Goal: Task Accomplishment & Management: Manage account settings

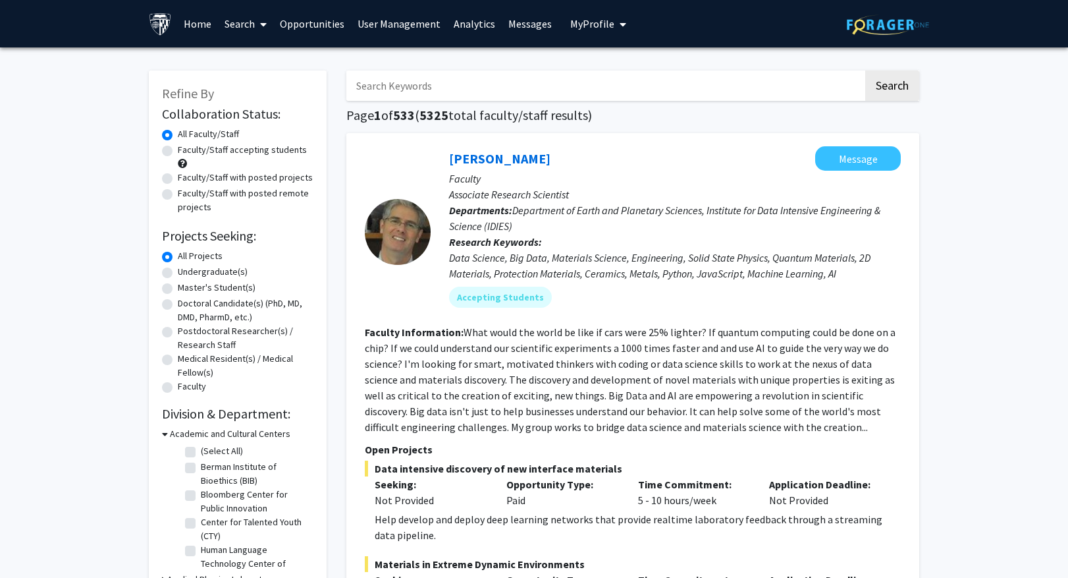
click at [462, 24] on link "Analytics" at bounding box center [474, 24] width 55 height 46
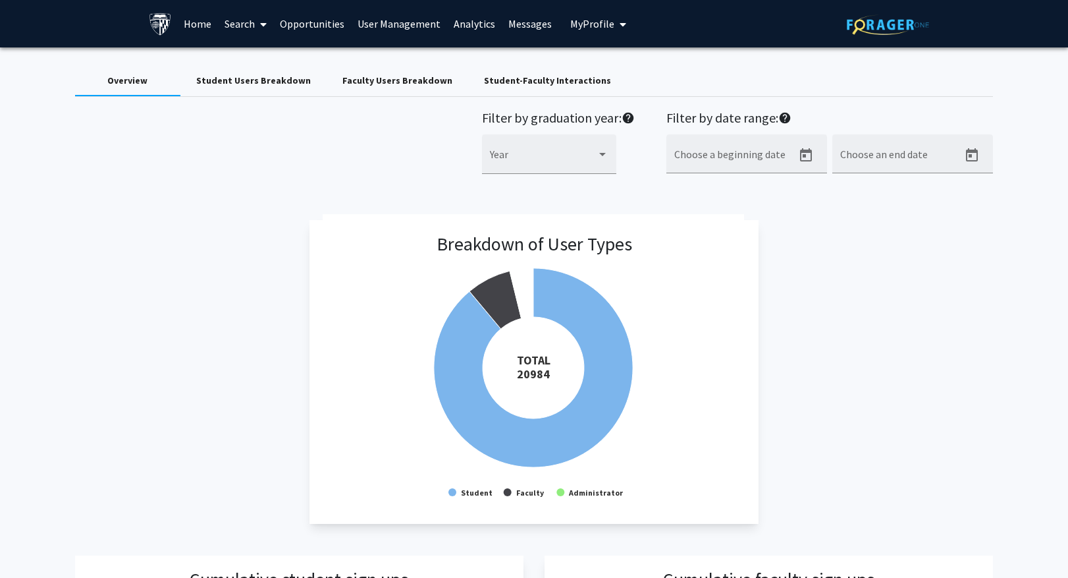
click at [528, 76] on div "Student-Faculty Interactions" at bounding box center [547, 81] width 127 height 14
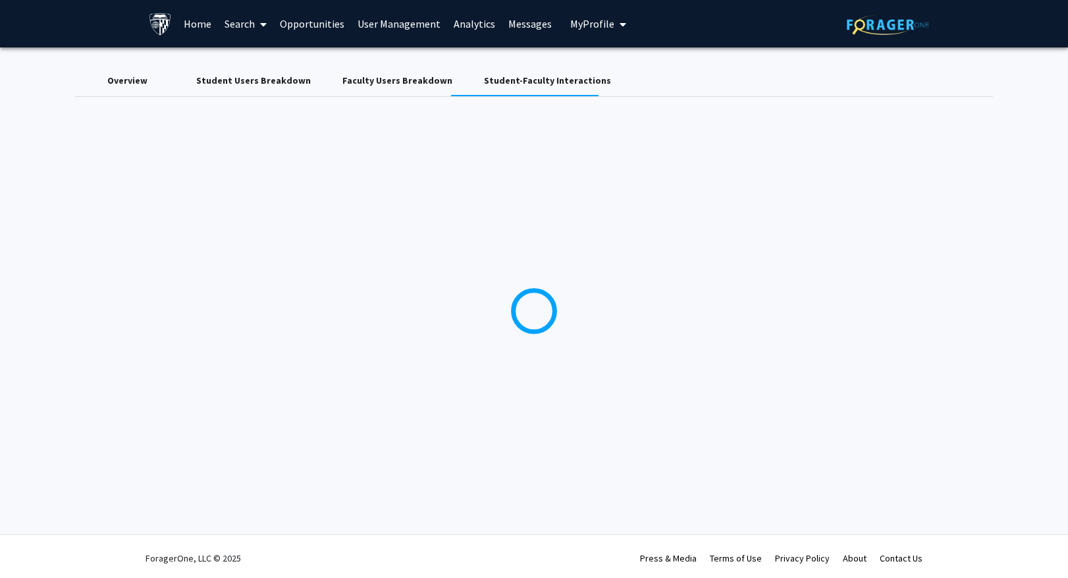
click at [124, 82] on div "Overview" at bounding box center [127, 81] width 40 height 14
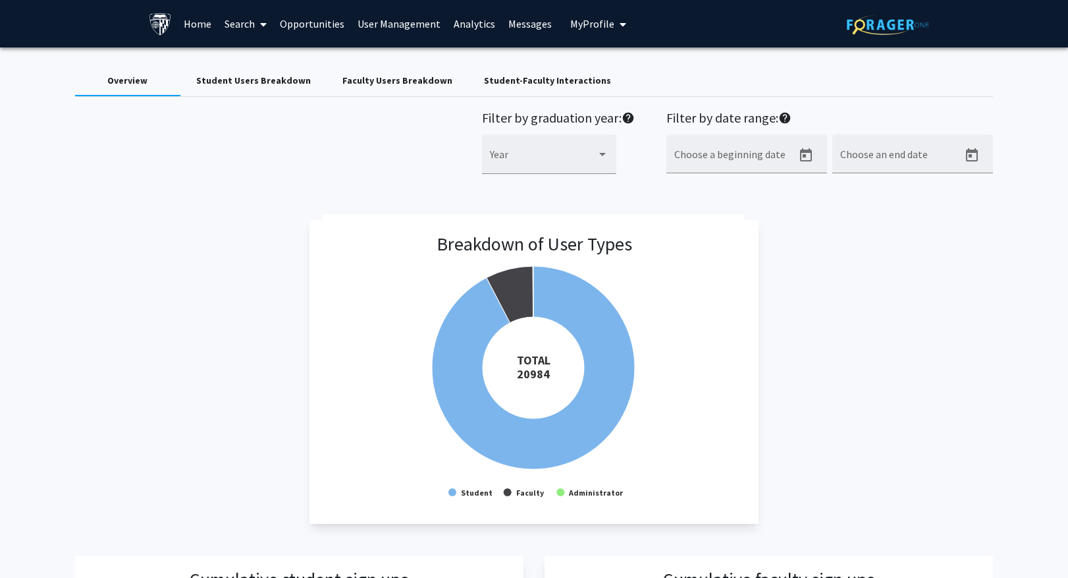
click at [512, 82] on div "Student-Faculty Interactions" at bounding box center [547, 81] width 127 height 14
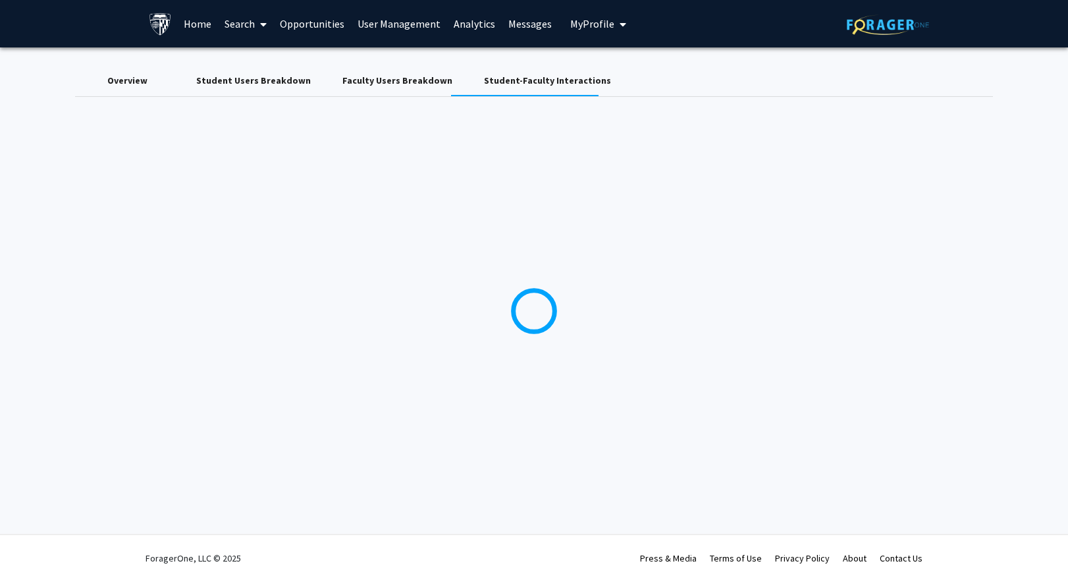
click at [139, 76] on div "Overview" at bounding box center [127, 81] width 40 height 14
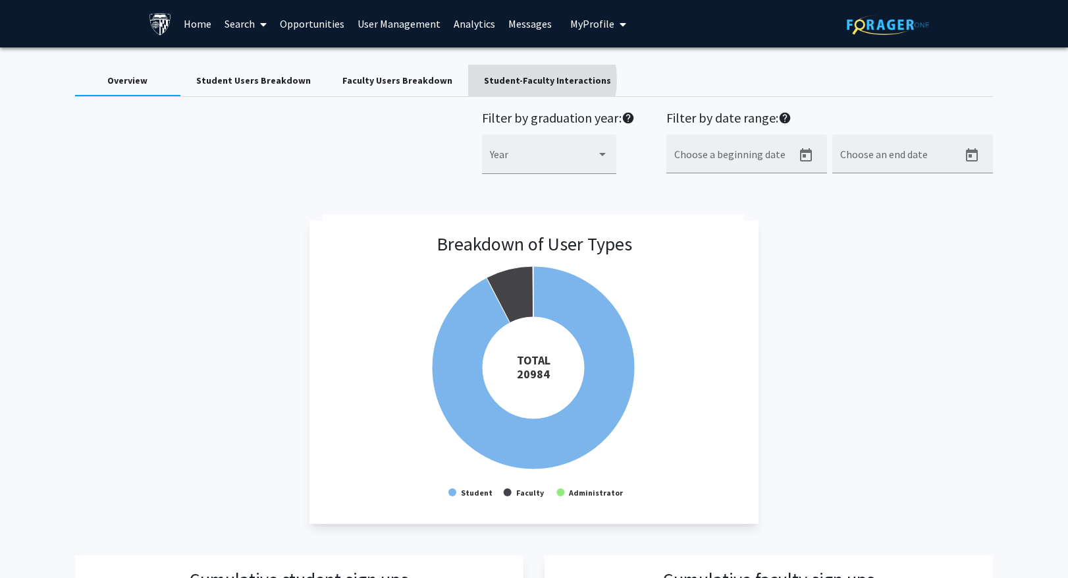
click at [501, 80] on div "Student-Faculty Interactions" at bounding box center [547, 81] width 127 height 14
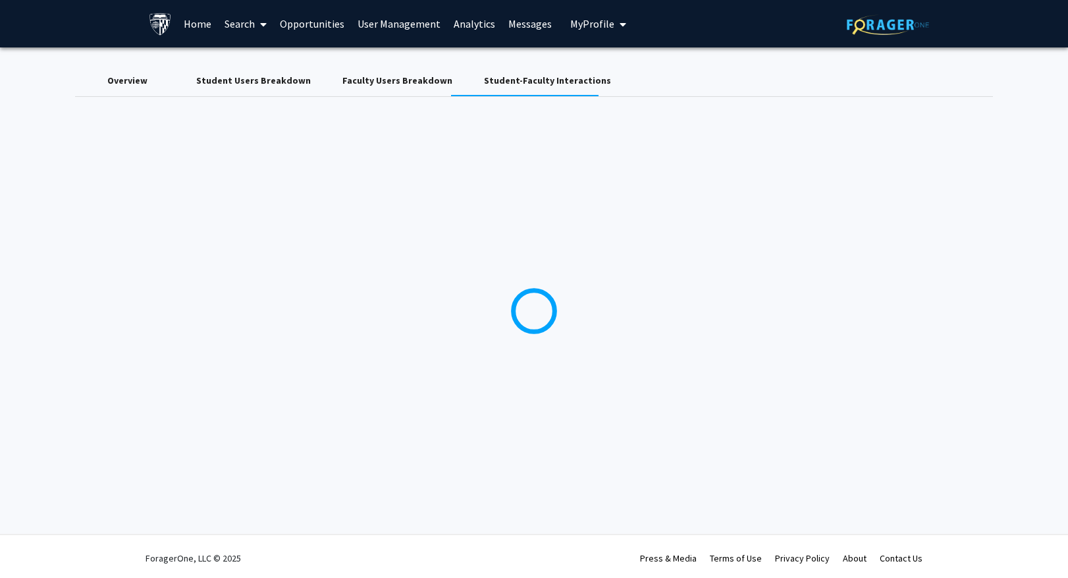
click at [132, 80] on div "Overview" at bounding box center [127, 81] width 40 height 14
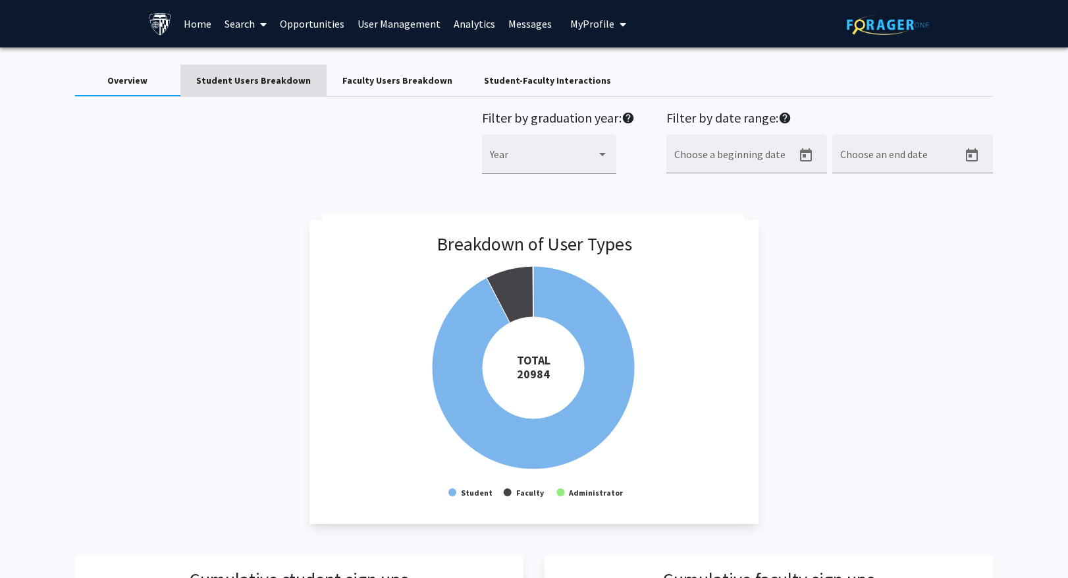
click at [278, 84] on div "Student Users Breakdown" at bounding box center [253, 81] width 115 height 14
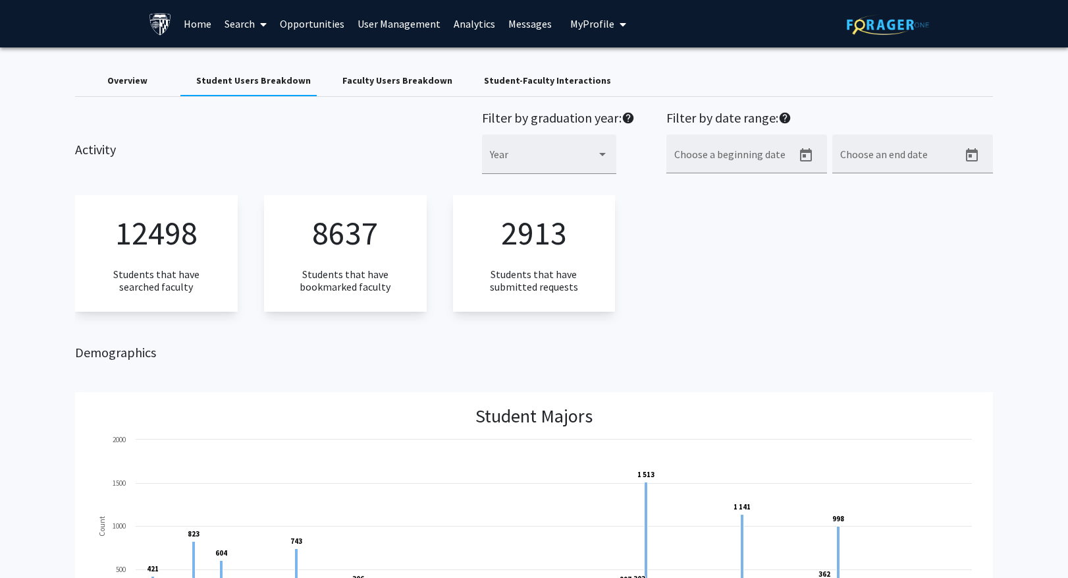
click at [385, 82] on div "Faculty Users Breakdown" at bounding box center [397, 81] width 110 height 14
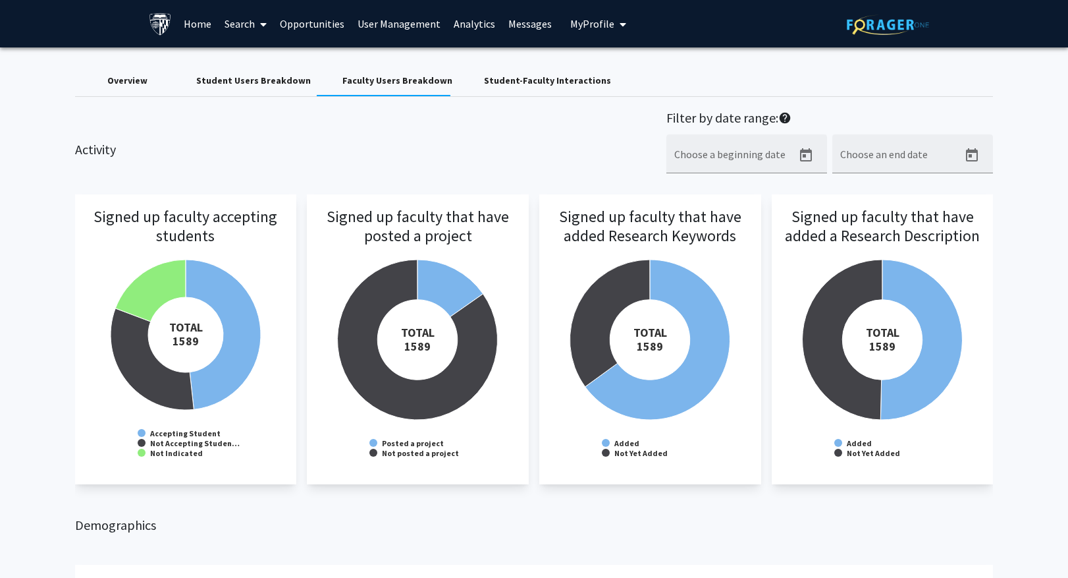
click at [525, 78] on div "Student-Faculty Interactions" at bounding box center [547, 81] width 127 height 14
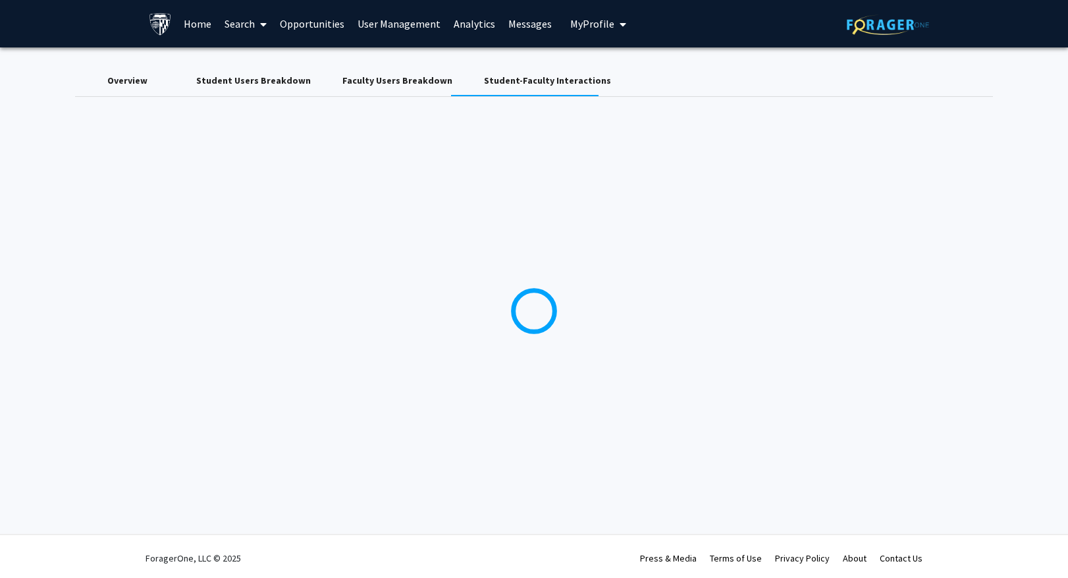
click at [234, 26] on link "Search" at bounding box center [245, 24] width 55 height 46
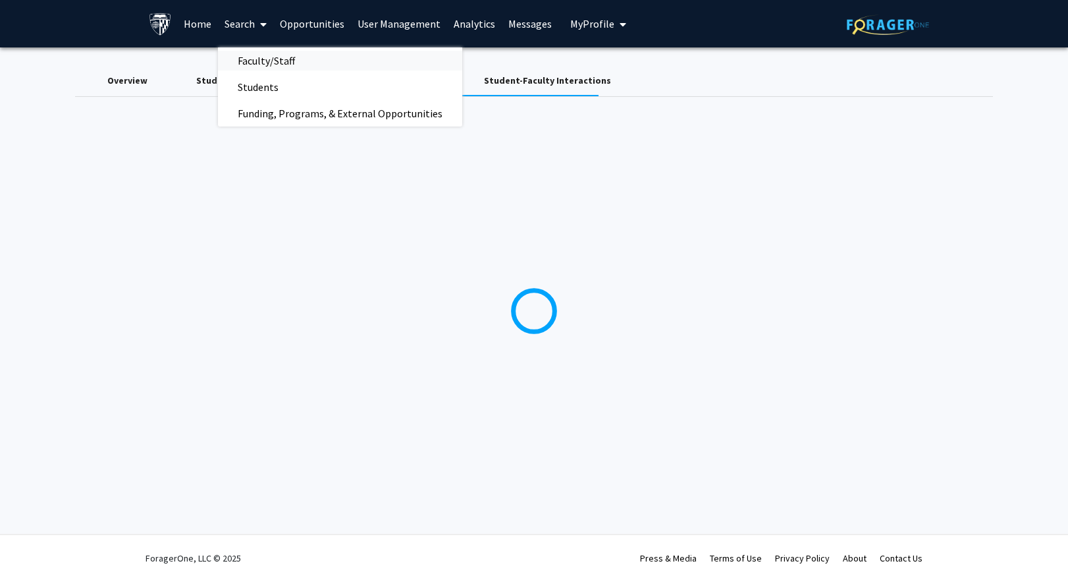
click at [244, 61] on span "Faculty/Staff" at bounding box center [266, 60] width 97 height 26
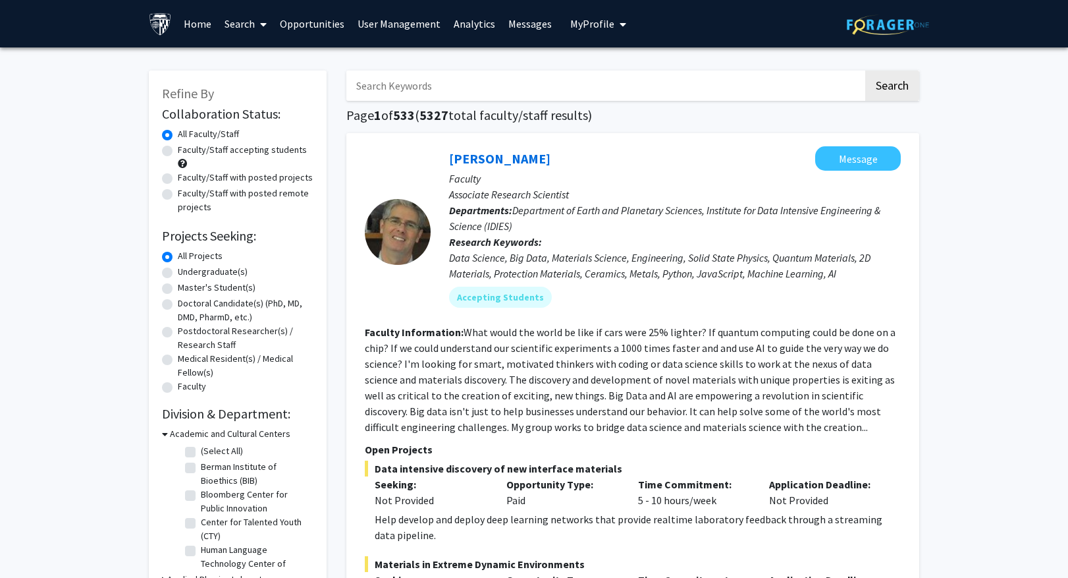
click at [456, 22] on link "Analytics" at bounding box center [474, 24] width 55 height 46
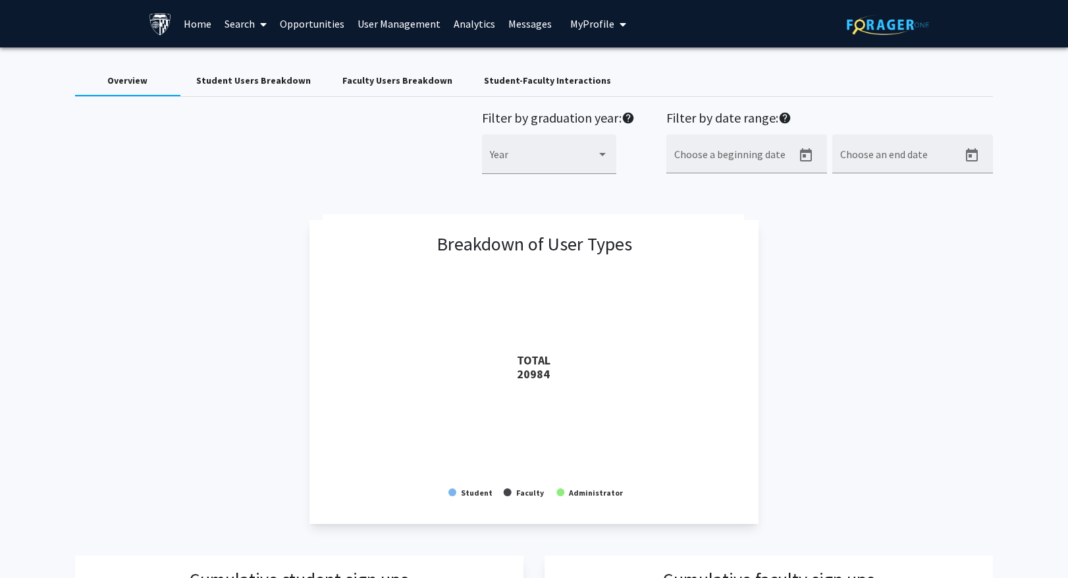
click at [126, 75] on div "Overview" at bounding box center [127, 81] width 40 height 14
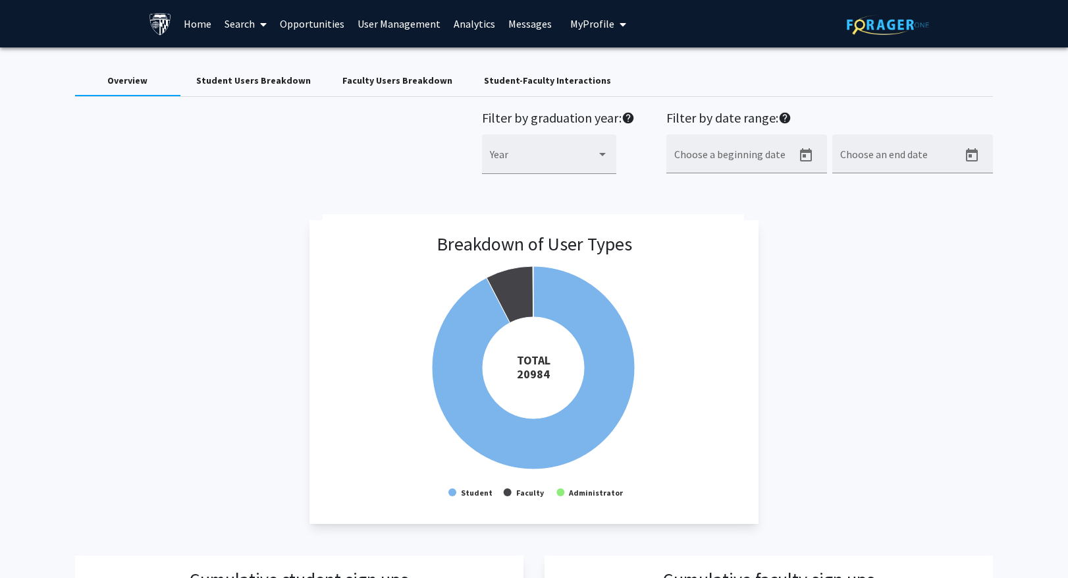
click at [286, 82] on div "Student Users Breakdown" at bounding box center [253, 81] width 115 height 14
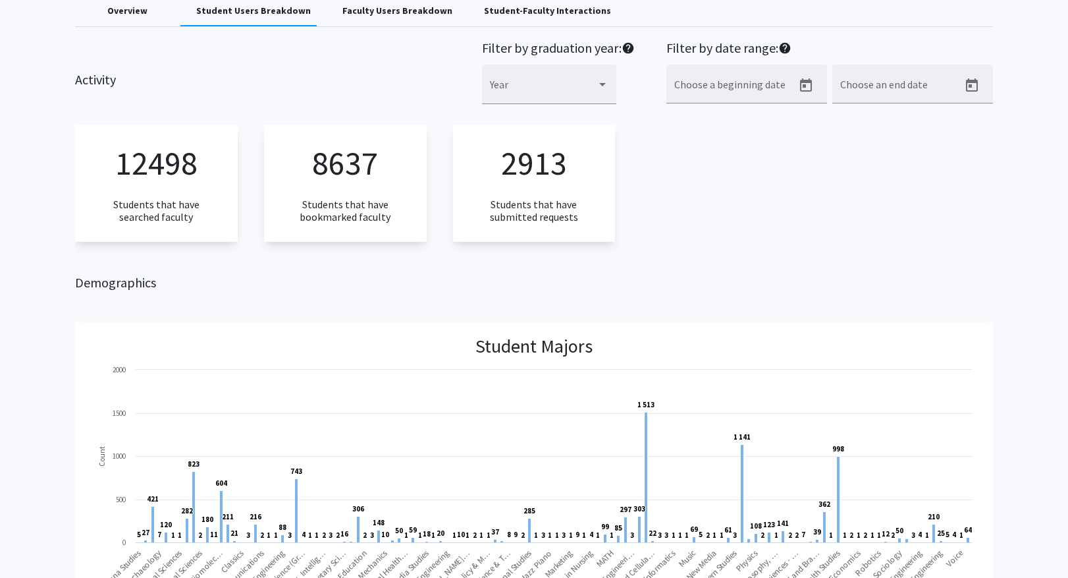
scroll to position [66, 0]
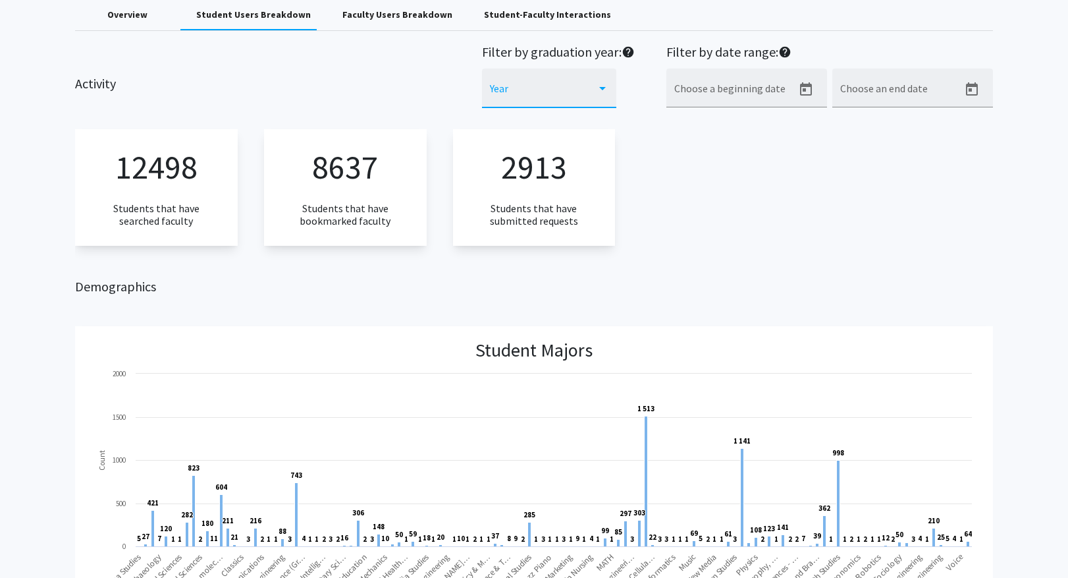
click at [598, 91] on div at bounding box center [603, 88] width 12 height 11
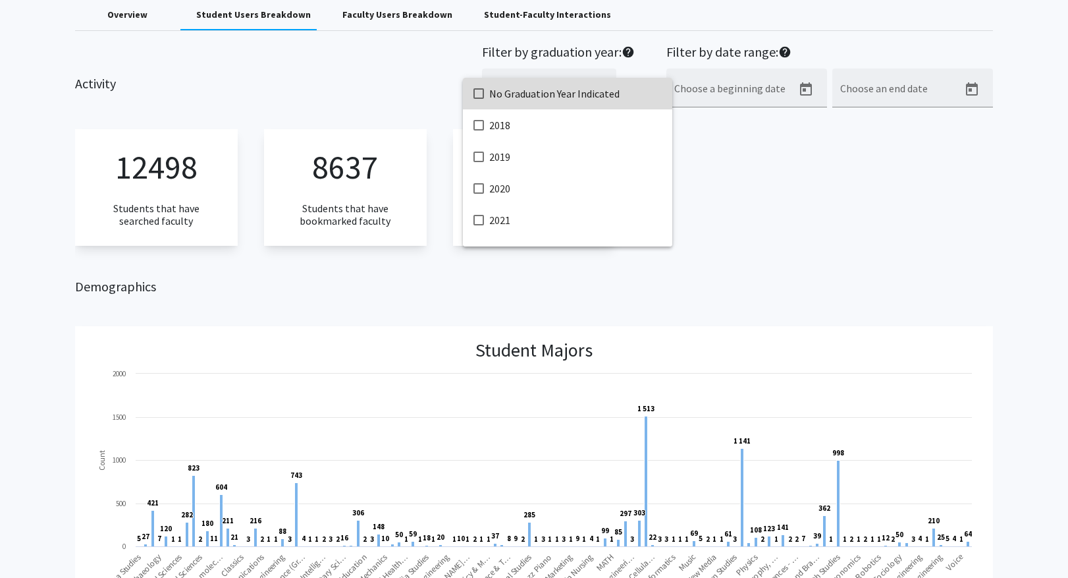
click at [598, 91] on span "No Graduation Year Indicated" at bounding box center [575, 94] width 173 height 32
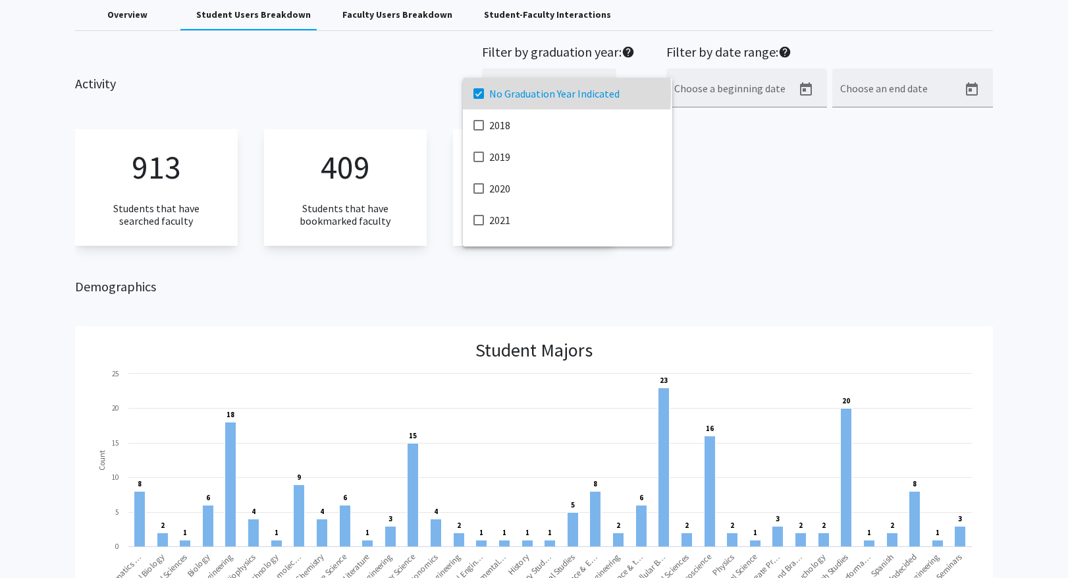
click at [474, 91] on mat-pseudo-checkbox at bounding box center [478, 93] width 11 height 11
click at [867, 202] on div at bounding box center [534, 289] width 1068 height 578
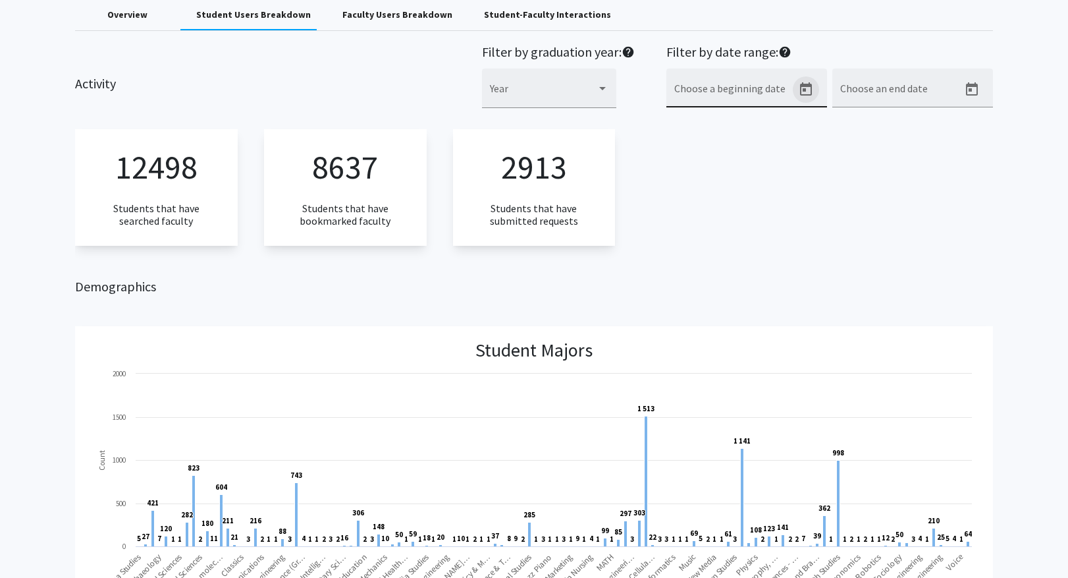
click at [807, 91] on icon "Open calendar" at bounding box center [806, 90] width 16 height 16
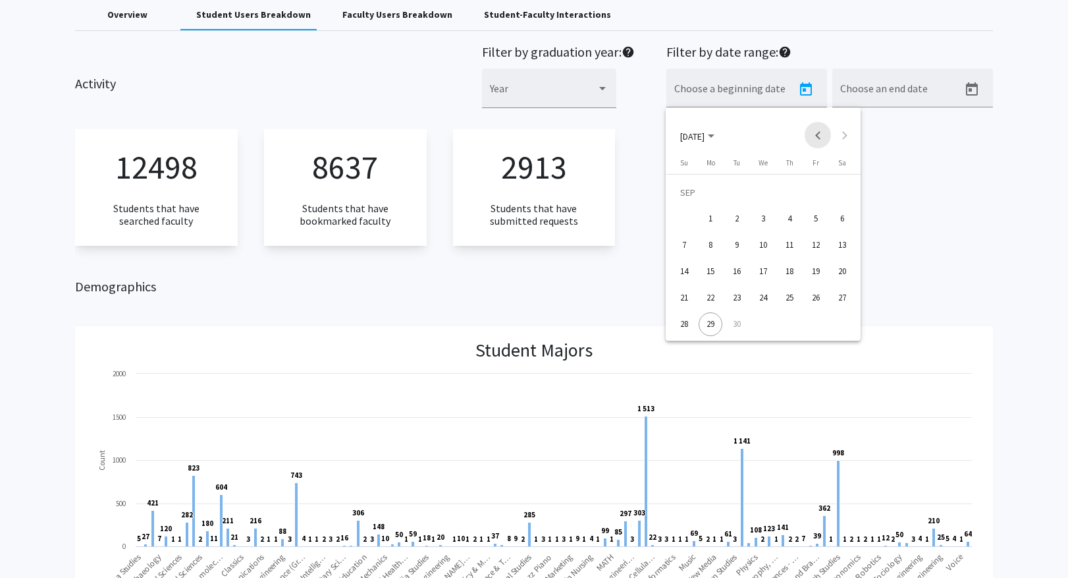
click at [819, 134] on button "Previous month" at bounding box center [818, 135] width 26 height 26
click at [713, 298] on div "25" at bounding box center [711, 298] width 24 height 24
type input "[DATE]"
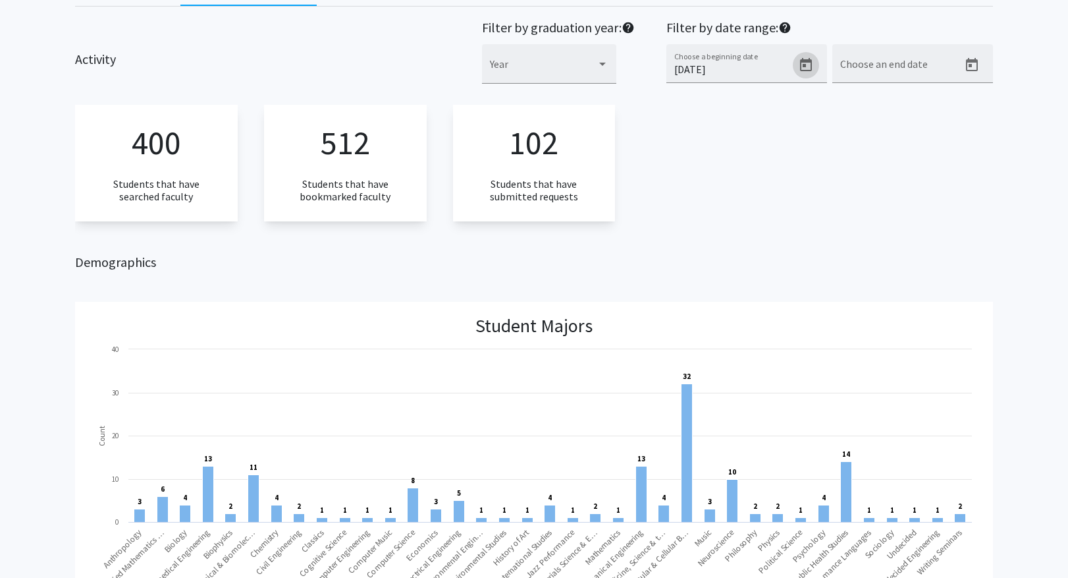
scroll to position [0, 0]
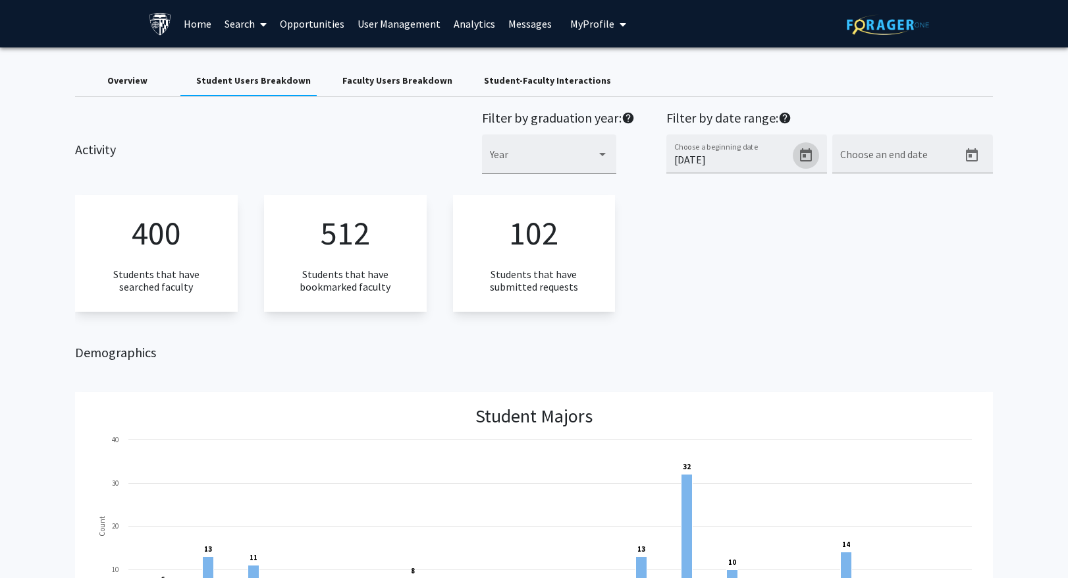
click at [234, 22] on link "Search" at bounding box center [245, 24] width 55 height 46
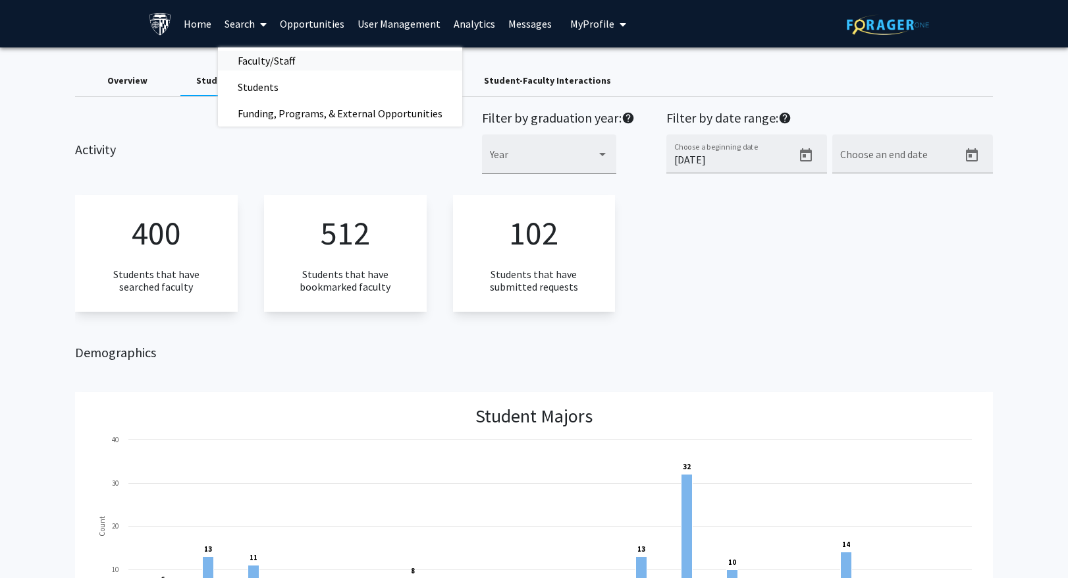
click at [241, 56] on span "Faculty/Staff" at bounding box center [266, 60] width 97 height 26
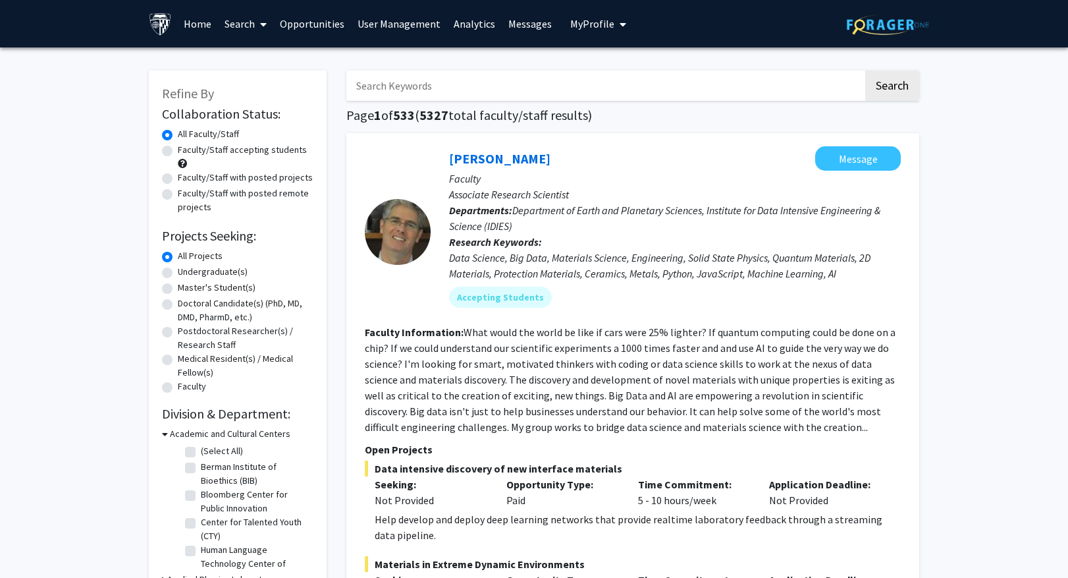
scroll to position [66, 0]
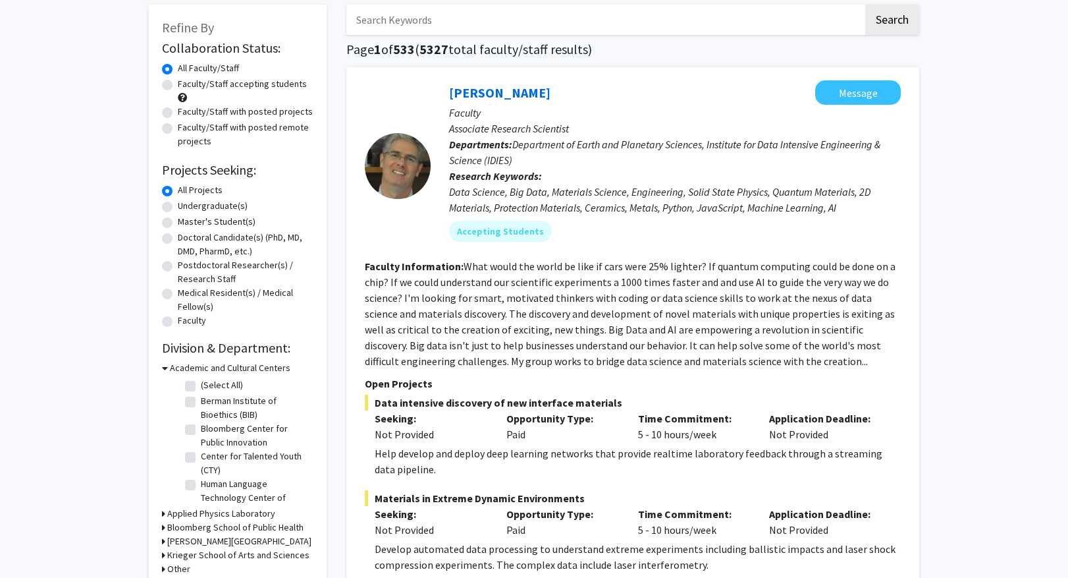
click at [178, 111] on label "Faculty/Staff with posted projects" at bounding box center [245, 112] width 135 height 14
click at [178, 111] on input "Faculty/Staff with posted projects" at bounding box center [182, 109] width 9 height 9
radio input "true"
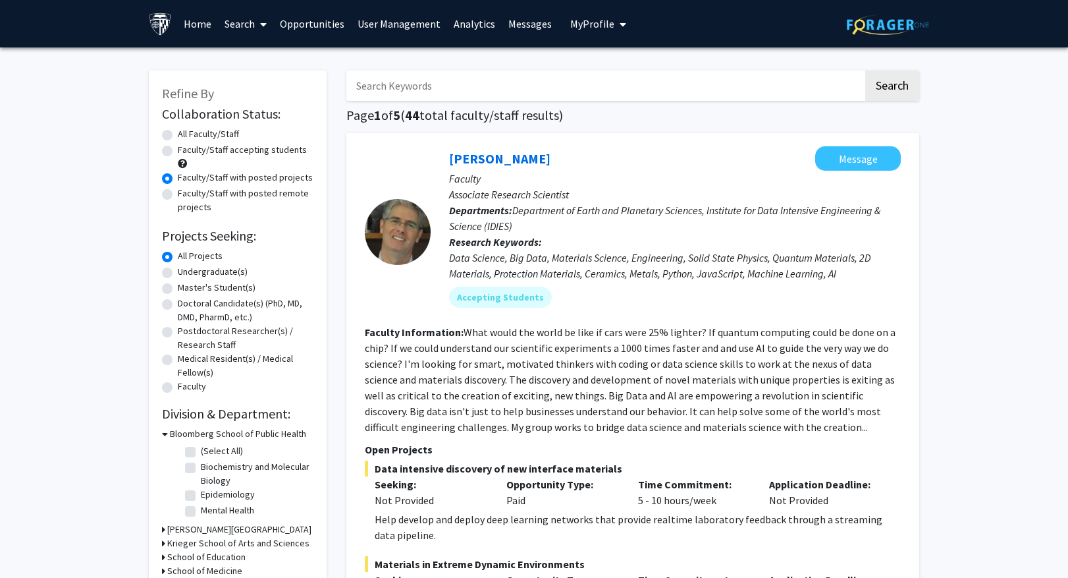
click at [178, 132] on label "All Faculty/Staff" at bounding box center [208, 134] width 61 height 14
click at [178, 132] on input "All Faculty/Staff" at bounding box center [182, 131] width 9 height 9
radio input "true"
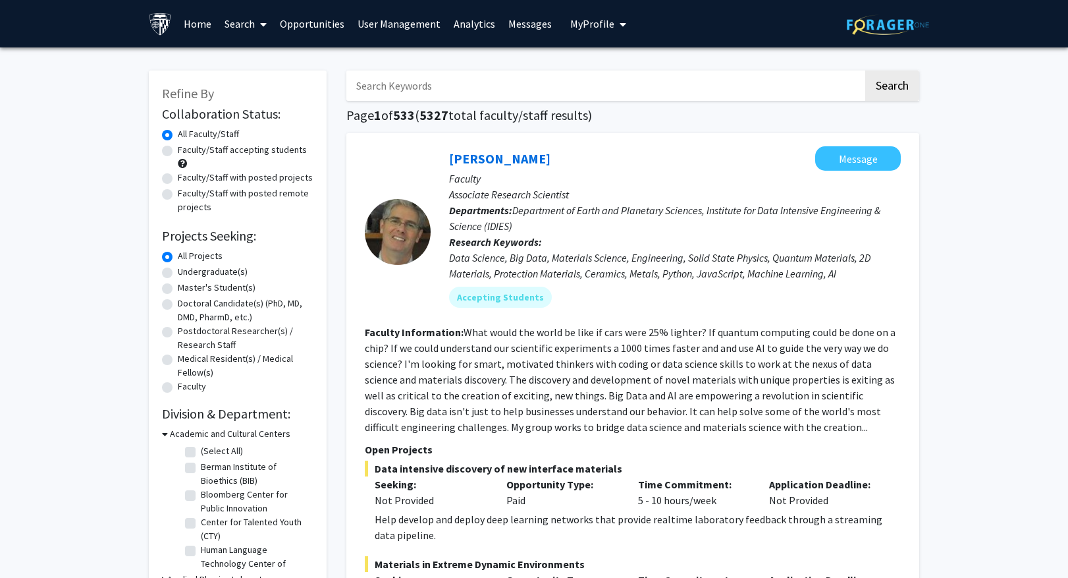
click at [468, 19] on link "Analytics" at bounding box center [474, 24] width 55 height 46
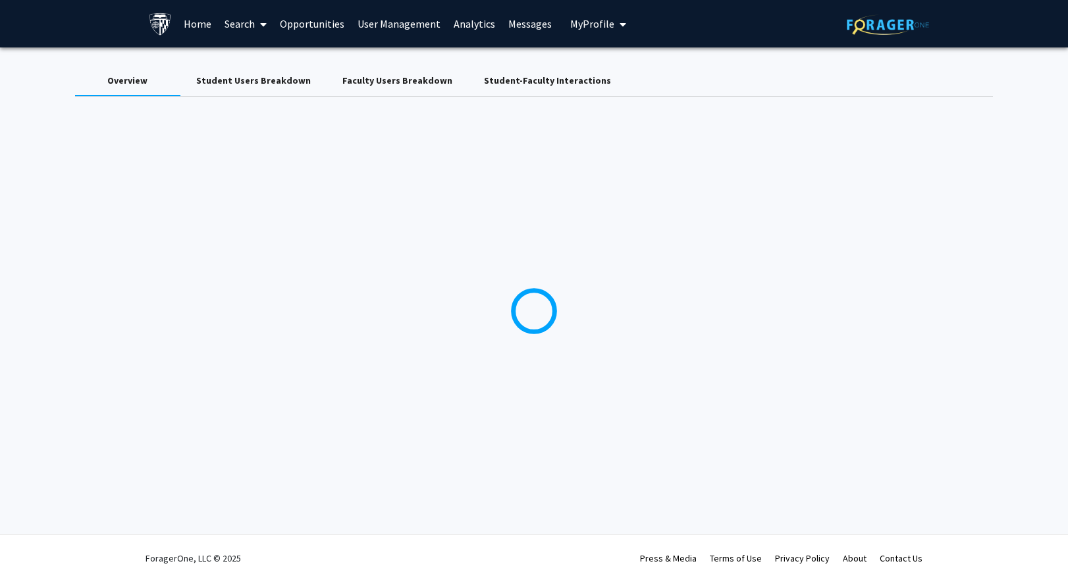
click at [547, 84] on div "Student-Faculty Interactions" at bounding box center [547, 81] width 127 height 14
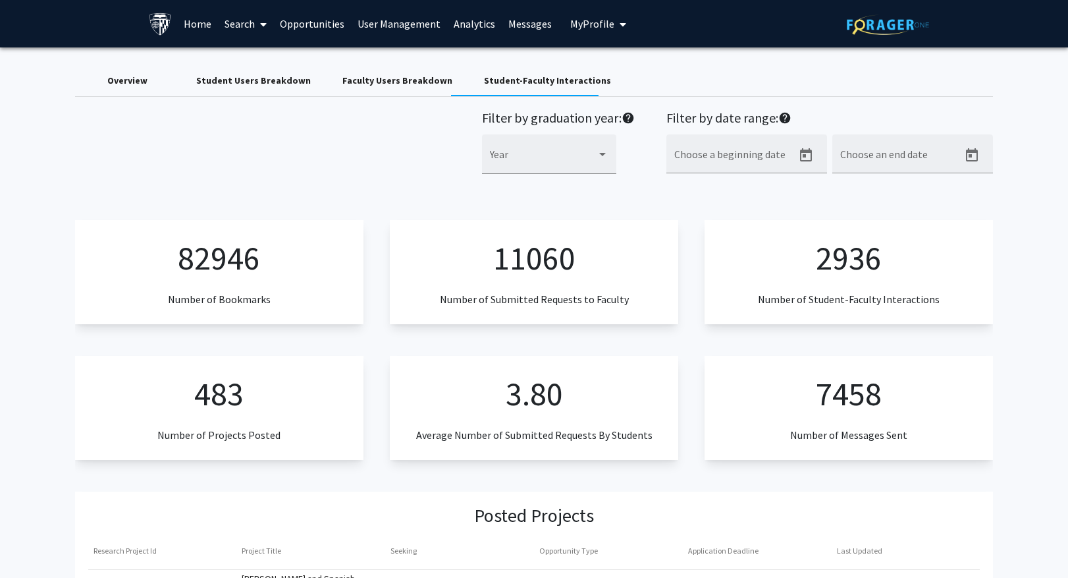
click at [763, 158] on input "Choose a beginning date" at bounding box center [733, 159] width 119 height 12
click at [799, 150] on icon "Open calendar" at bounding box center [806, 156] width 16 height 16
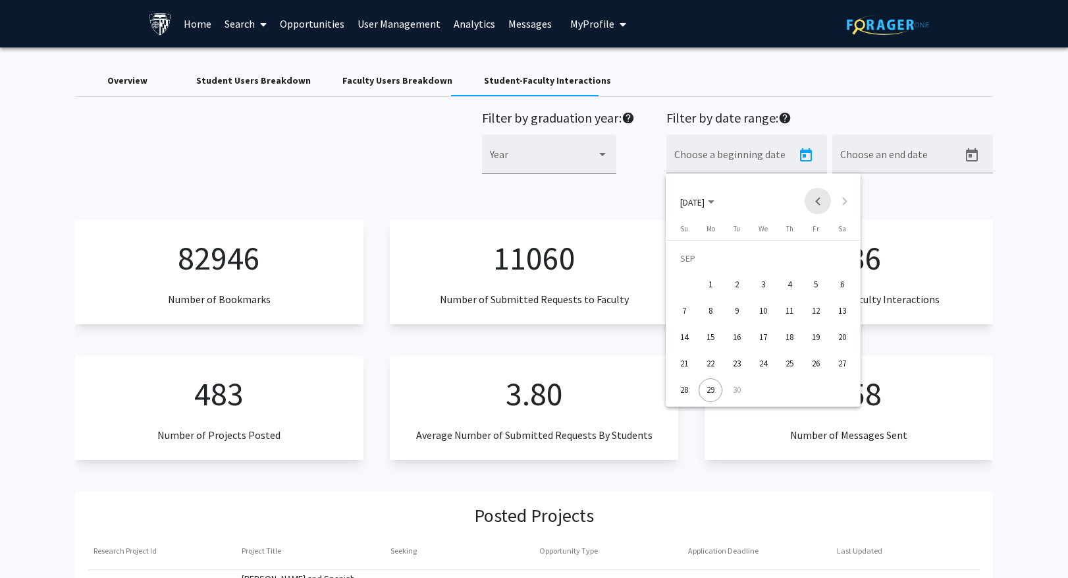
click at [816, 200] on button "Previous month" at bounding box center [818, 201] width 26 height 26
click at [705, 365] on div "25" at bounding box center [711, 364] width 24 height 24
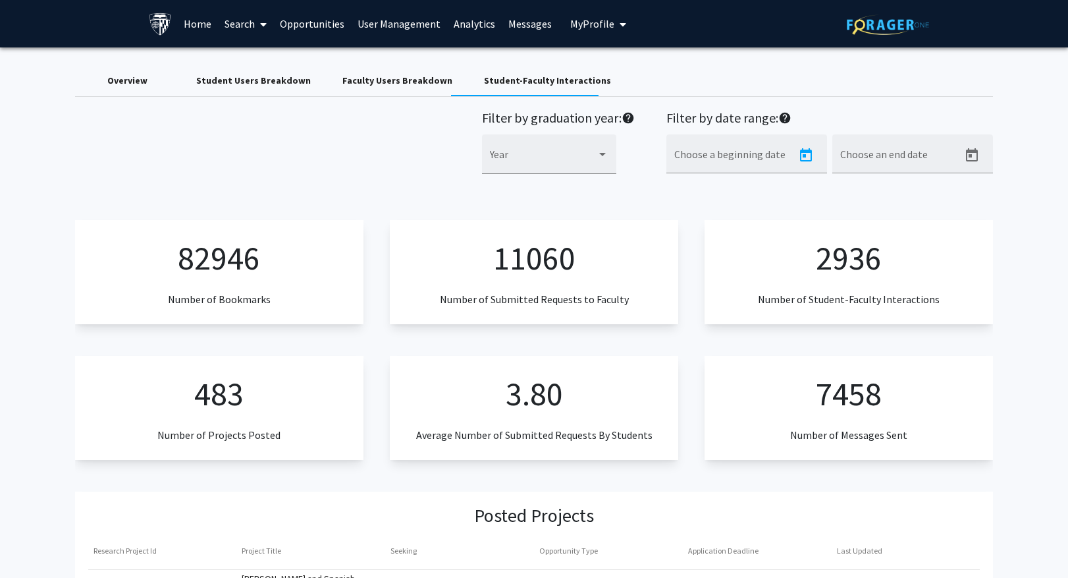
type input "[DATE]"
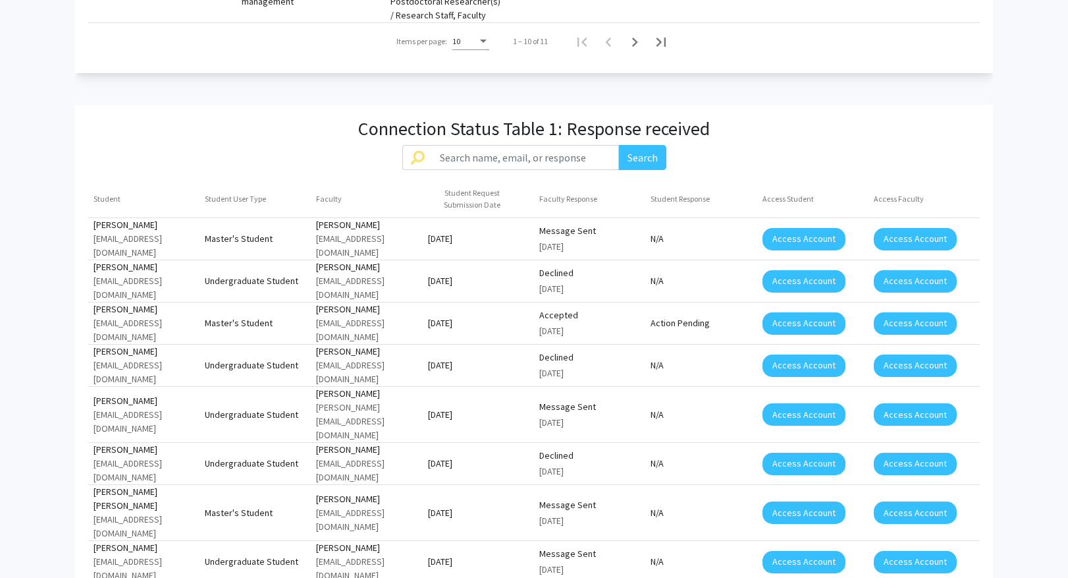
scroll to position [1054, 0]
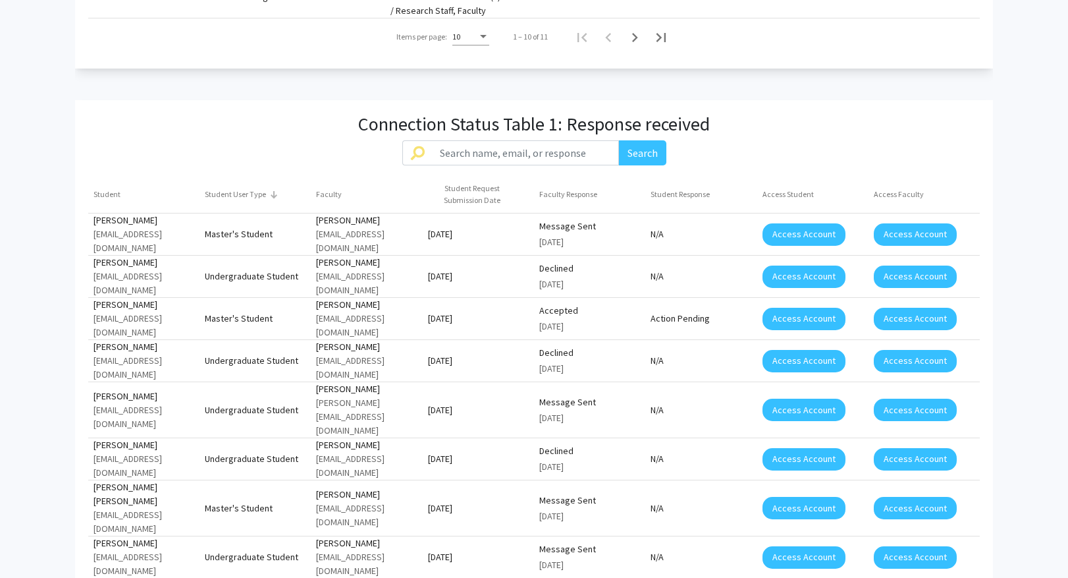
click at [242, 188] on div "Student User Type" at bounding box center [235, 194] width 61 height 12
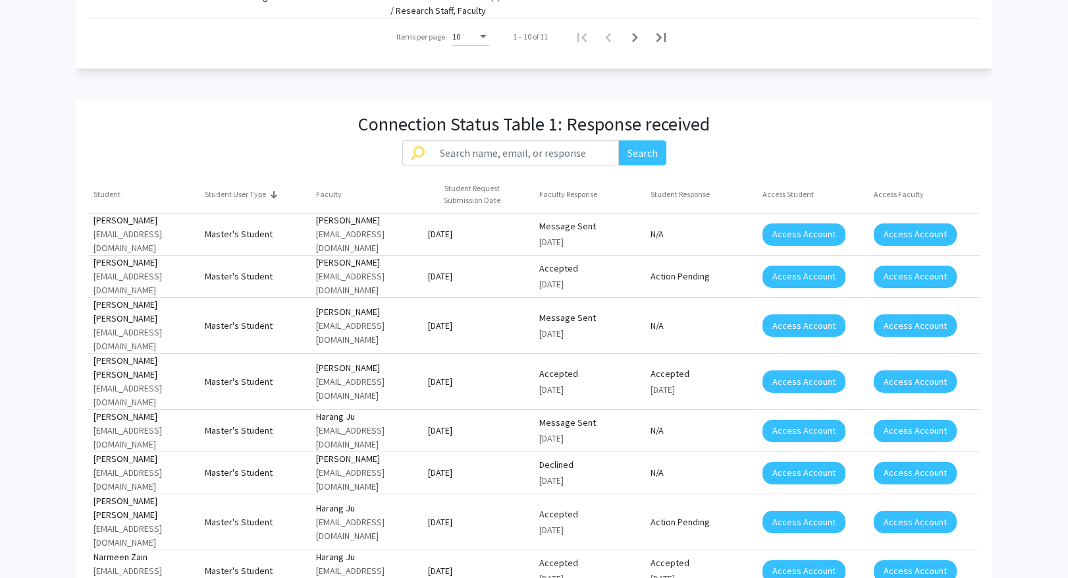
click at [242, 188] on div "Student User Type" at bounding box center [235, 194] width 61 height 12
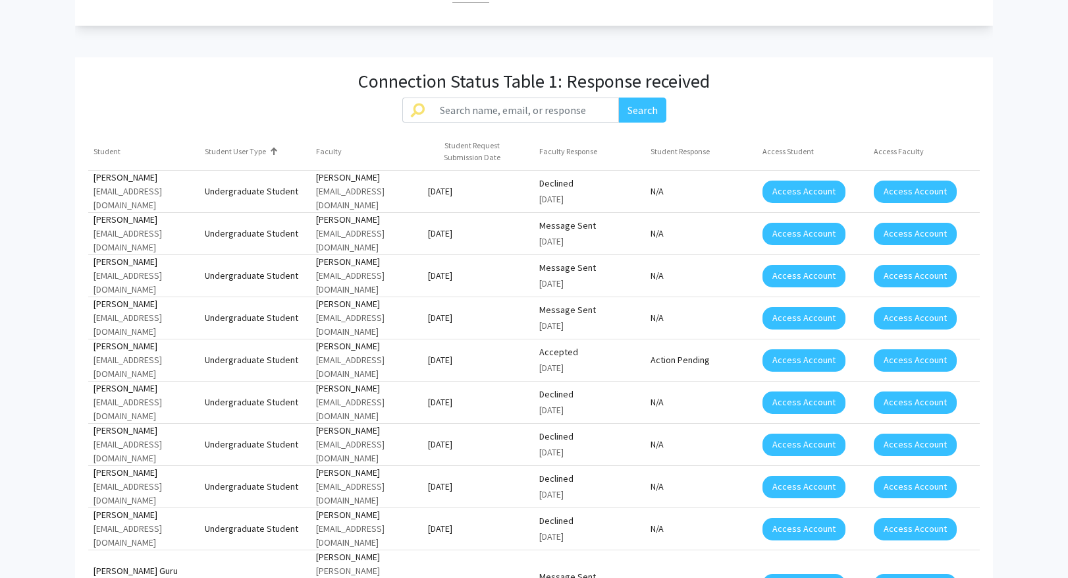
scroll to position [1120, 0]
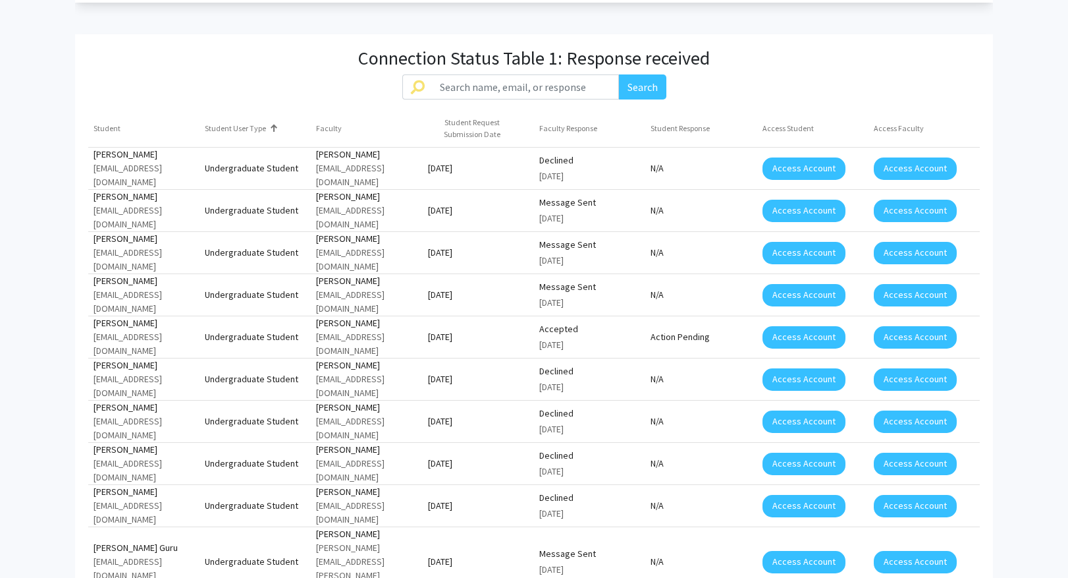
click at [483, 516] on span "50" at bounding box center [470, 515] width 37 height 24
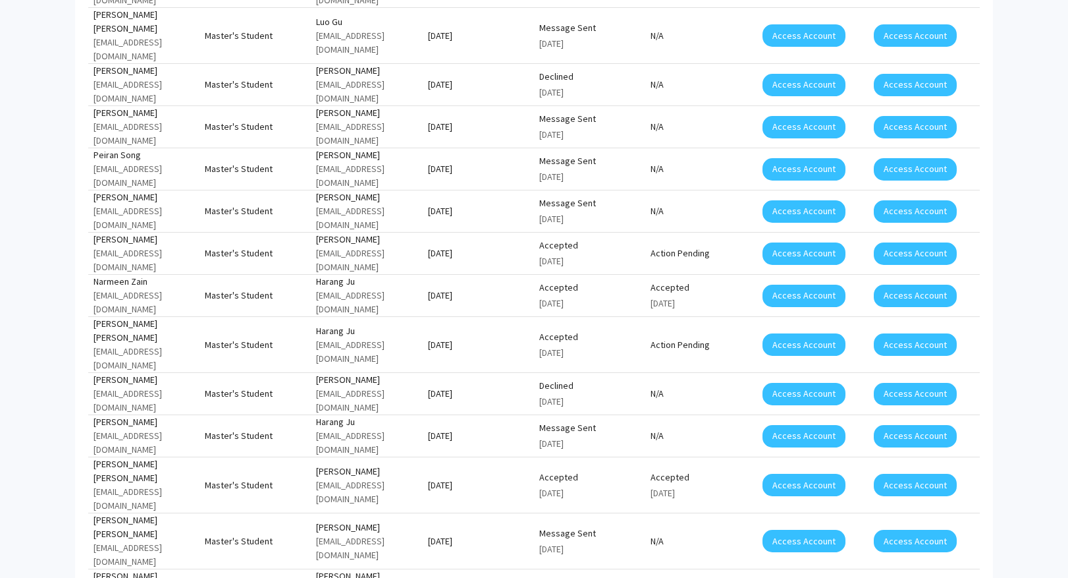
scroll to position [2722, 0]
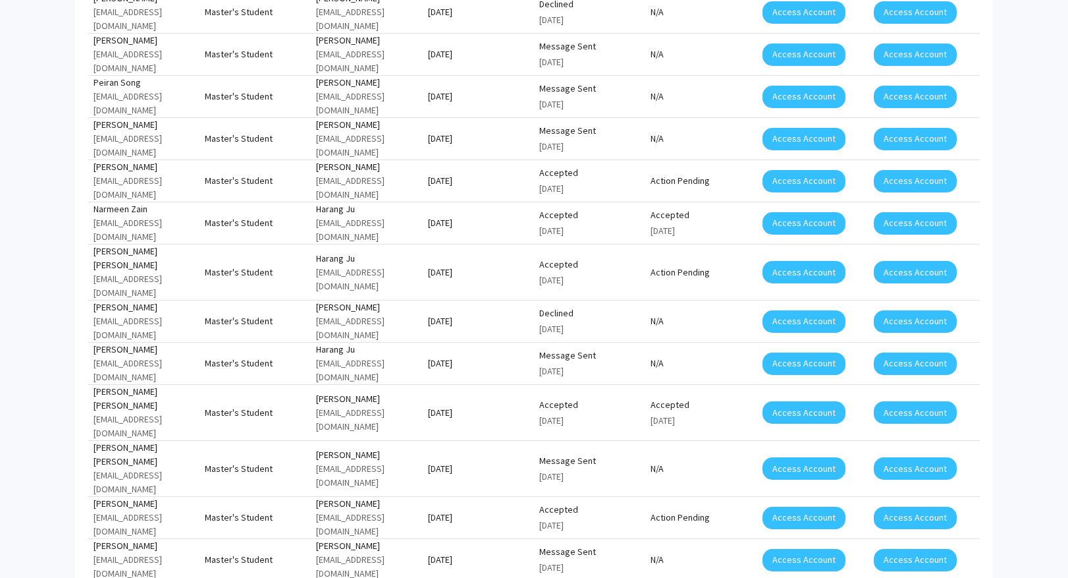
scroll to position [2893, 0]
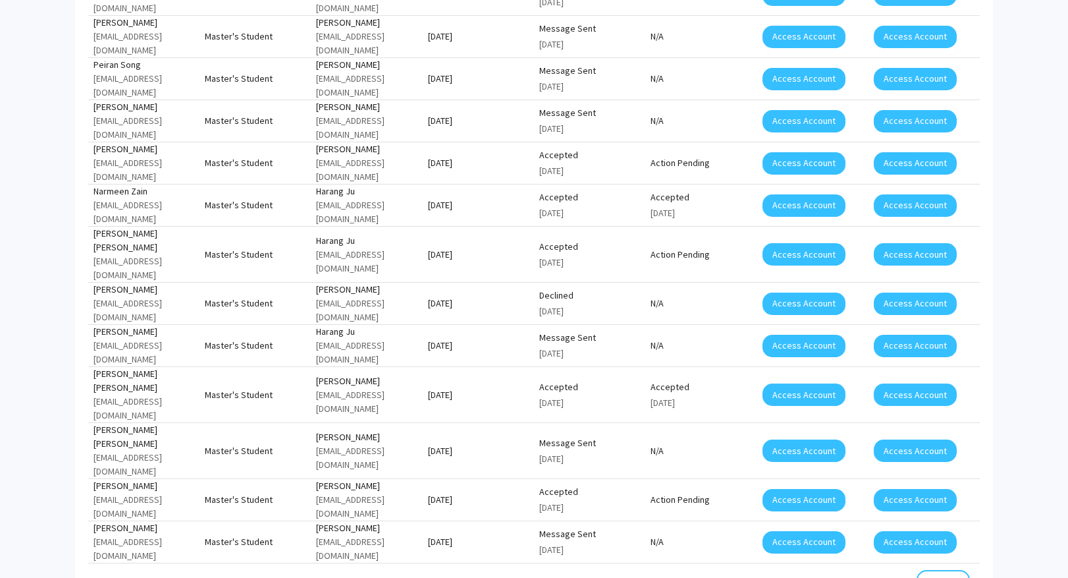
click at [471, 495] on span "50" at bounding box center [468, 495] width 37 height 24
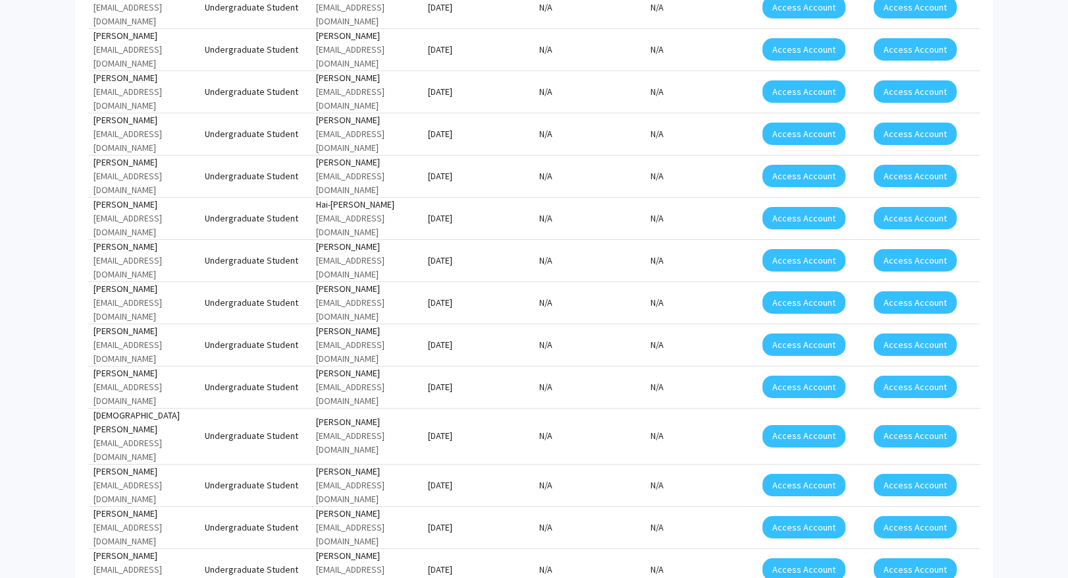
click at [479, 445] on span "50" at bounding box center [468, 448] width 37 height 24
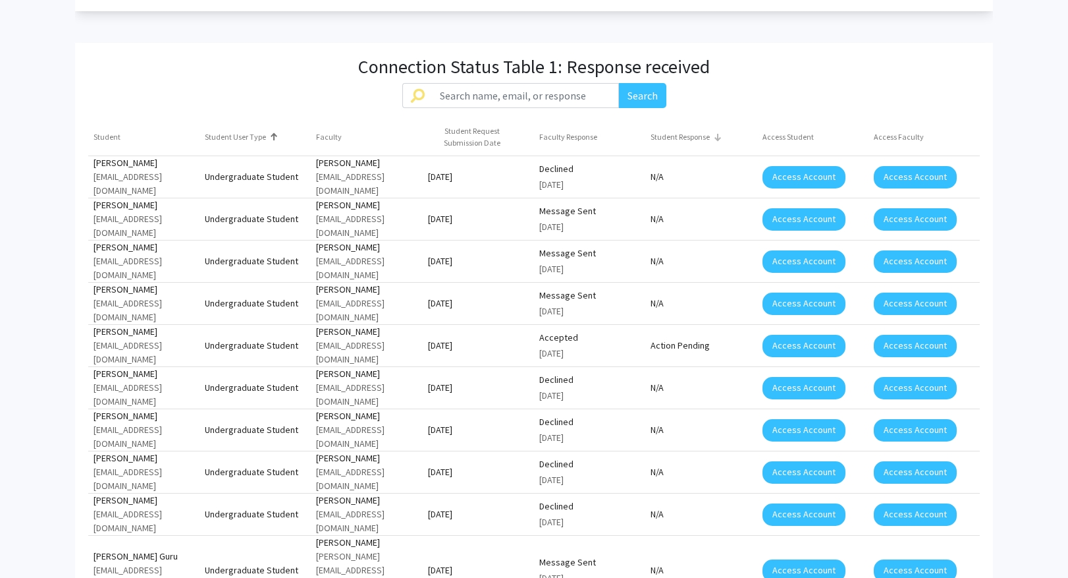
scroll to position [1089, 0]
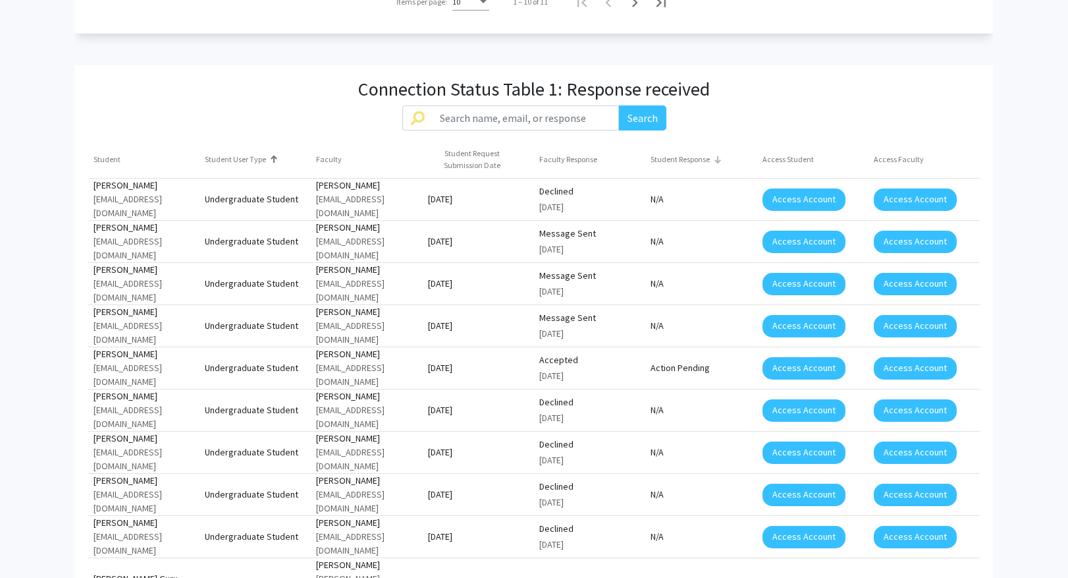
click at [698, 153] on div "Student Response" at bounding box center [680, 159] width 59 height 12
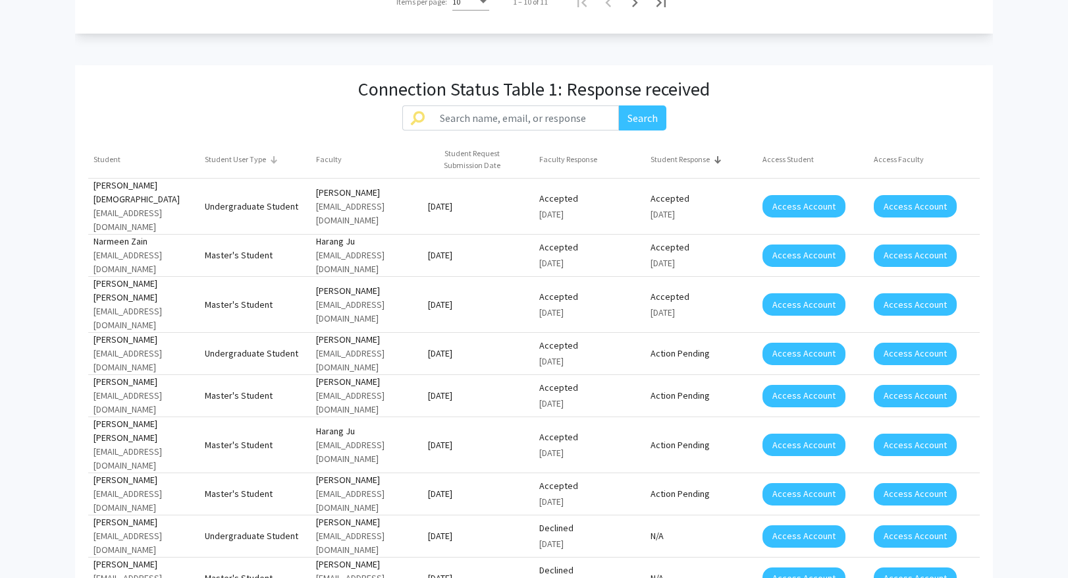
click at [218, 153] on div "Student User Type" at bounding box center [235, 159] width 61 height 12
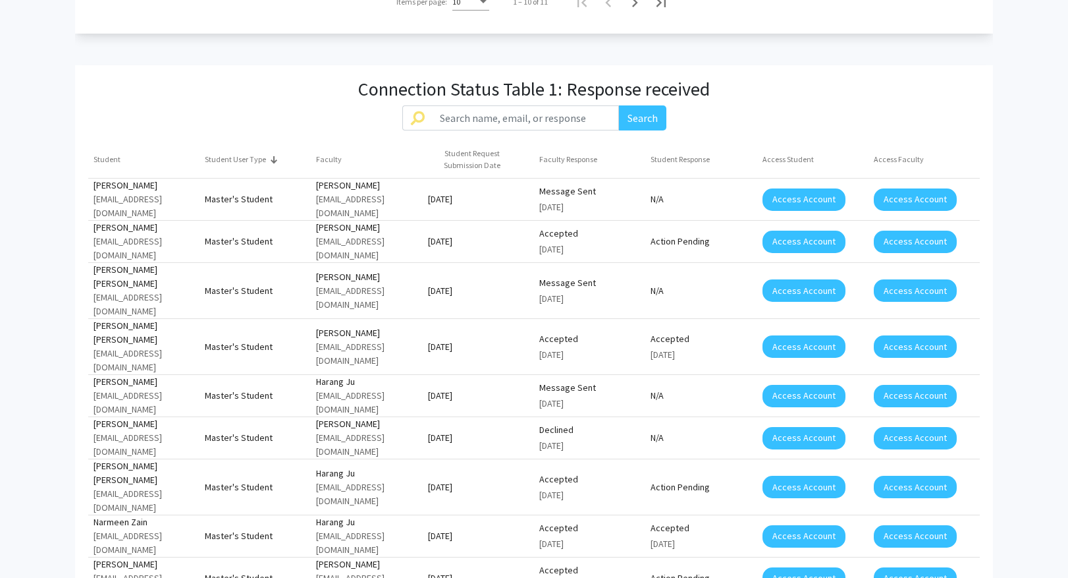
click at [218, 153] on div "Student User Type" at bounding box center [235, 159] width 61 height 12
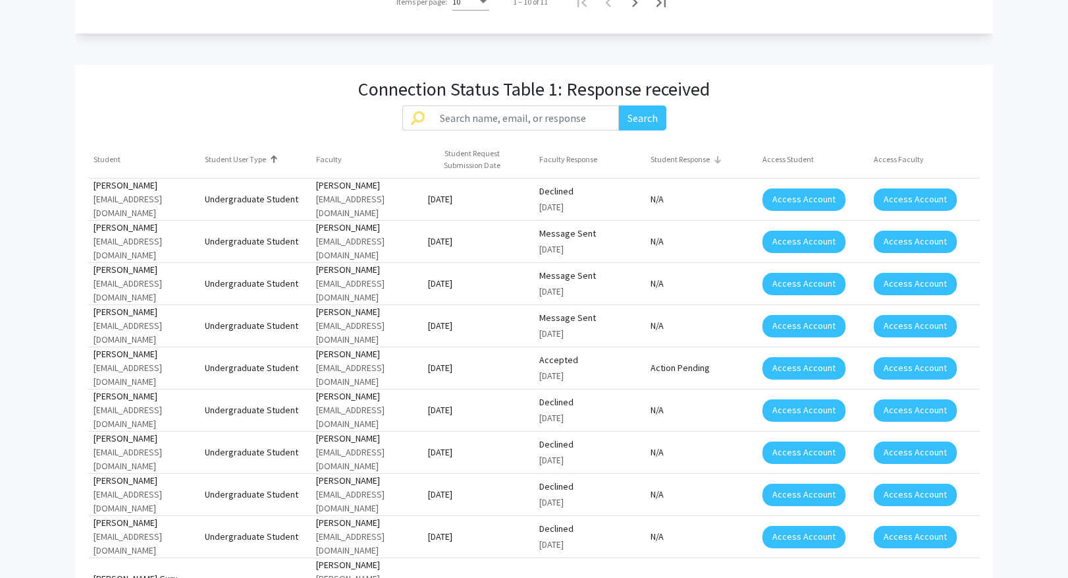
click at [678, 153] on div "Student Response" at bounding box center [680, 159] width 59 height 12
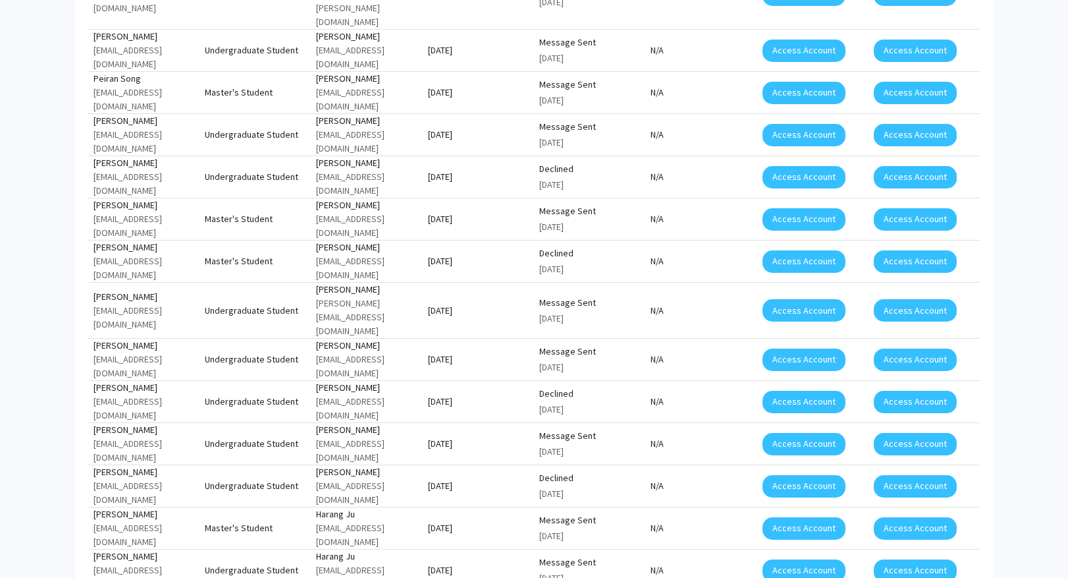
scroll to position [2669, 0]
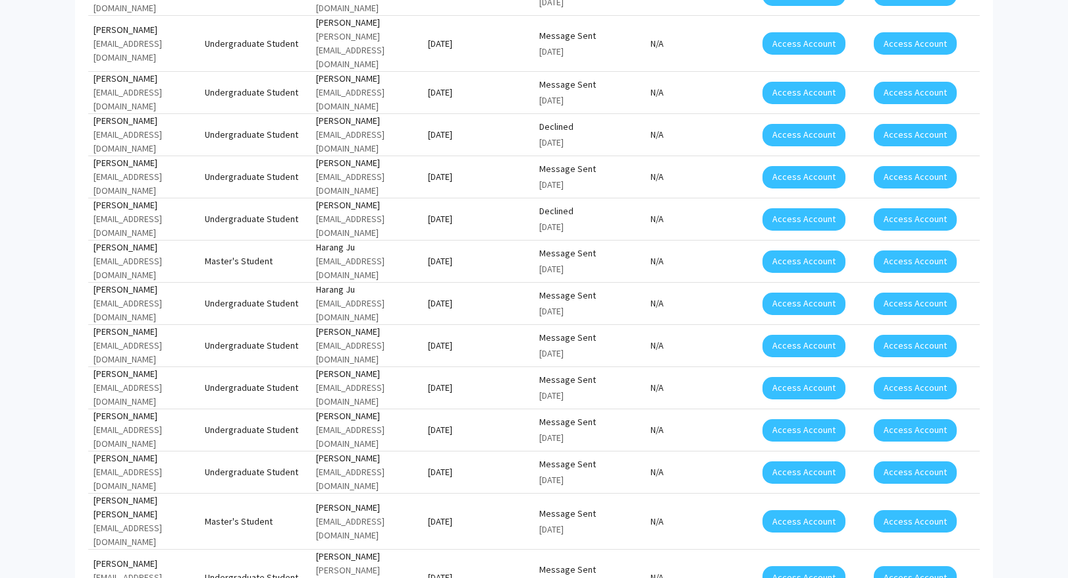
scroll to position [2745, 0]
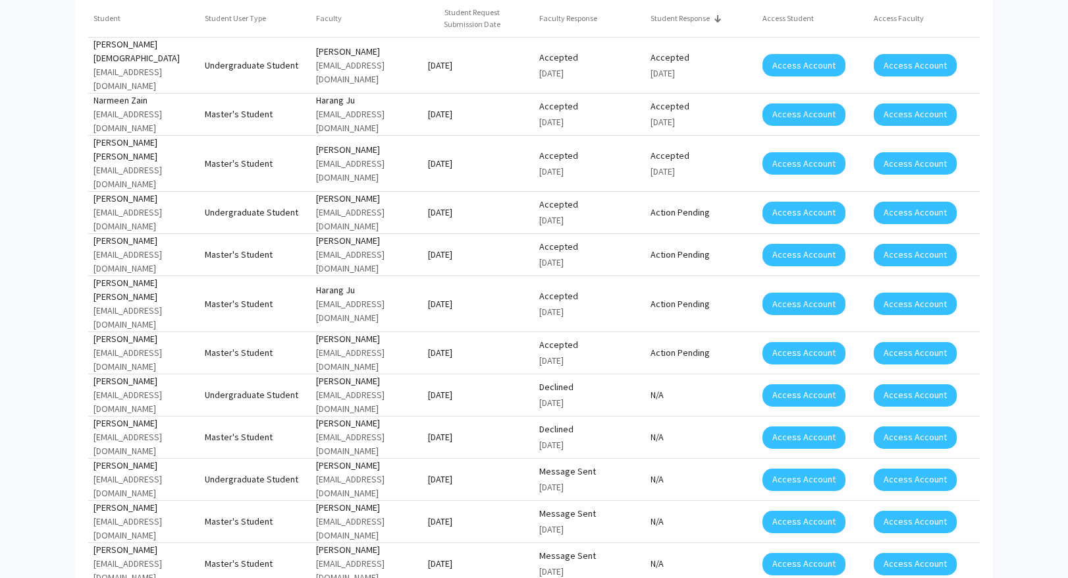
scroll to position [1184, 0]
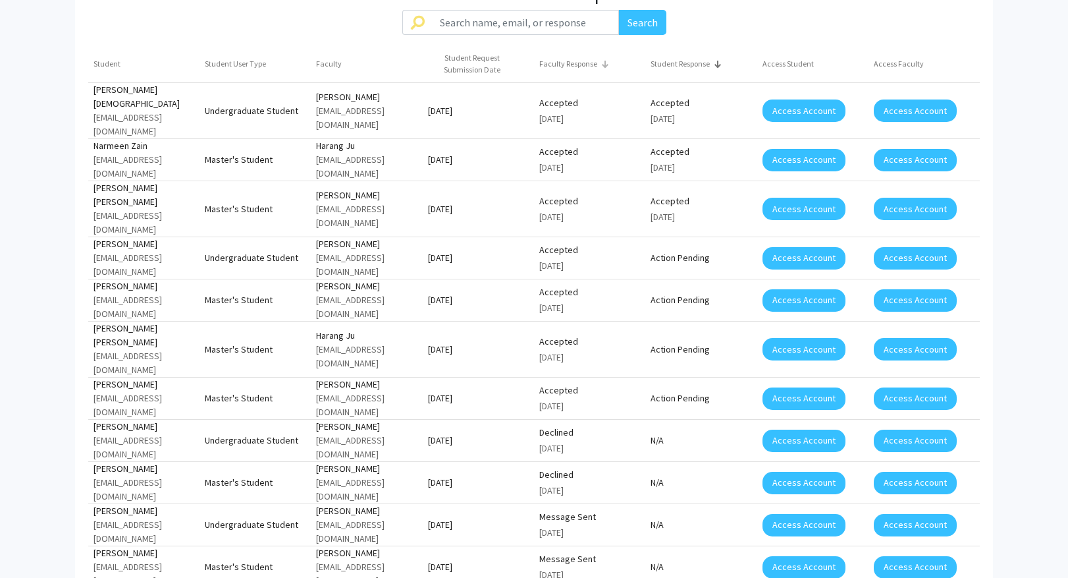
click at [546, 58] on div "Faculty Response" at bounding box center [568, 64] width 58 height 12
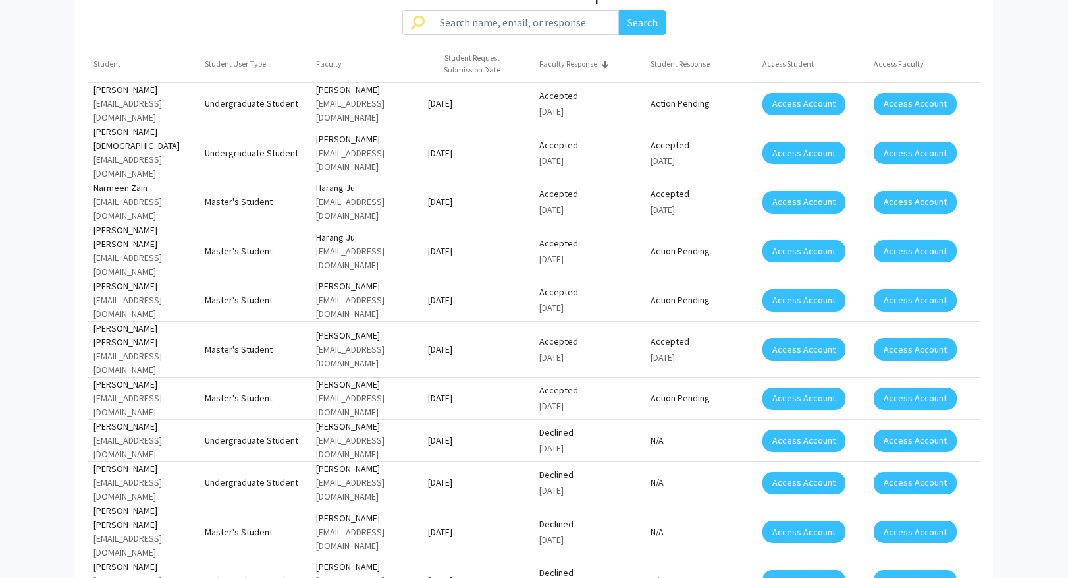
click at [546, 58] on div "Faculty Response" at bounding box center [568, 64] width 58 height 12
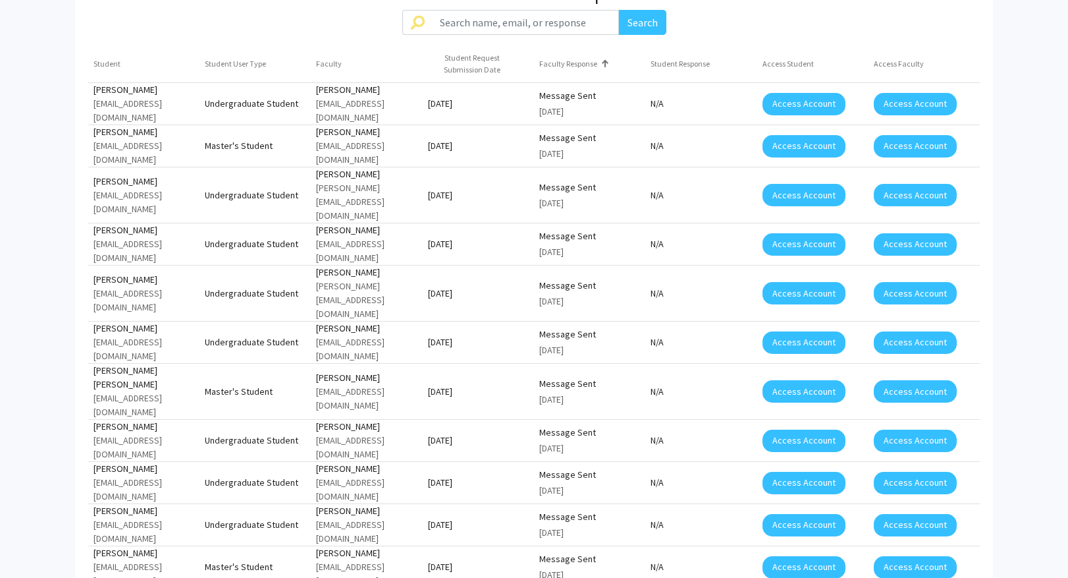
click at [546, 58] on div "Faculty Response" at bounding box center [568, 64] width 58 height 12
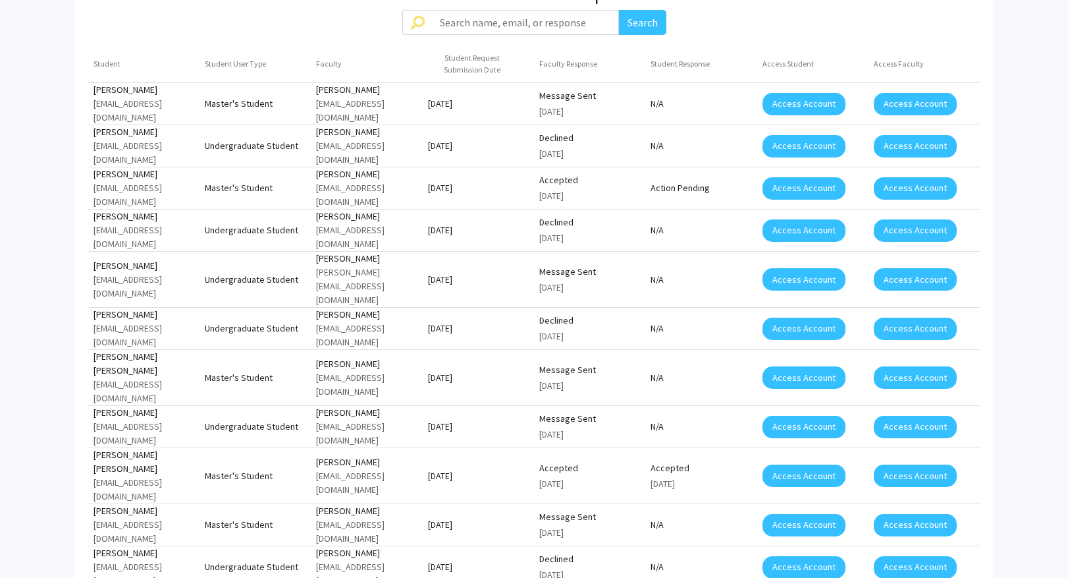
click at [546, 58] on div "Faculty Response" at bounding box center [568, 64] width 58 height 12
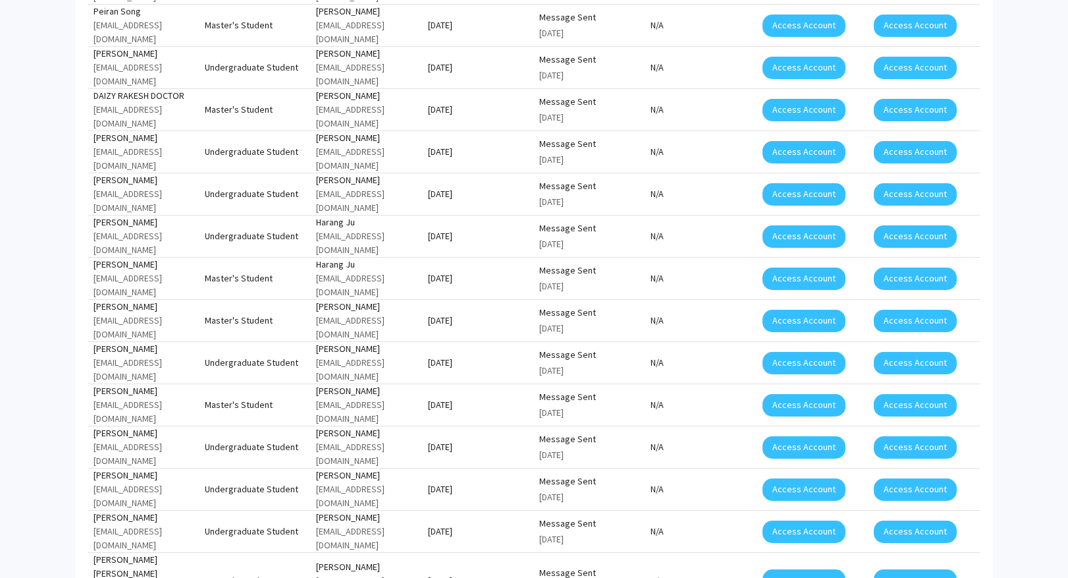
scroll to position [2896, 0]
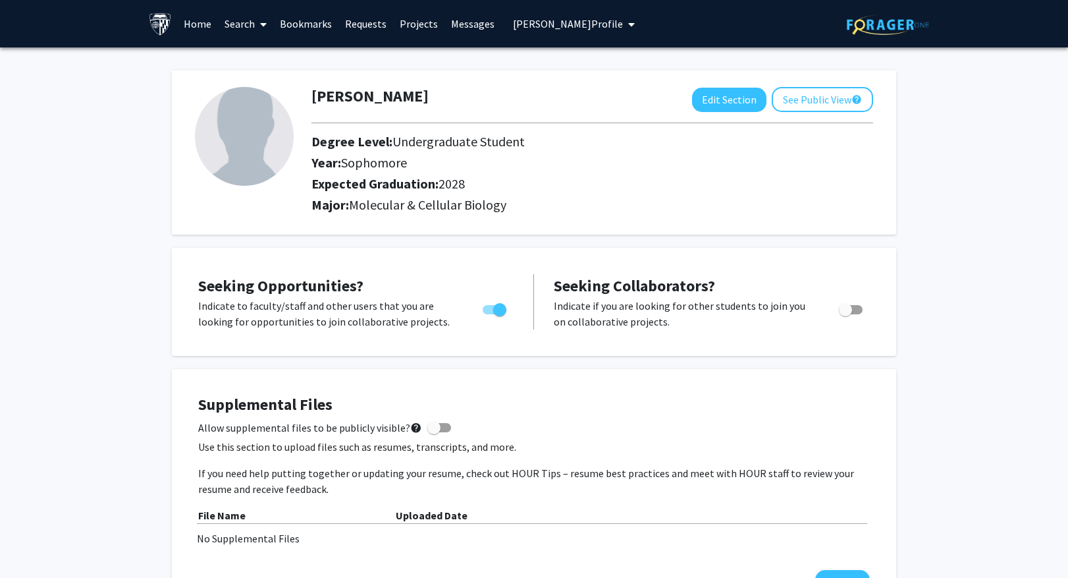
click at [467, 26] on link "Messages" at bounding box center [473, 24] width 57 height 46
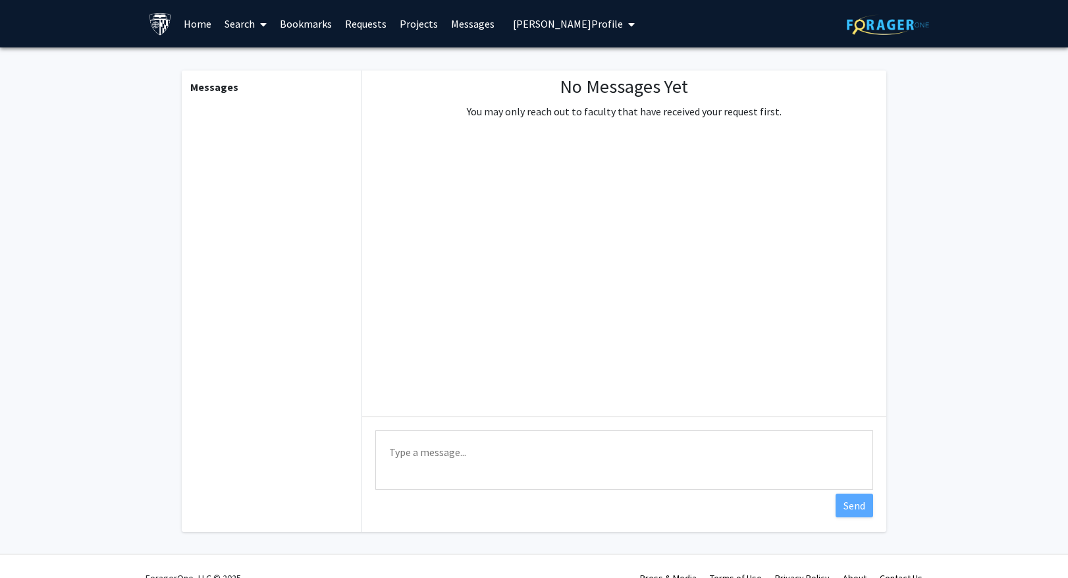
click at [411, 24] on link "Projects" at bounding box center [418, 24] width 51 height 46
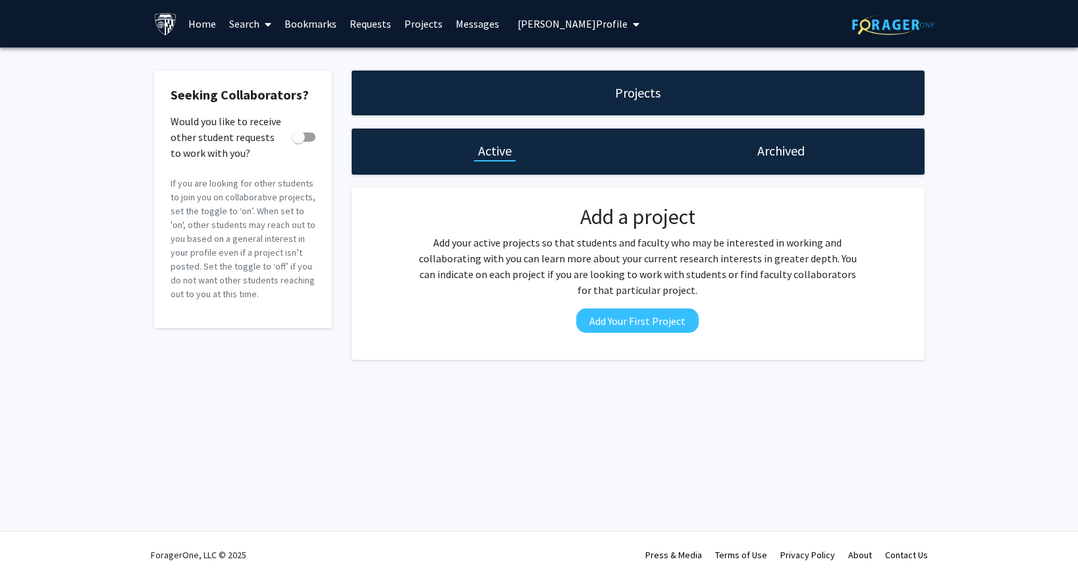
click at [371, 24] on link "Requests" at bounding box center [370, 24] width 55 height 46
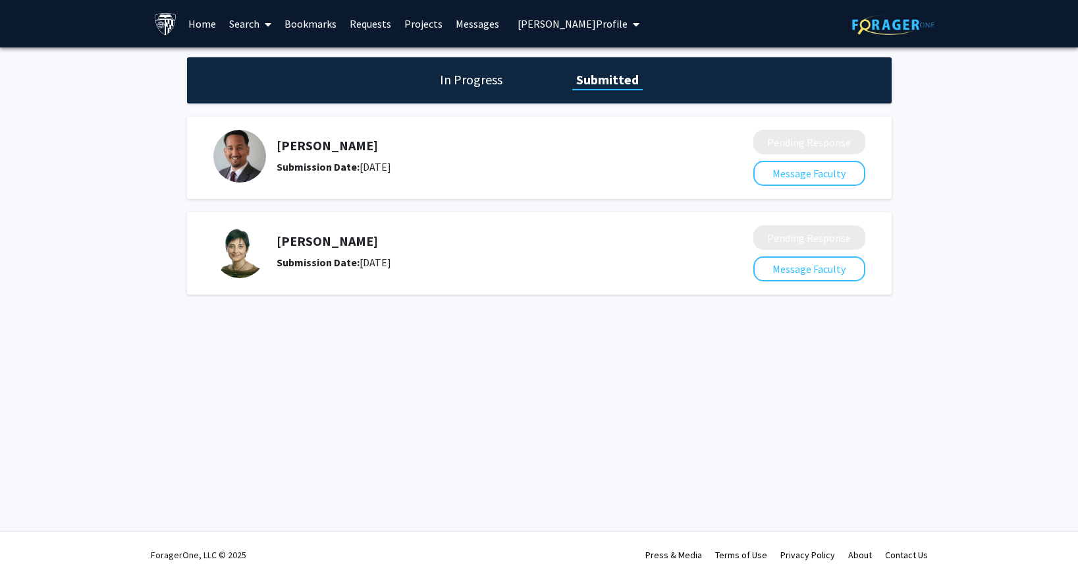
click at [472, 74] on h1 "In Progress" at bounding box center [471, 79] width 70 height 18
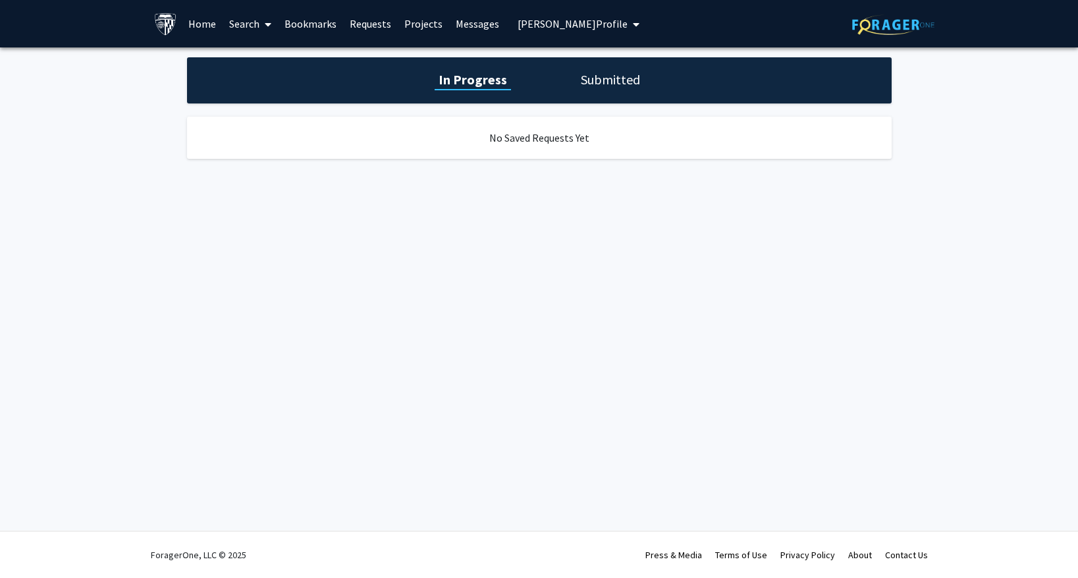
click at [608, 78] on h1 "Submitted" at bounding box center [610, 79] width 67 height 18
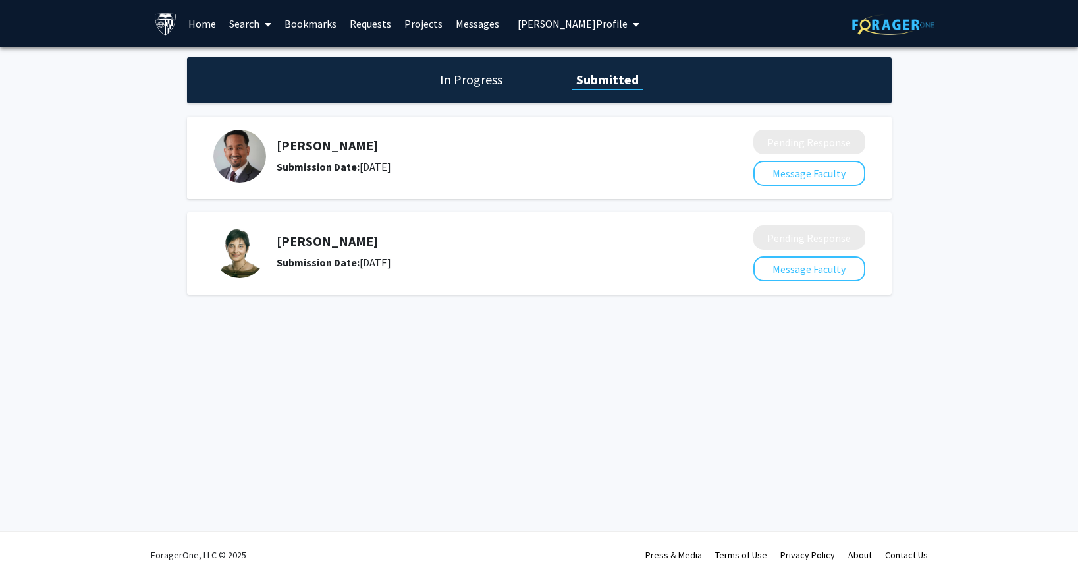
click at [589, 26] on span "[PERSON_NAME] Profile" at bounding box center [573, 23] width 110 height 13
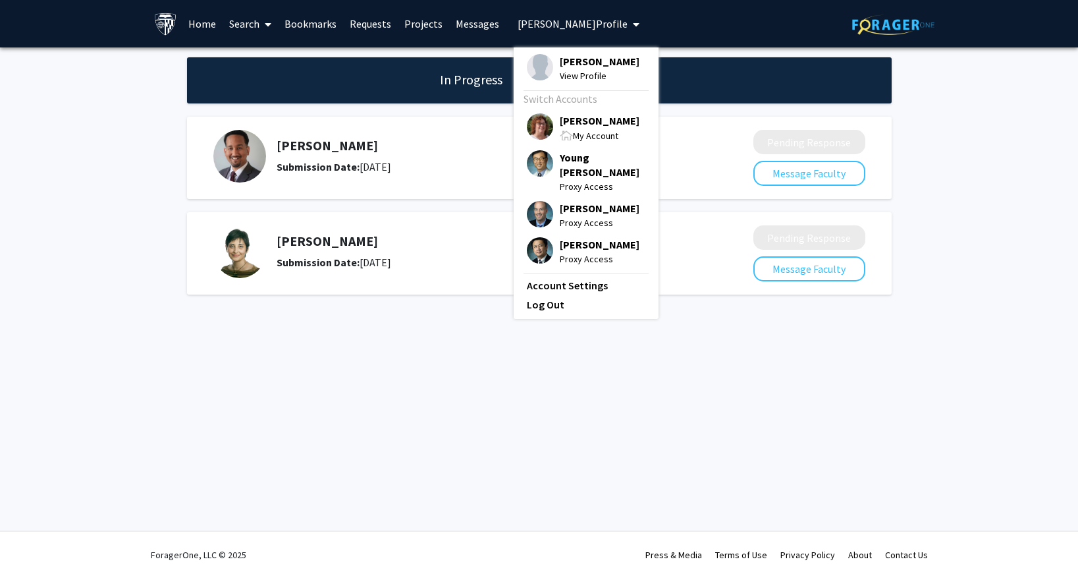
click at [598, 121] on span "[PERSON_NAME]" at bounding box center [600, 120] width 80 height 14
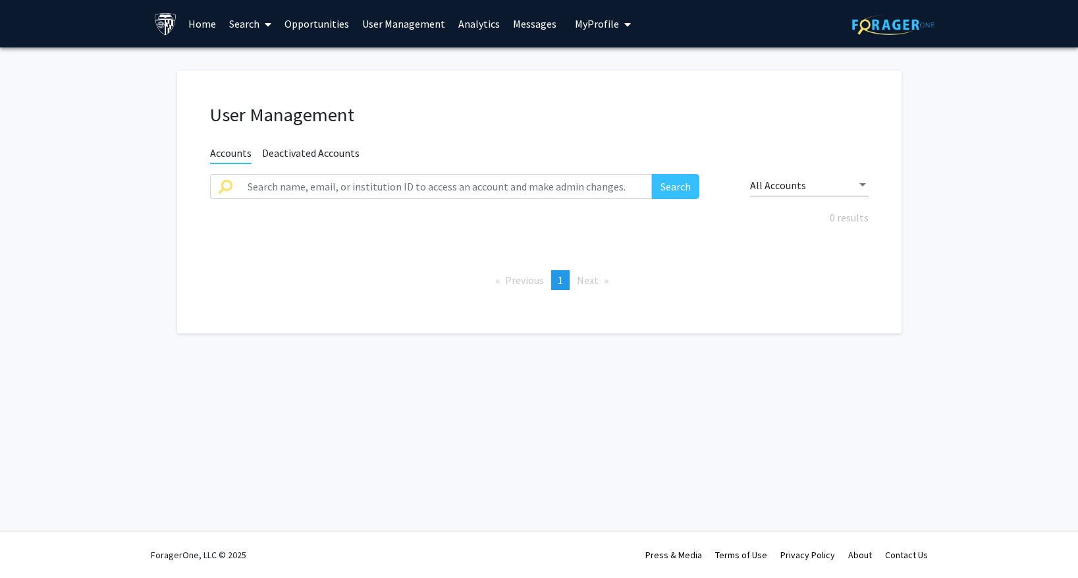
click at [461, 22] on link "Analytics" at bounding box center [479, 24] width 55 height 46
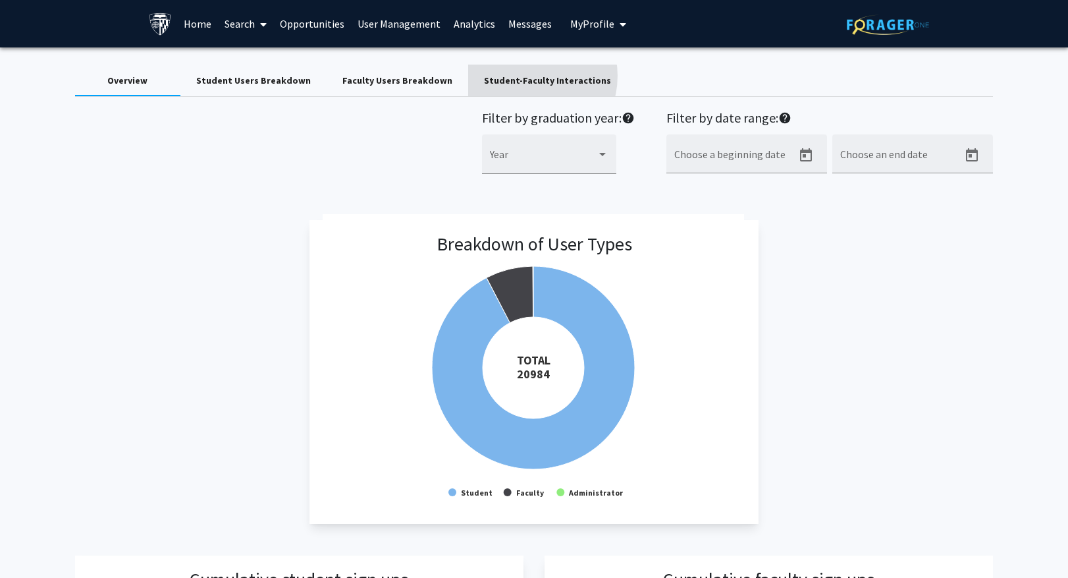
click at [509, 76] on div "Student-Faculty Interactions" at bounding box center [547, 81] width 127 height 14
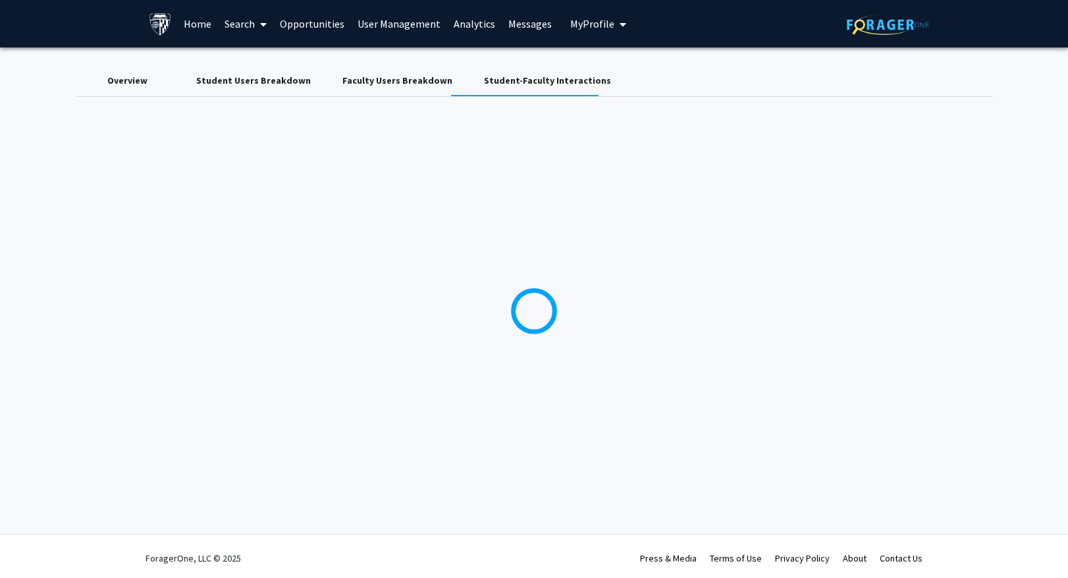
click at [599, 22] on span "My Profile" at bounding box center [592, 23] width 44 height 13
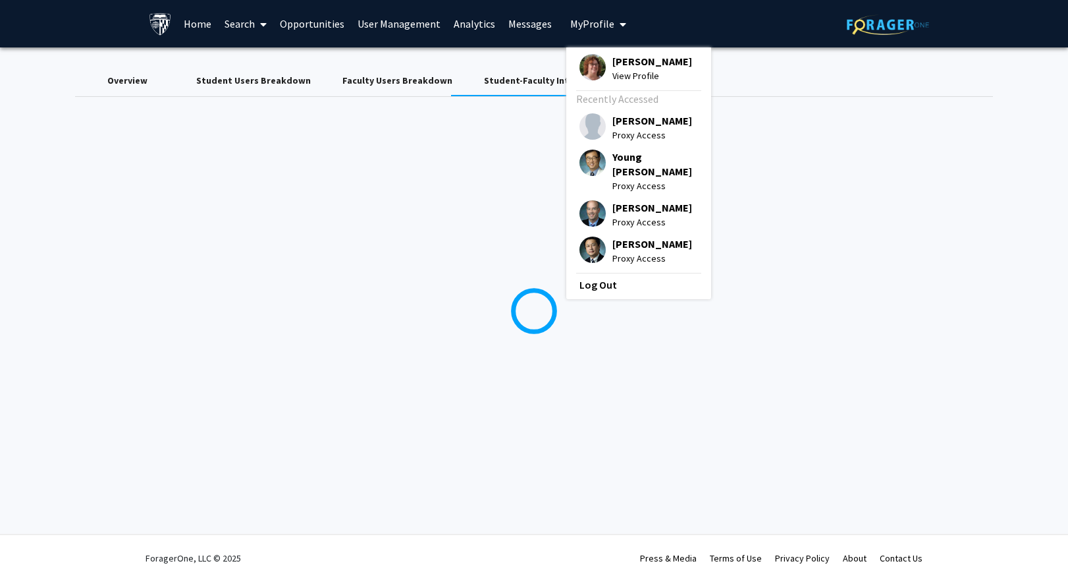
click at [596, 29] on span "My Profile" at bounding box center [592, 23] width 44 height 13
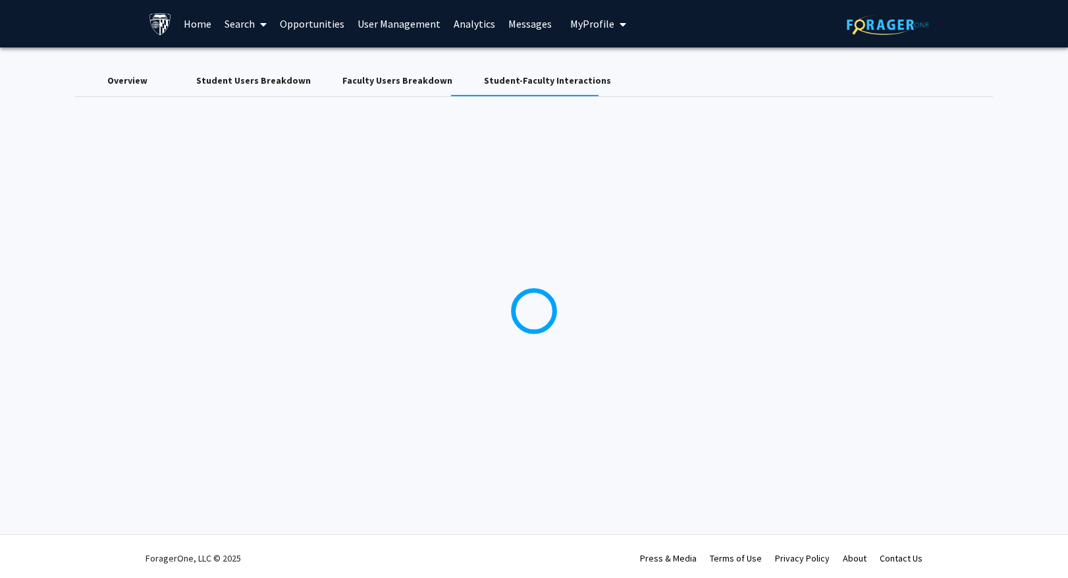
click at [234, 20] on link "Search" at bounding box center [245, 24] width 55 height 46
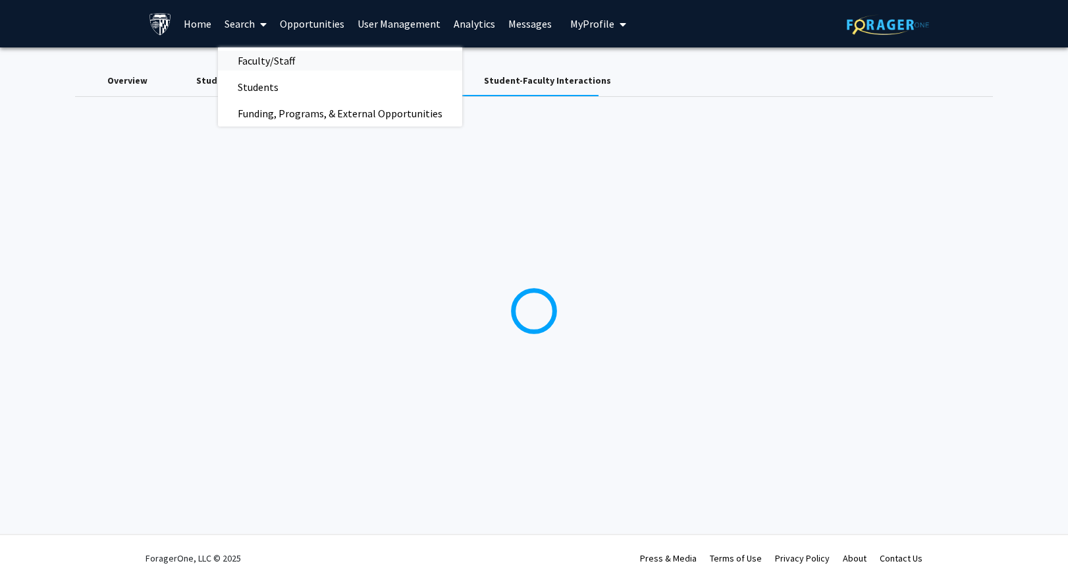
click at [252, 59] on span "Faculty/Staff" at bounding box center [266, 60] width 97 height 26
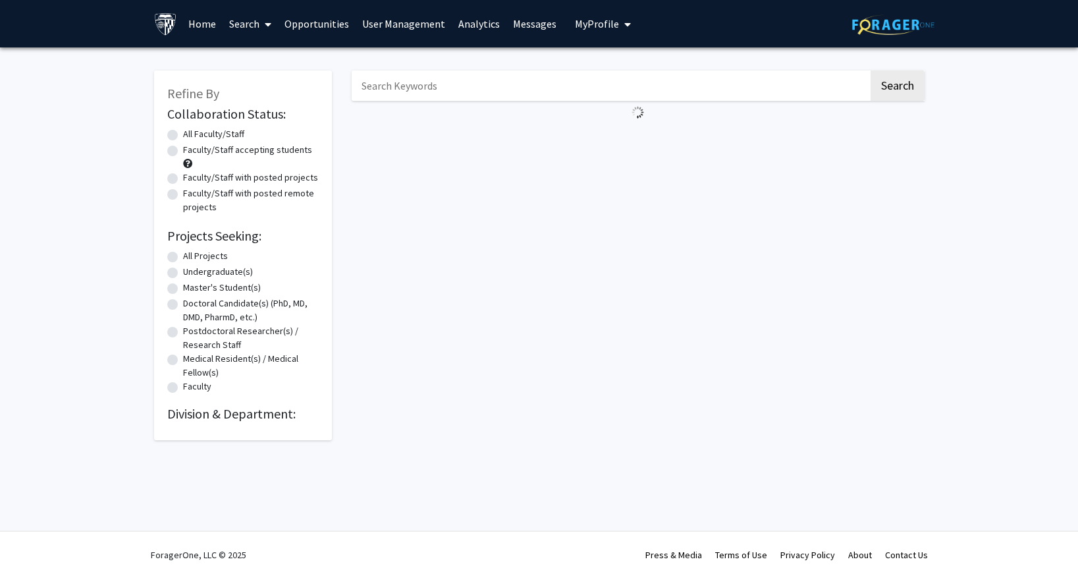
click at [581, 26] on span "My Profile" at bounding box center [597, 23] width 44 height 13
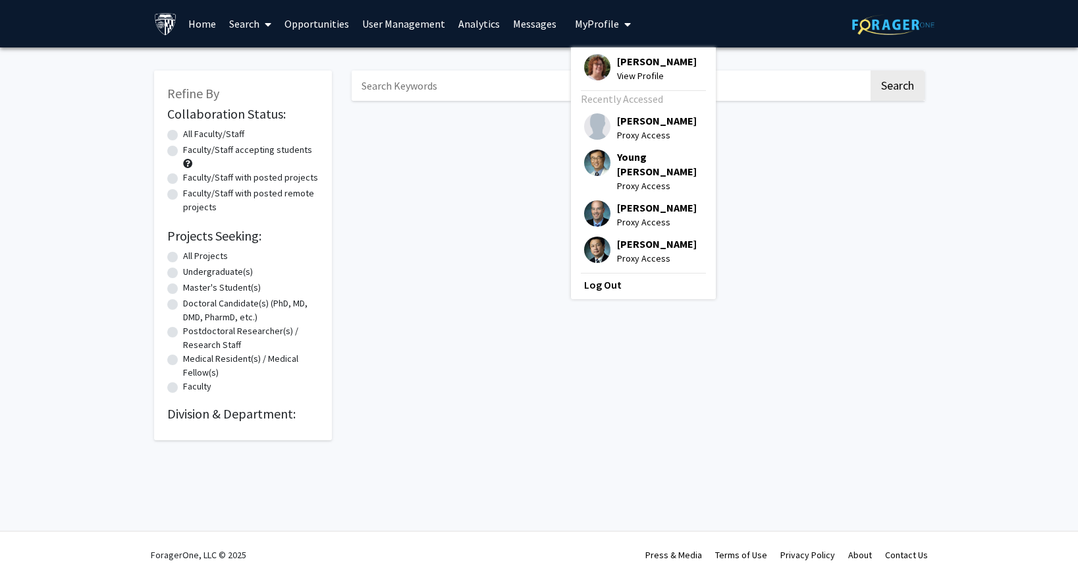
click at [392, 22] on link "User Management" at bounding box center [404, 24] width 96 height 46
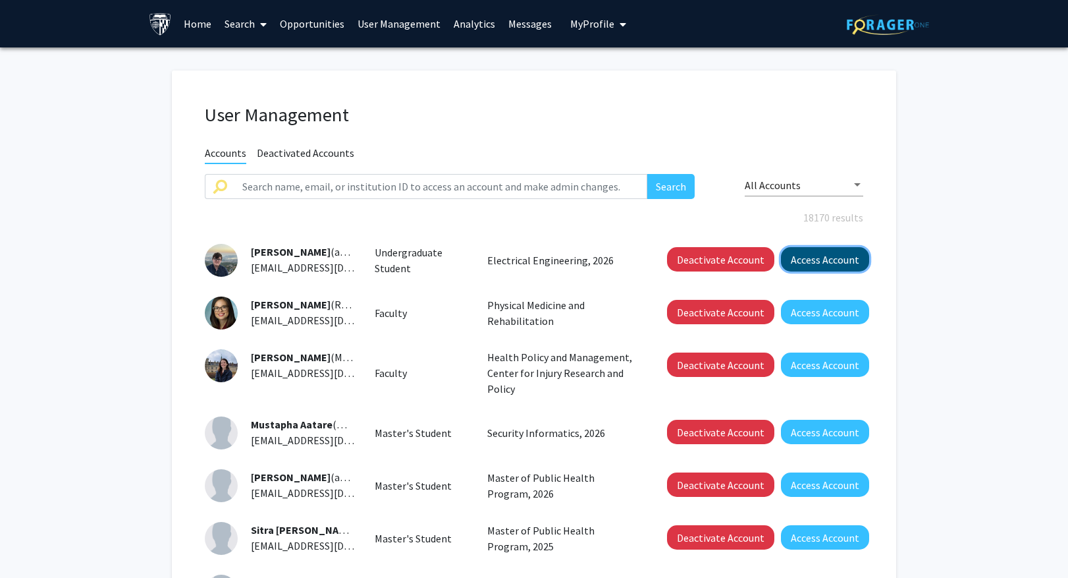
click at [811, 257] on button "Access Account" at bounding box center [825, 259] width 88 height 24
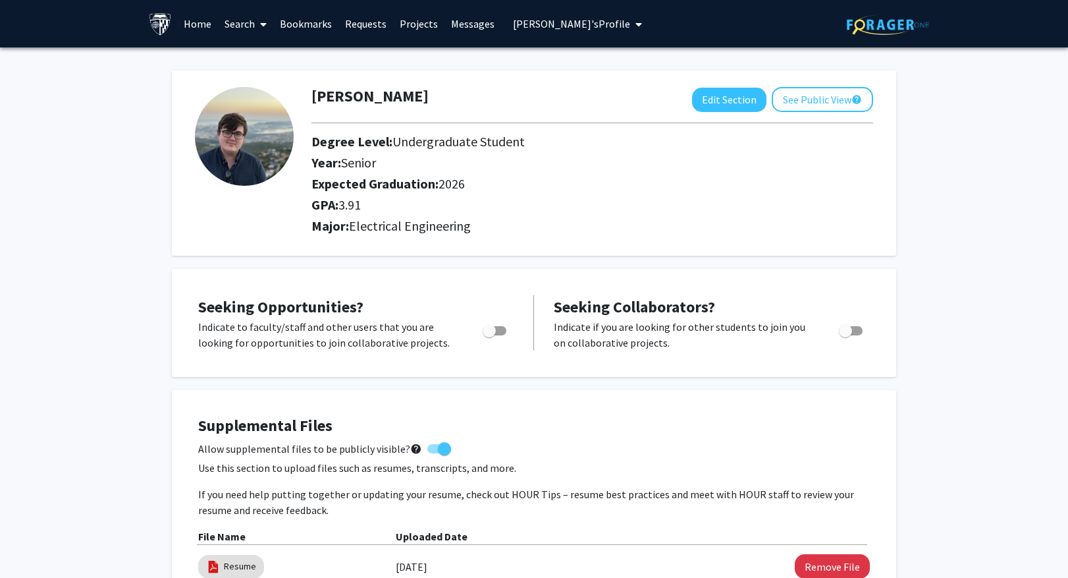
click at [361, 20] on link "Requests" at bounding box center [365, 24] width 55 height 46
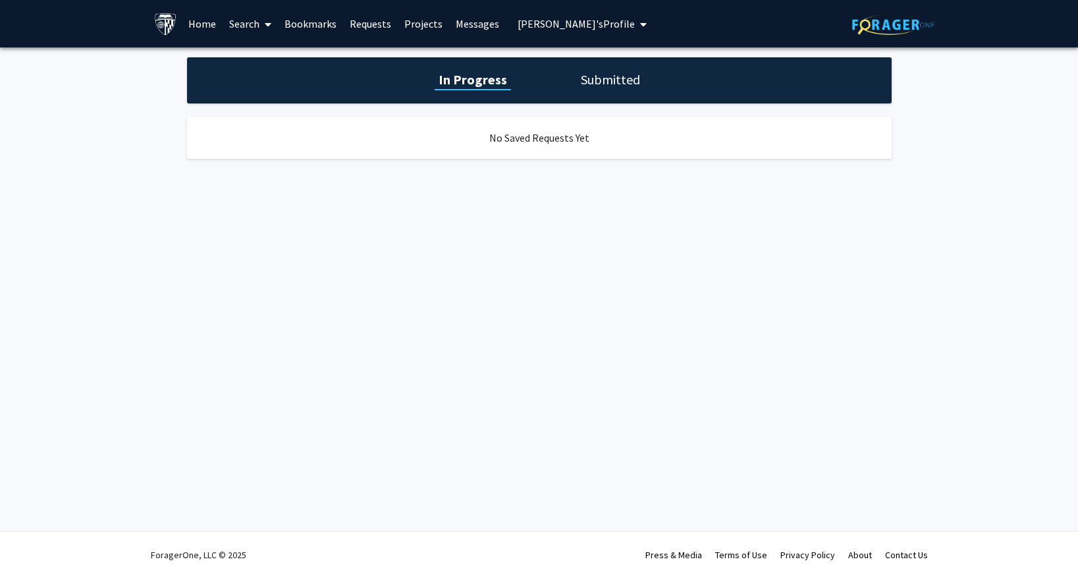
click at [601, 82] on h1 "Submitted" at bounding box center [610, 79] width 67 height 18
click at [488, 78] on h1 "In Progress" at bounding box center [471, 79] width 70 height 18
click at [620, 80] on h1 "Submitted" at bounding box center [610, 79] width 67 height 18
click at [460, 23] on link "Messages" at bounding box center [477, 24] width 57 height 46
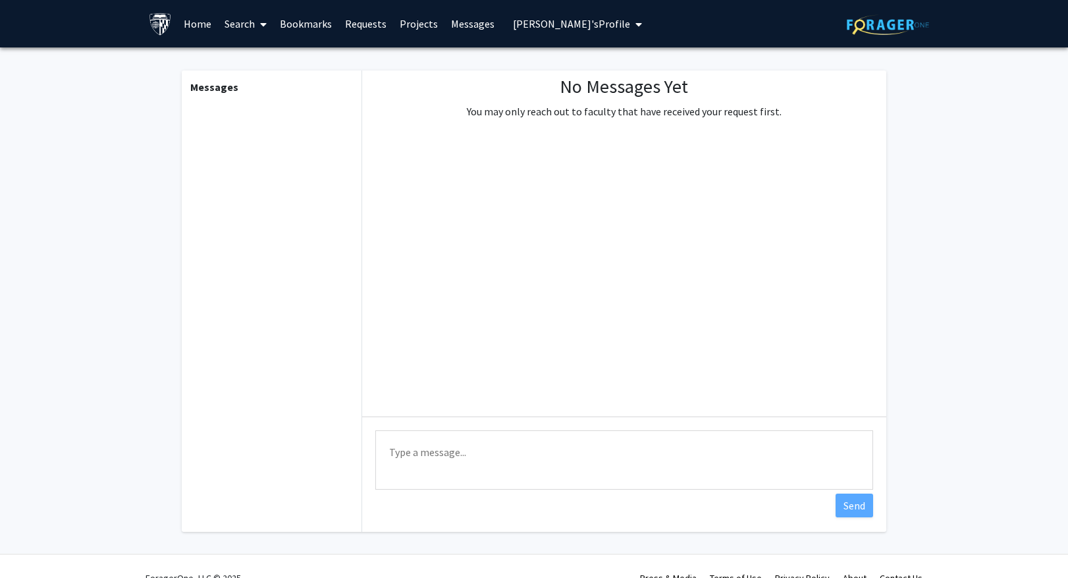
click at [551, 17] on span "Alexander Aakerso's Profile" at bounding box center [571, 23] width 117 height 13
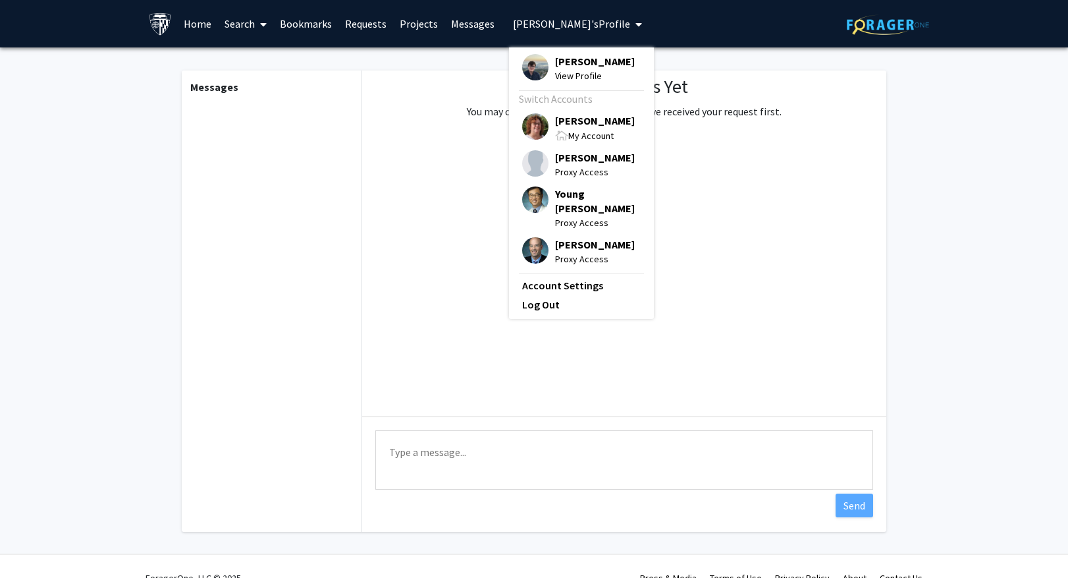
click at [567, 128] on span "[PERSON_NAME]" at bounding box center [595, 120] width 80 height 14
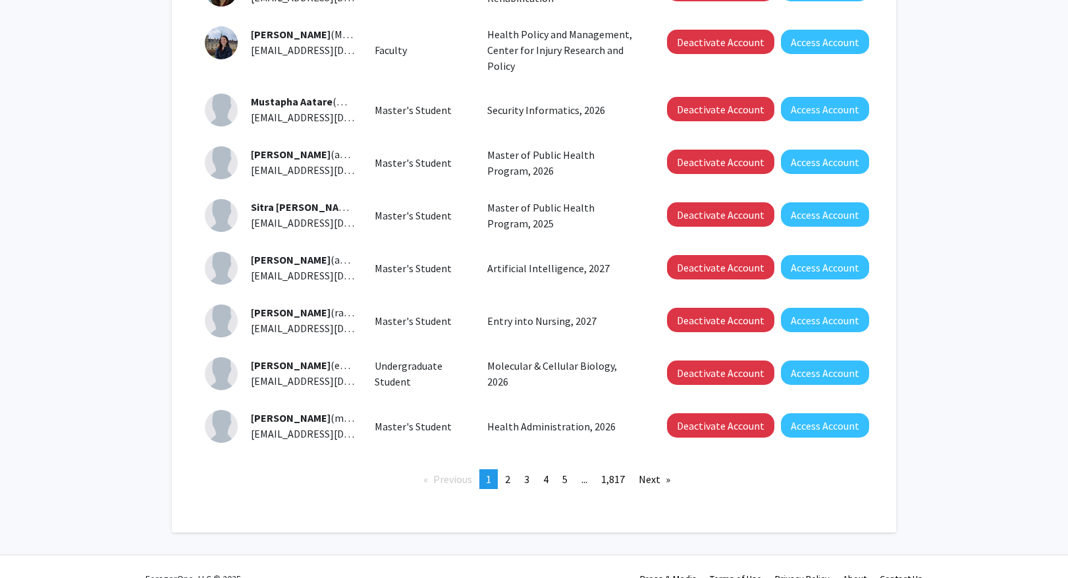
scroll to position [329, 0]
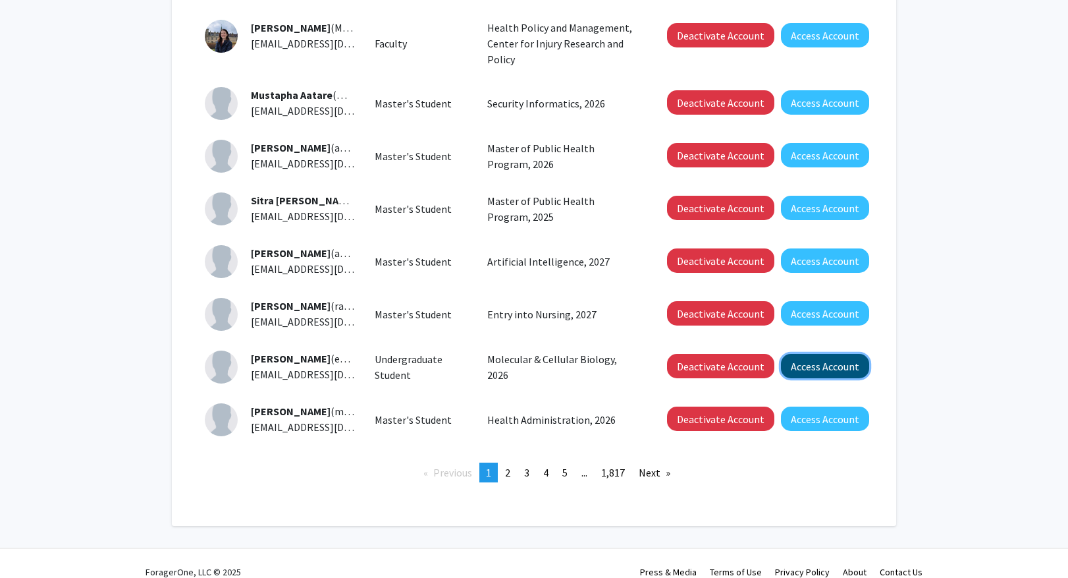
click at [815, 360] on button "Access Account" at bounding box center [825, 366] width 88 height 24
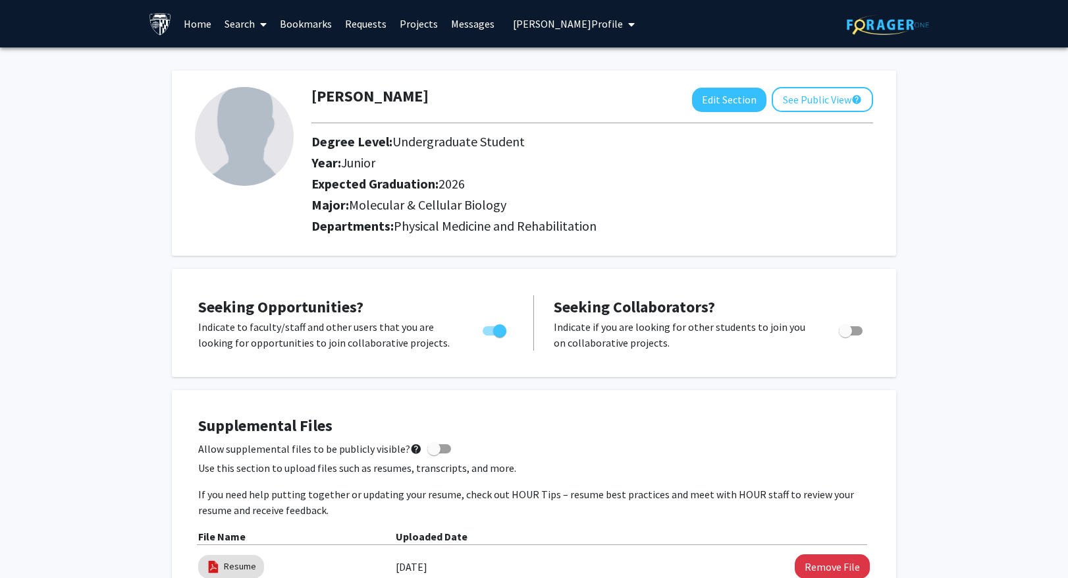
click at [364, 20] on link "Requests" at bounding box center [365, 24] width 55 height 46
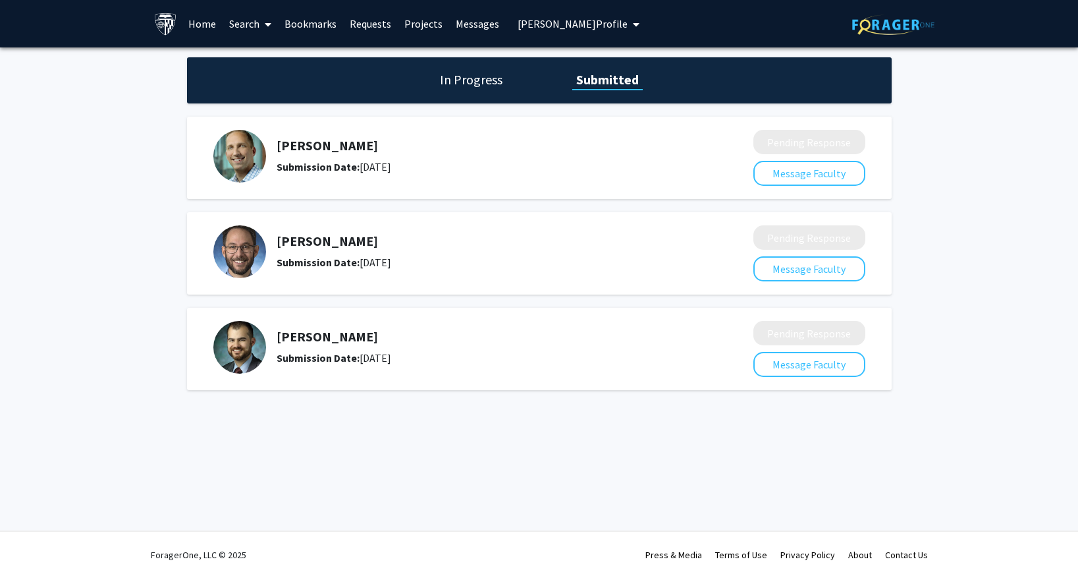
click at [472, 83] on h1 "In Progress" at bounding box center [471, 79] width 70 height 18
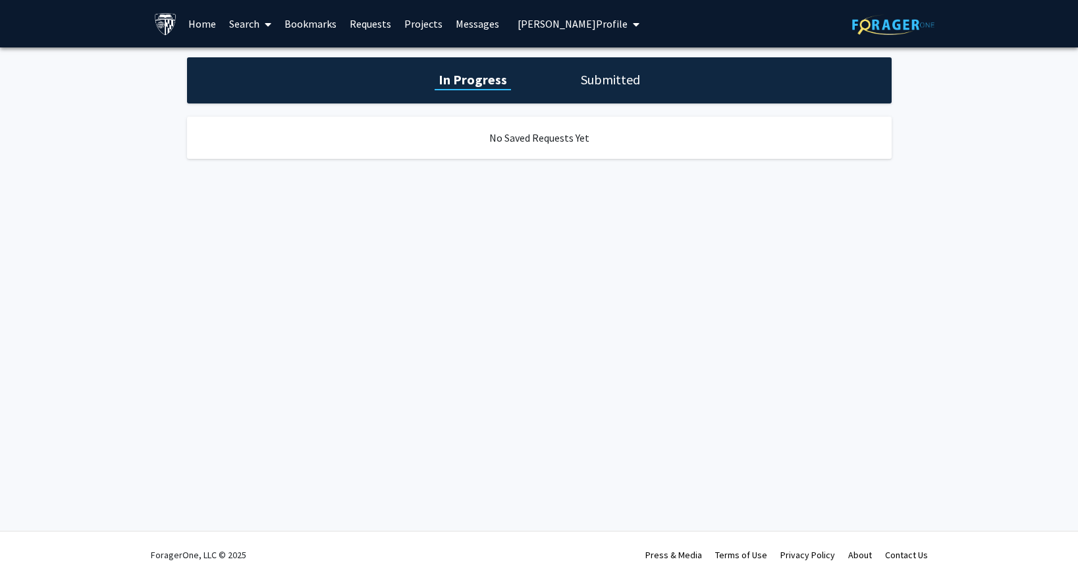
click at [624, 76] on h1 "Submitted" at bounding box center [610, 79] width 67 height 18
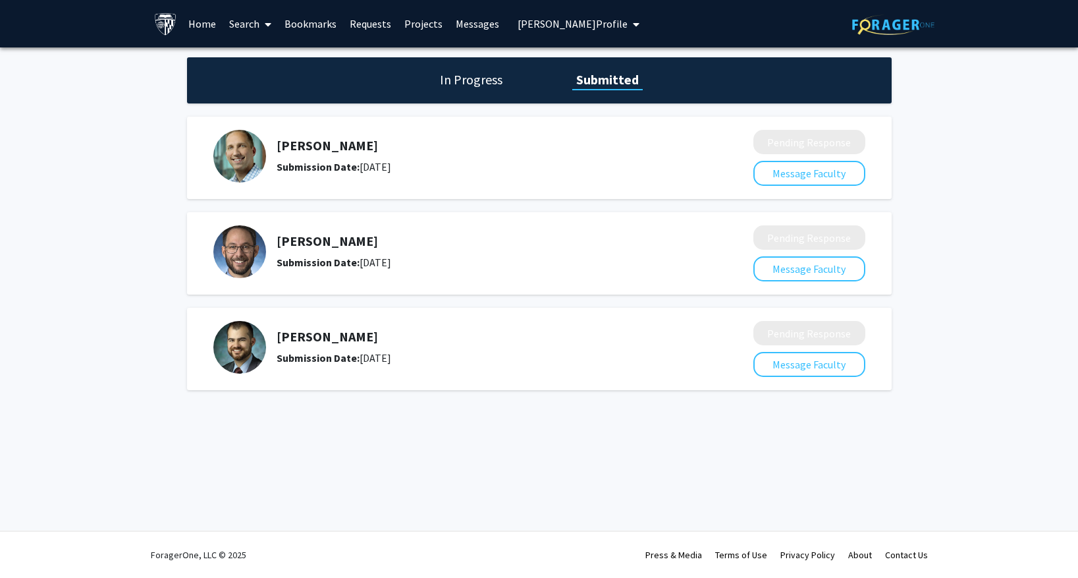
click at [466, 23] on link "Messages" at bounding box center [477, 24] width 57 height 46
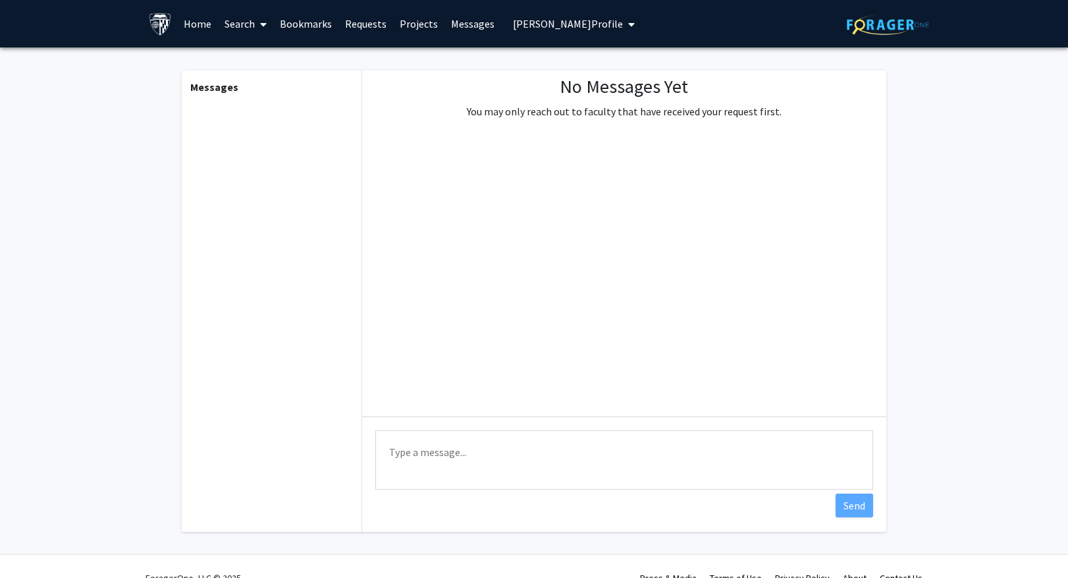
click at [537, 9] on button "Elizabeth Abatan's Profile" at bounding box center [574, 23] width 130 height 47
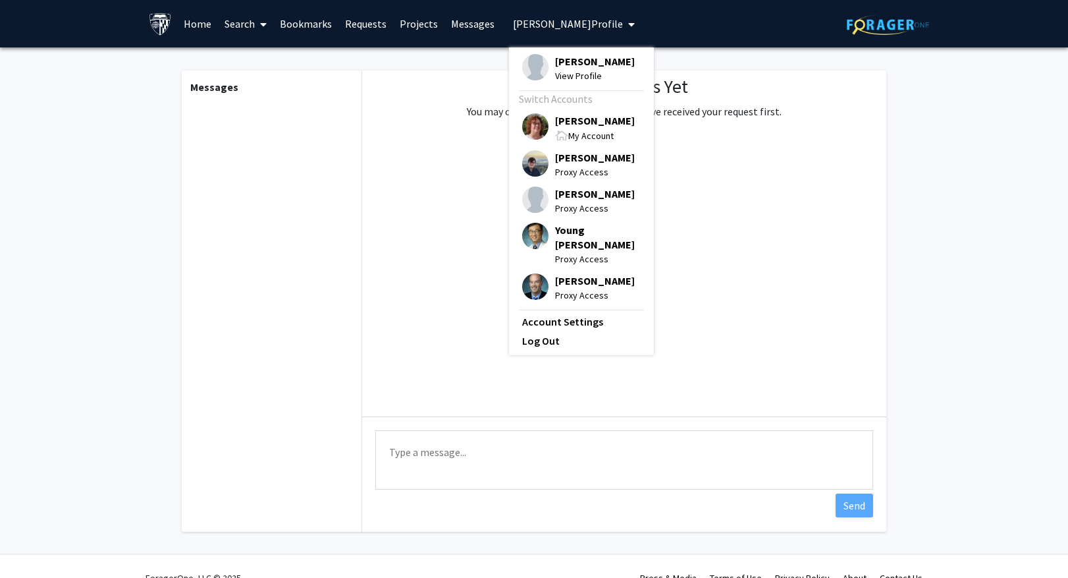
click at [539, 18] on span "Elizabeth Abatan's Profile" at bounding box center [568, 23] width 110 height 13
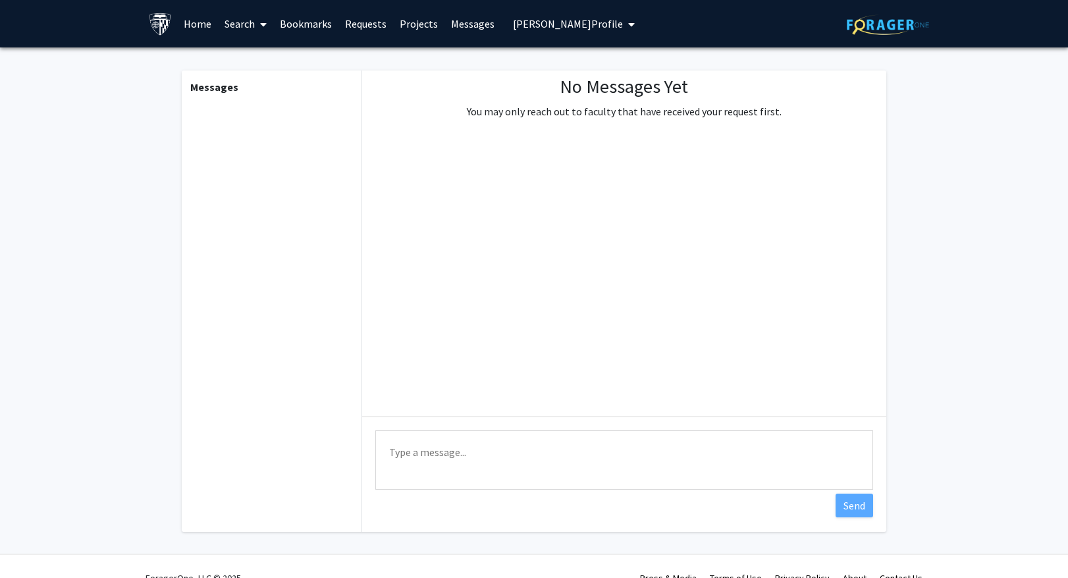
click at [587, 28] on span "Elizabeth Abatan's Profile" at bounding box center [568, 23] width 110 height 13
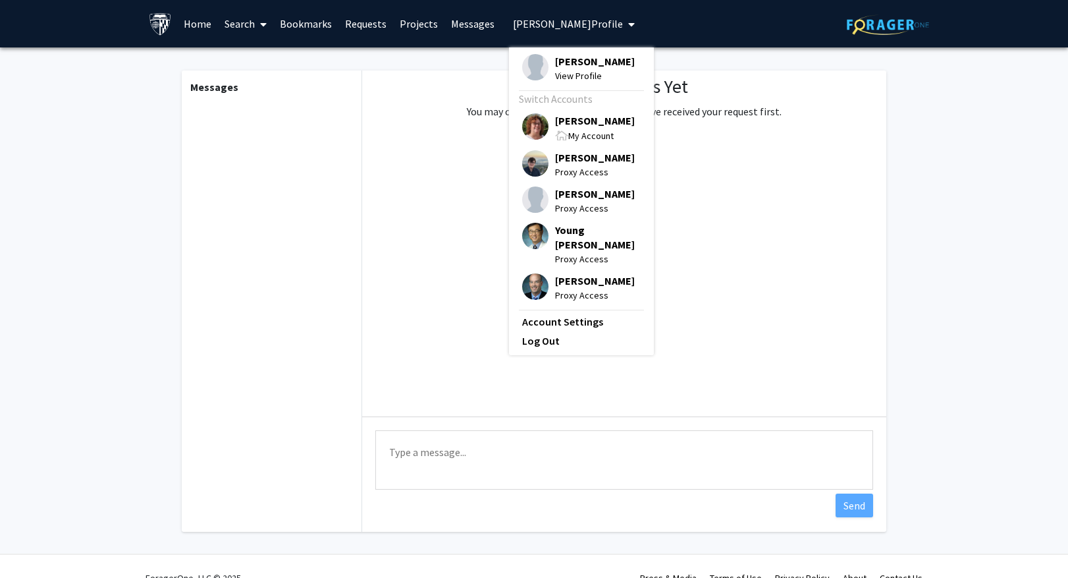
click at [575, 121] on span "[PERSON_NAME]" at bounding box center [595, 120] width 80 height 14
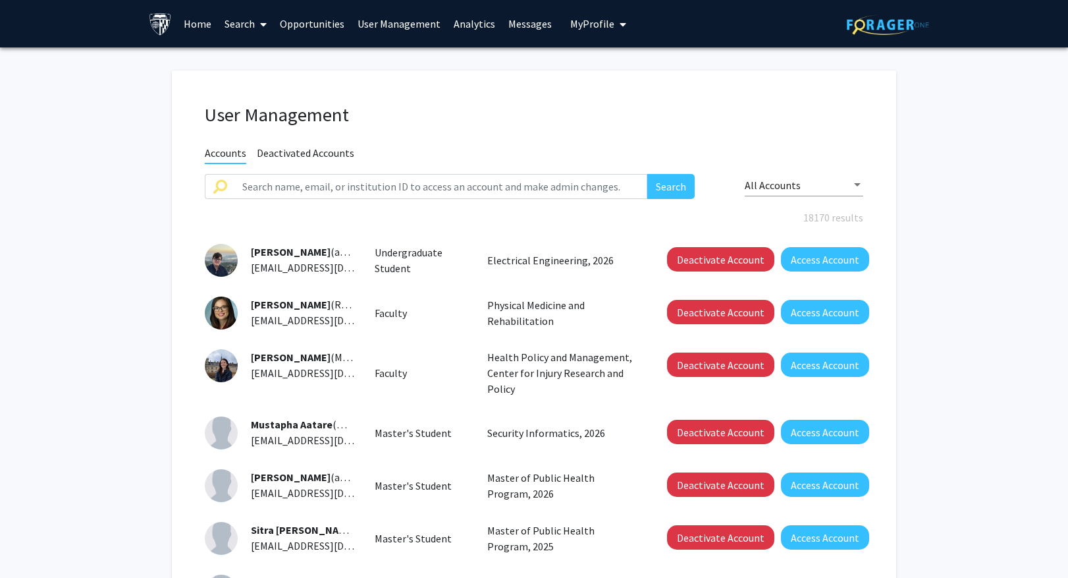
click at [391, 29] on link "User Management" at bounding box center [399, 24] width 96 height 46
click at [403, 182] on input "text" at bounding box center [440, 186] width 413 height 25
type input "christians"
click at [647, 174] on button "Search" at bounding box center [670, 186] width 47 height 25
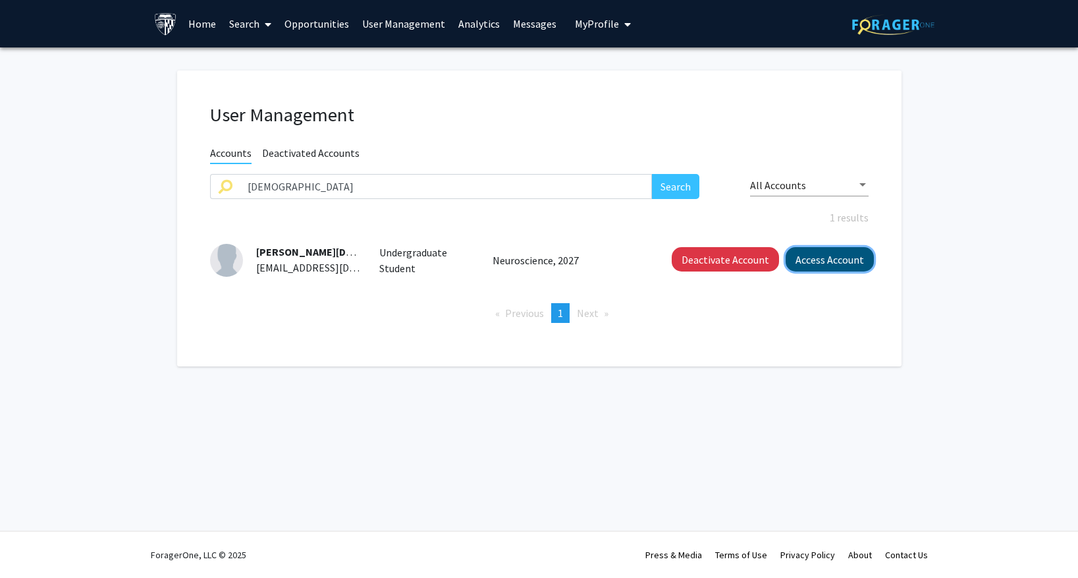
click at [811, 257] on button "Access Account" at bounding box center [830, 259] width 88 height 24
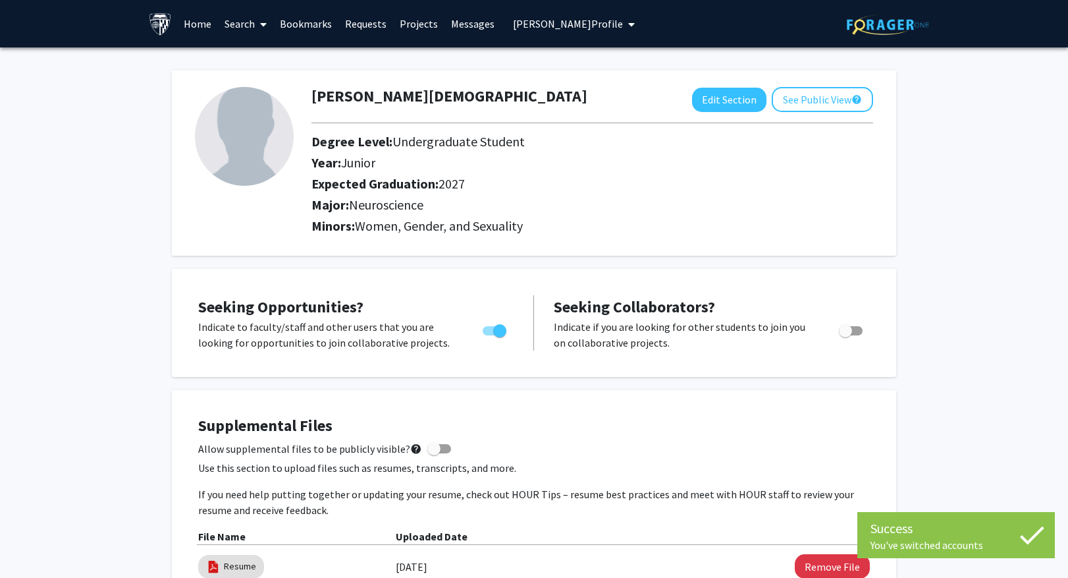
click at [366, 28] on link "Requests" at bounding box center [365, 24] width 55 height 46
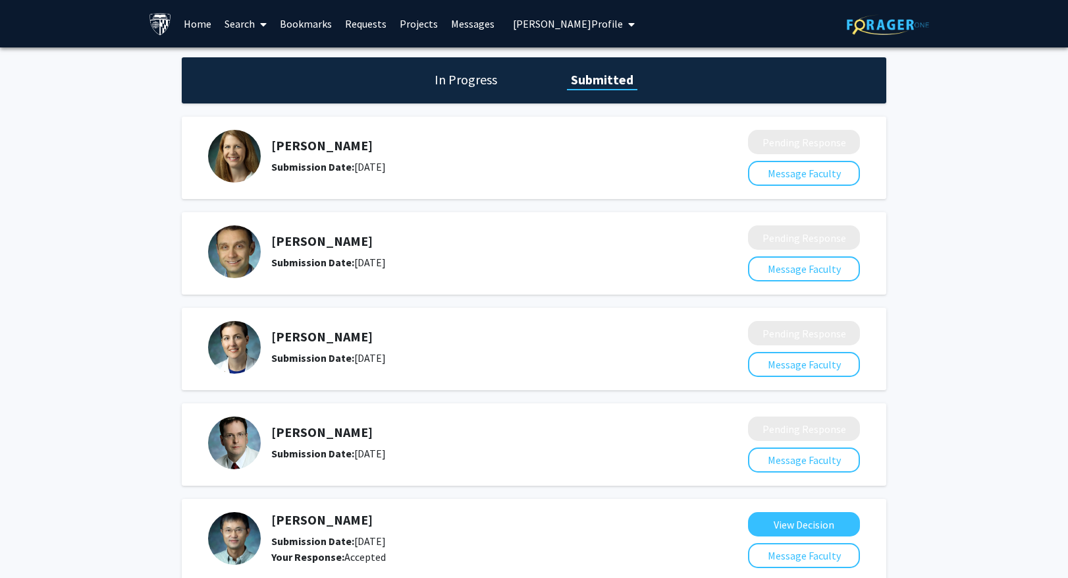
click at [467, 81] on h1 "In Progress" at bounding box center [466, 79] width 70 height 18
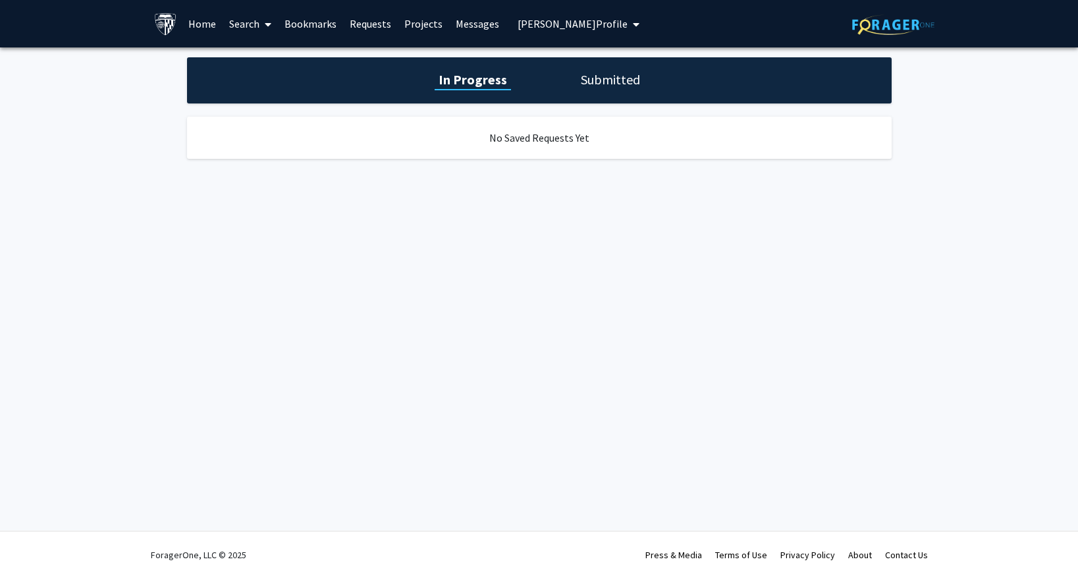
click at [598, 80] on h1 "Submitted" at bounding box center [610, 79] width 67 height 18
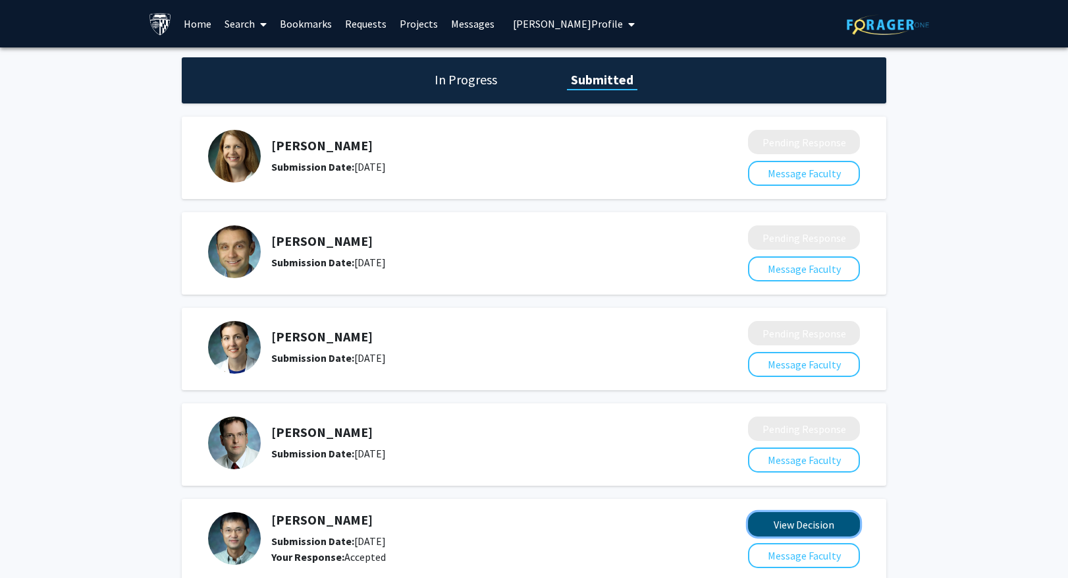
click at [817, 522] on button "View Decision" at bounding box center [804, 524] width 112 height 24
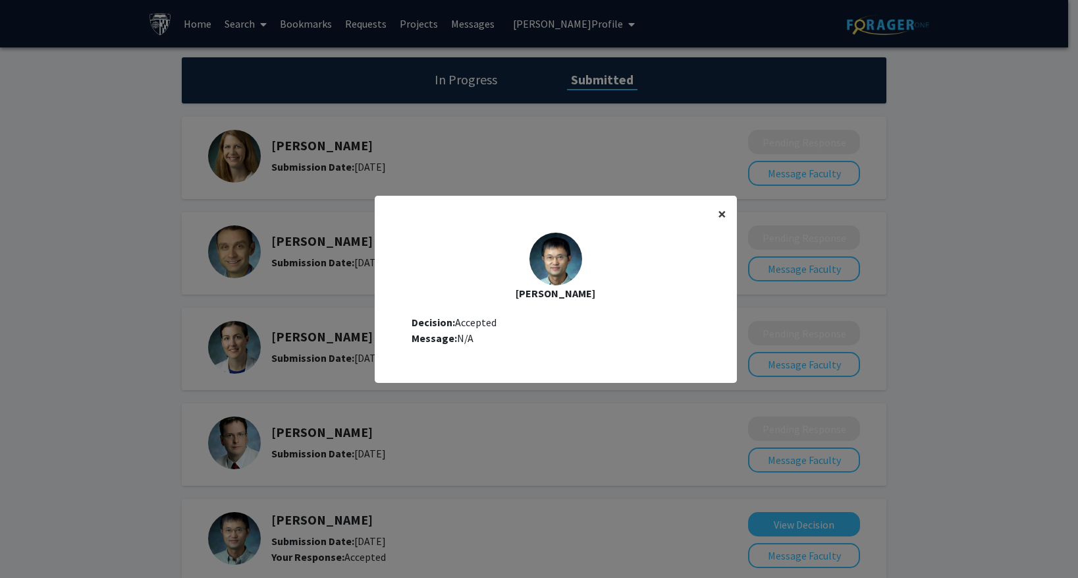
click at [718, 213] on span "×" at bounding box center [722, 213] width 9 height 20
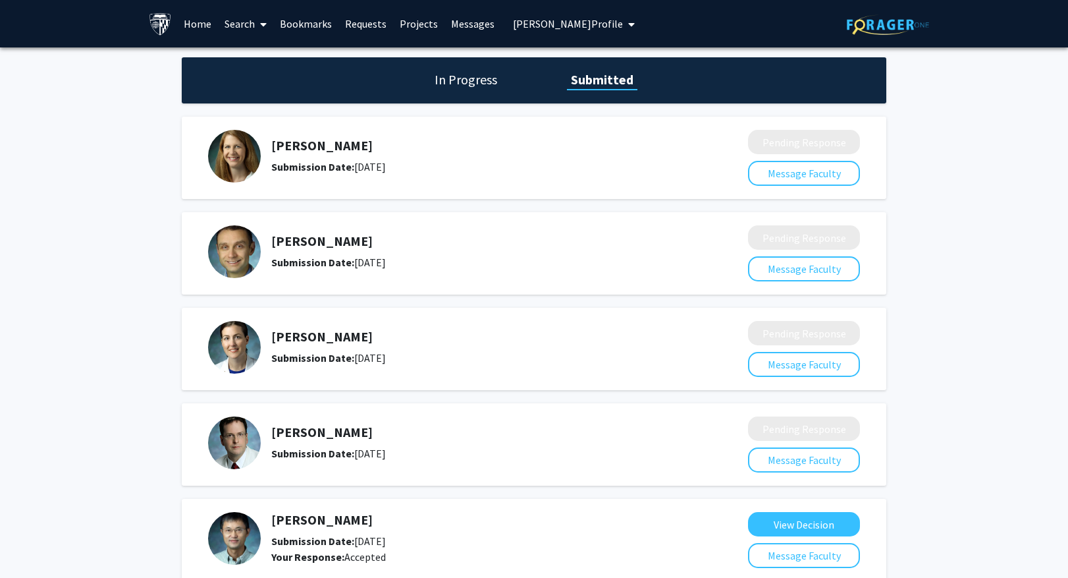
click at [454, 23] on link "Messages" at bounding box center [473, 24] width 57 height 46
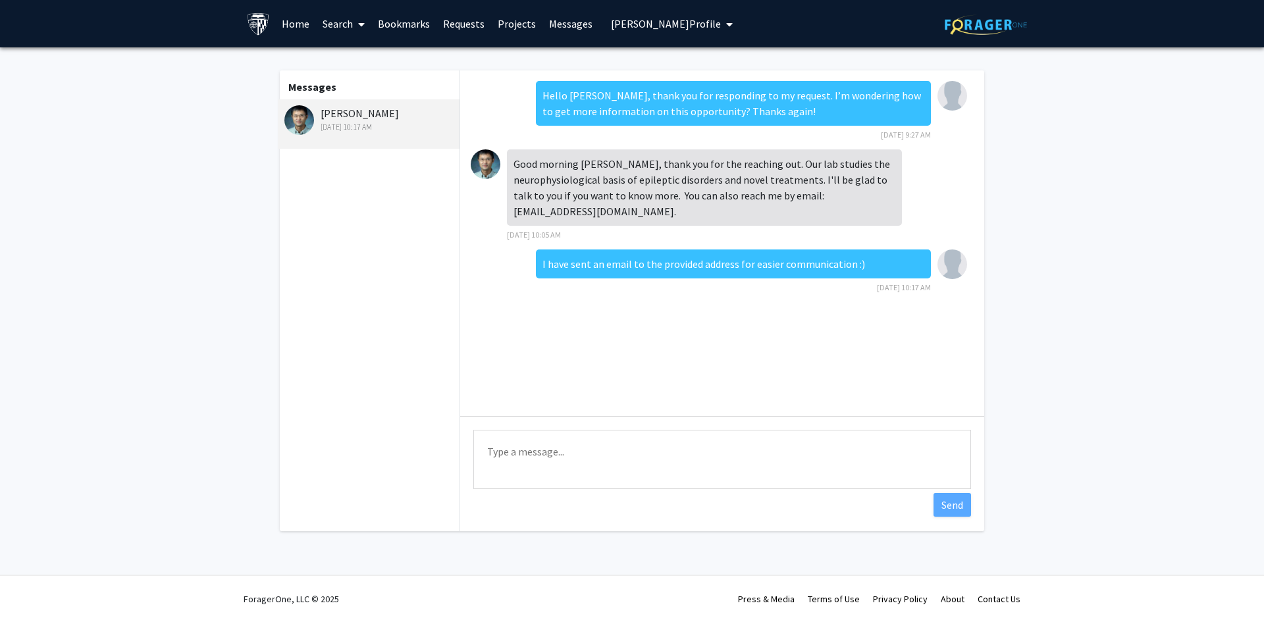
click at [716, 27] on span "McKenzie Christiansen's Profile" at bounding box center [666, 23] width 110 height 13
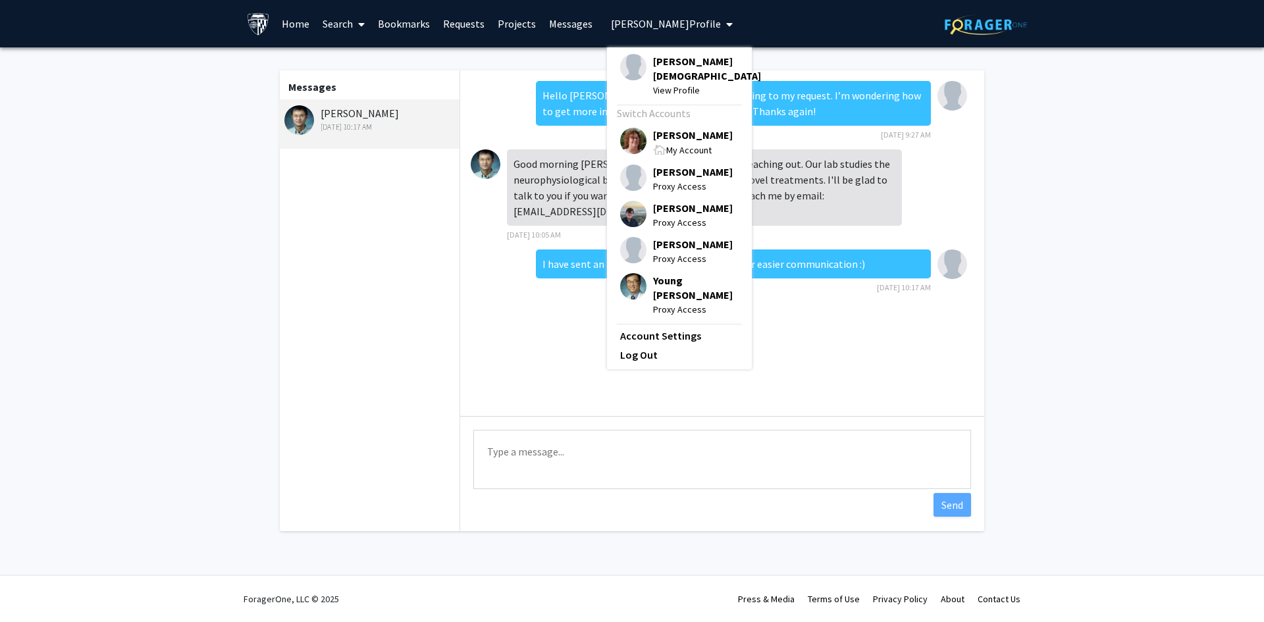
click at [662, 23] on span "McKenzie Christiansen's Profile" at bounding box center [666, 23] width 110 height 13
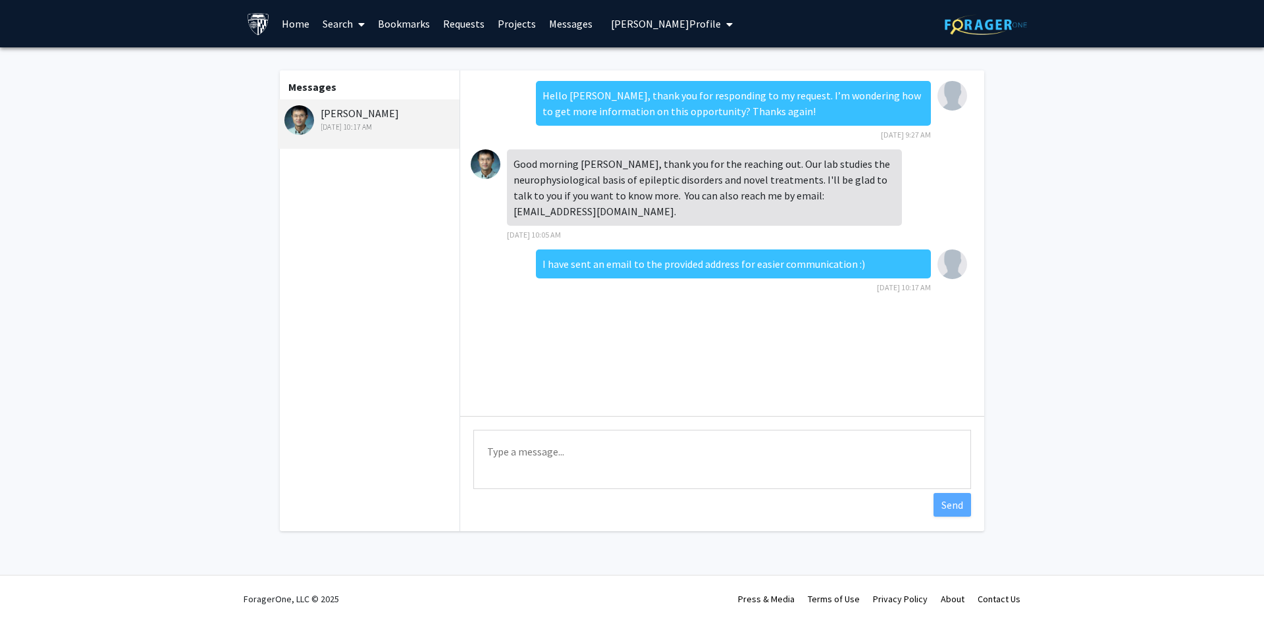
click at [676, 26] on span "McKenzie Christiansen's Profile" at bounding box center [666, 23] width 110 height 13
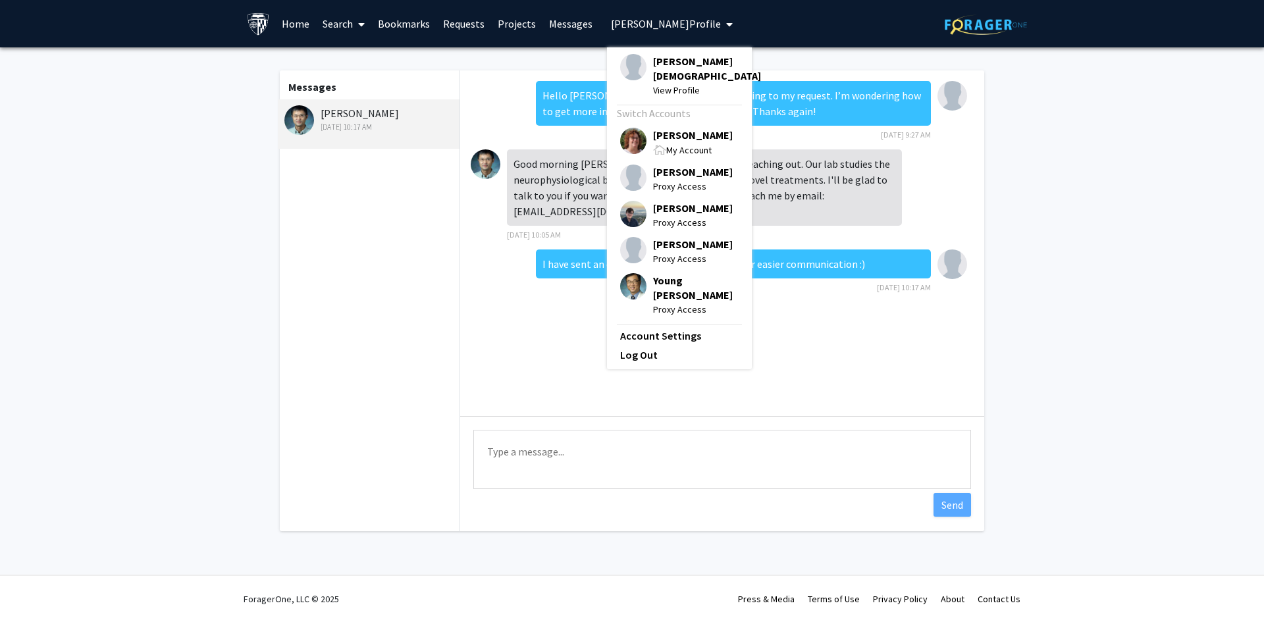
click at [672, 64] on span "[PERSON_NAME][DEMOGRAPHIC_DATA]" at bounding box center [707, 68] width 108 height 29
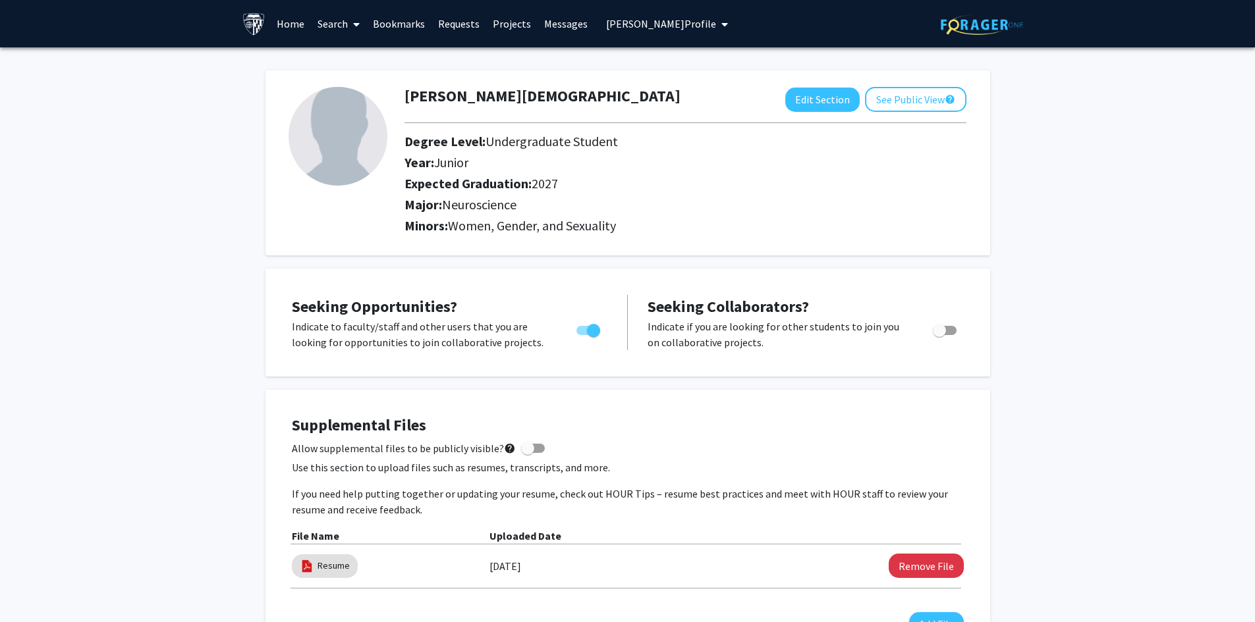
click at [384, 26] on link "Bookmarks" at bounding box center [398, 24] width 65 height 46
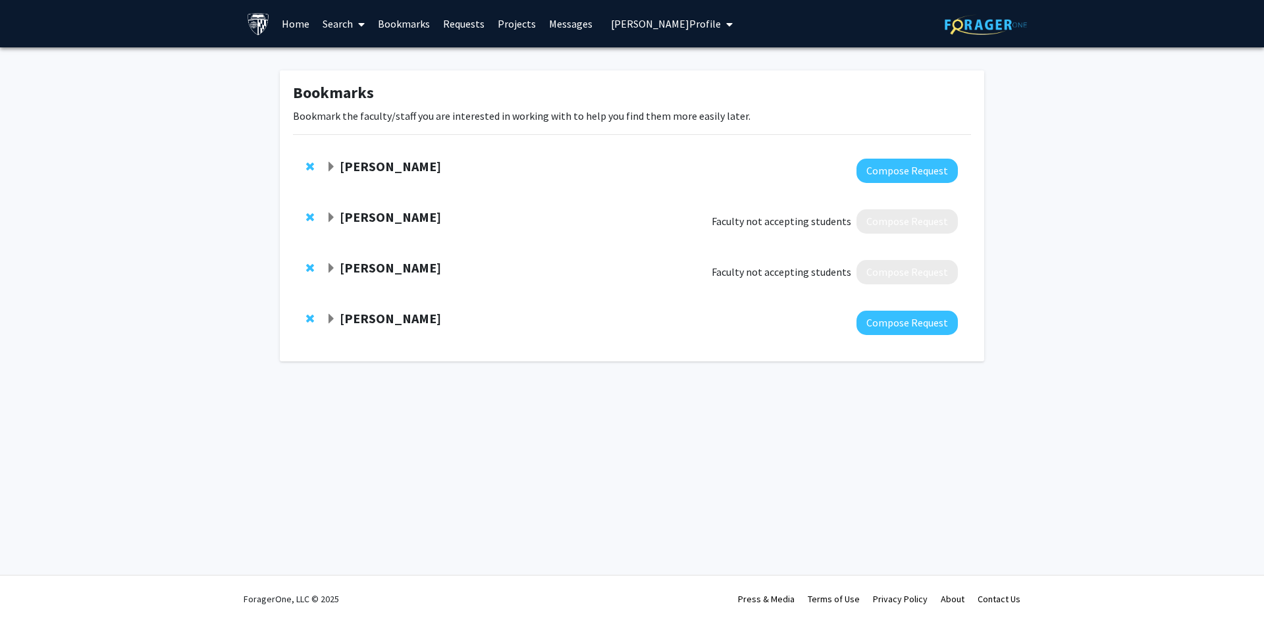
click at [470, 24] on link "Requests" at bounding box center [464, 24] width 55 height 46
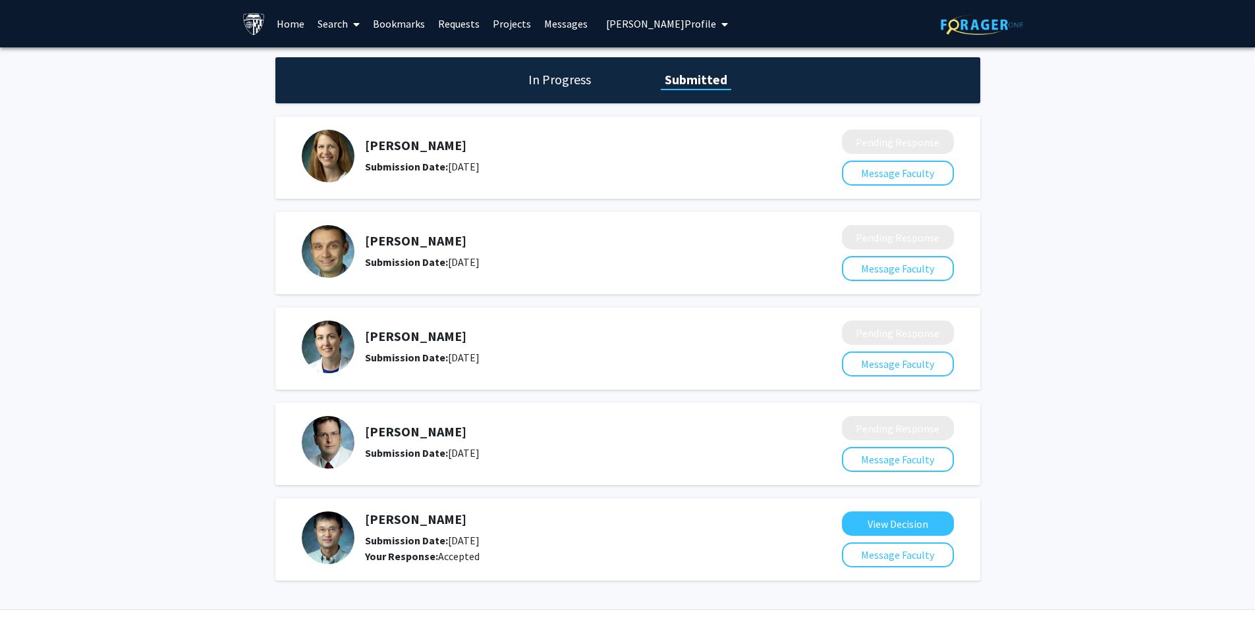
click at [383, 24] on link "Bookmarks" at bounding box center [398, 24] width 65 height 46
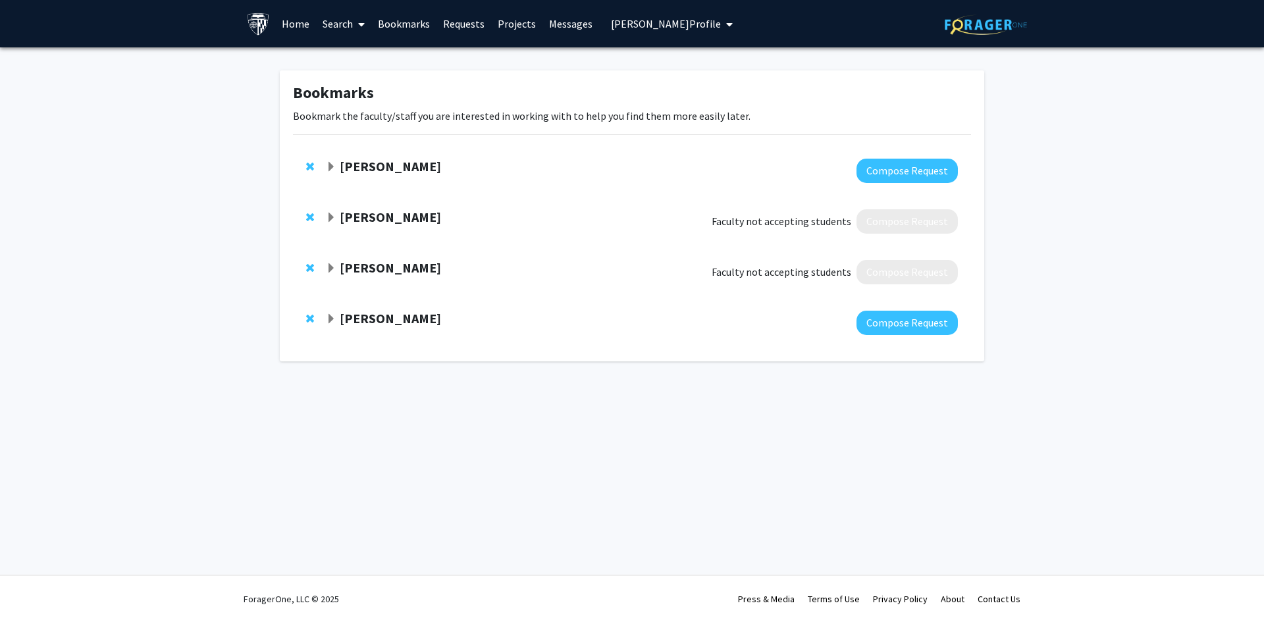
click at [453, 23] on link "Requests" at bounding box center [464, 24] width 55 height 46
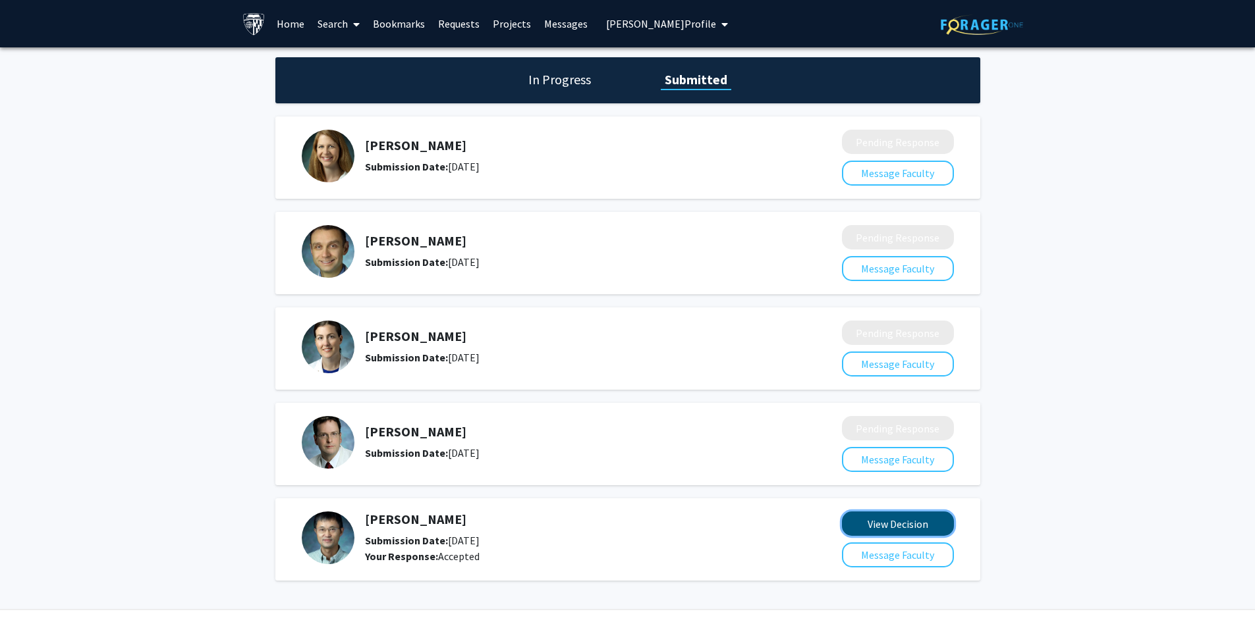
click at [897, 522] on button "View Decision" at bounding box center [898, 524] width 112 height 24
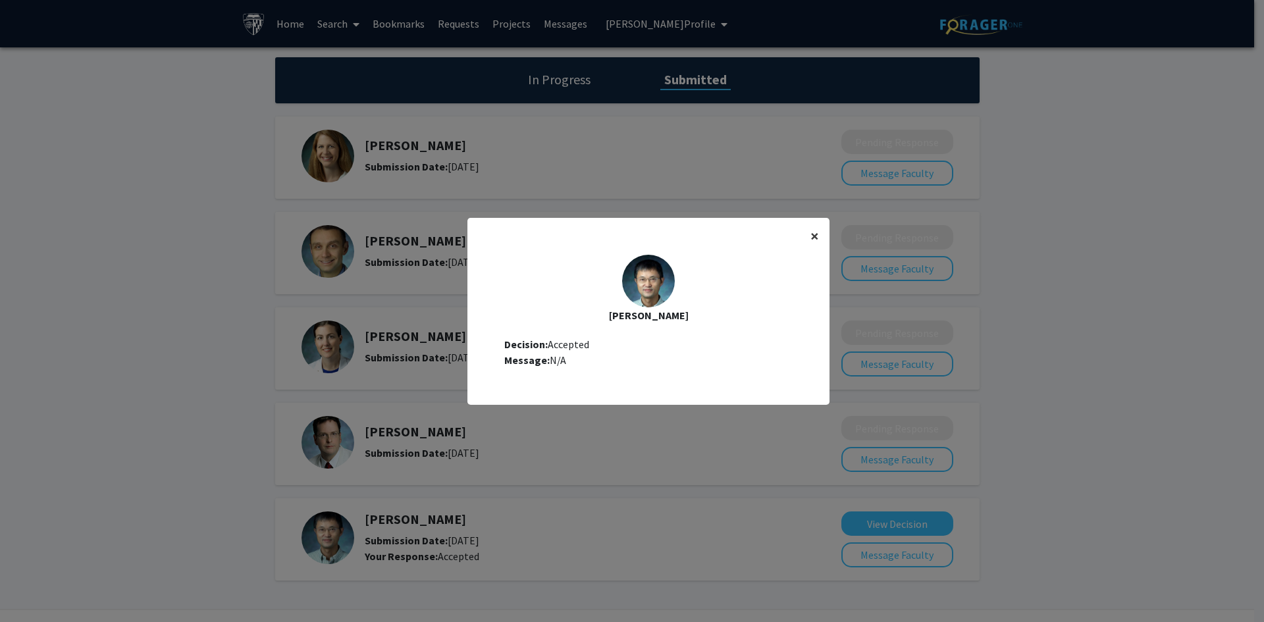
click at [811, 232] on span "×" at bounding box center [815, 236] width 9 height 20
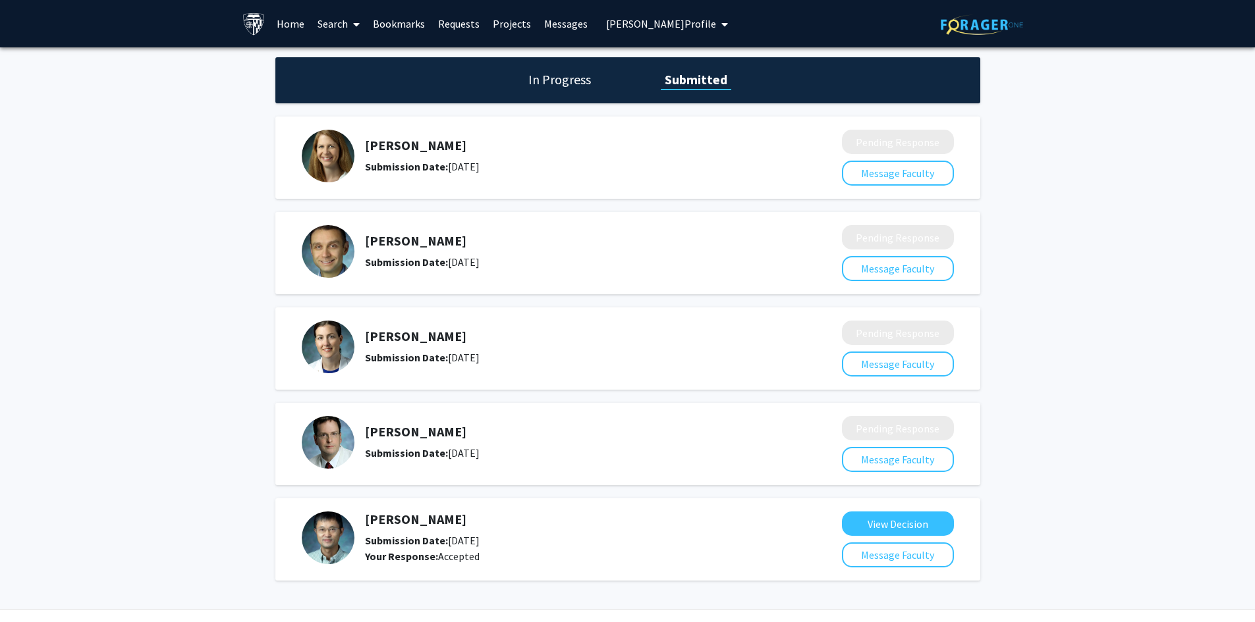
click at [553, 25] on link "Messages" at bounding box center [565, 24] width 57 height 46
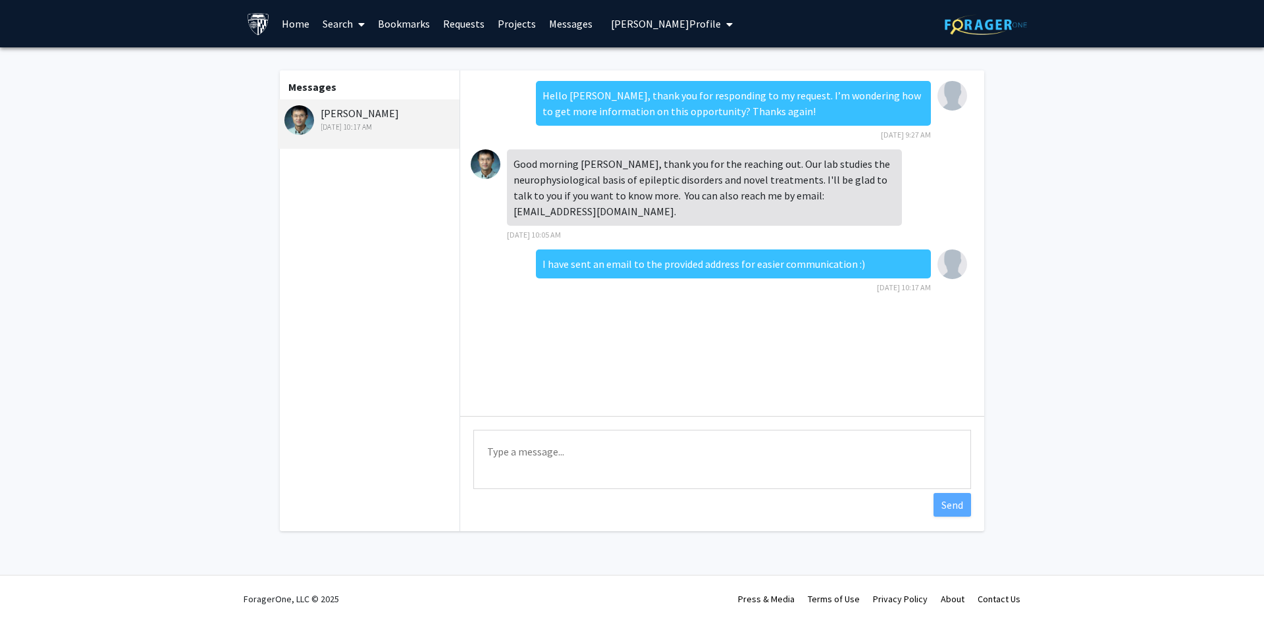
click at [454, 18] on link "Requests" at bounding box center [464, 24] width 55 height 46
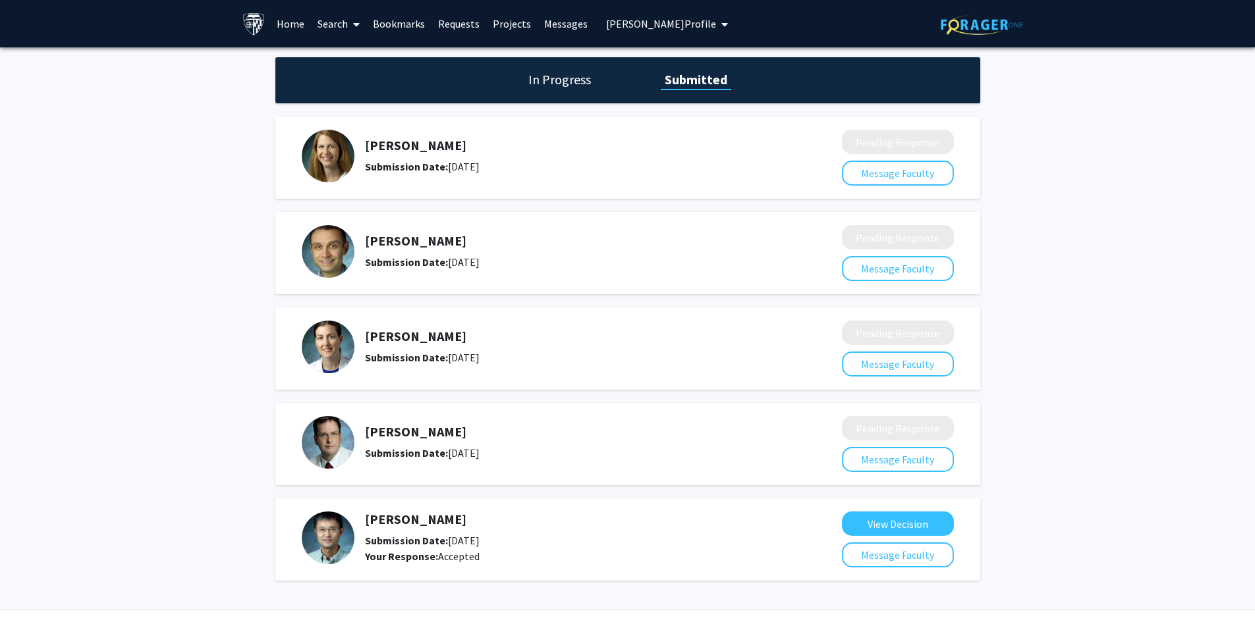
click at [563, 16] on link "Messages" at bounding box center [565, 24] width 57 height 46
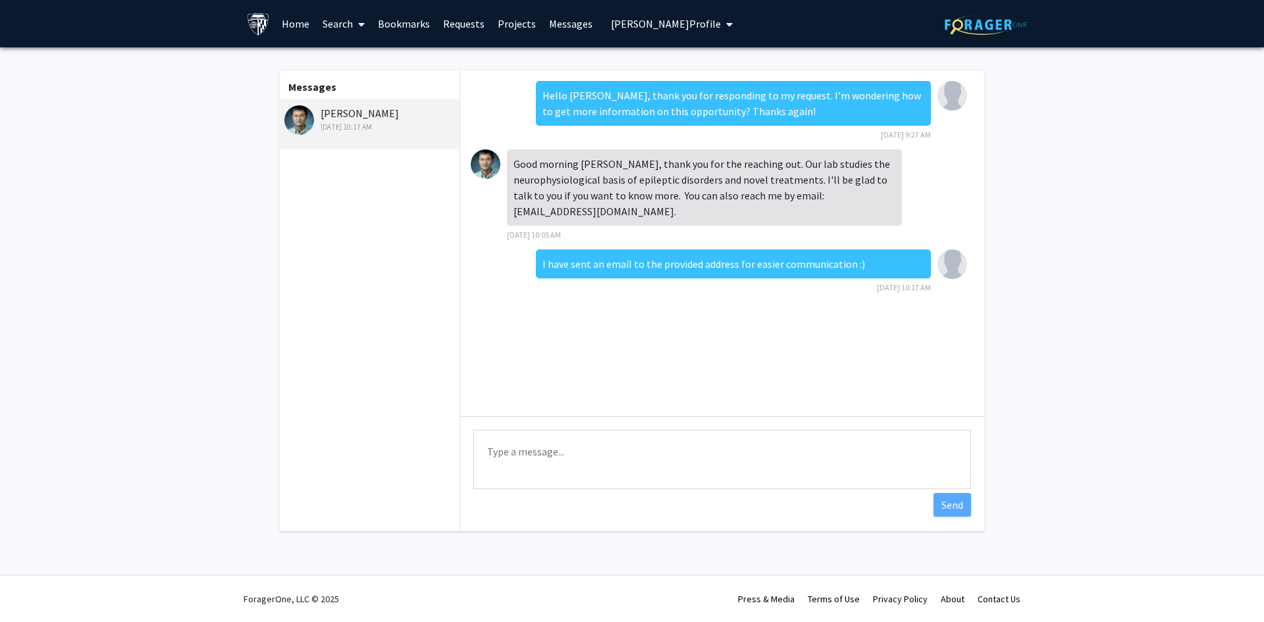
click at [733, 26] on icon "My profile dropdown to access profile and logout" at bounding box center [729, 24] width 7 height 11
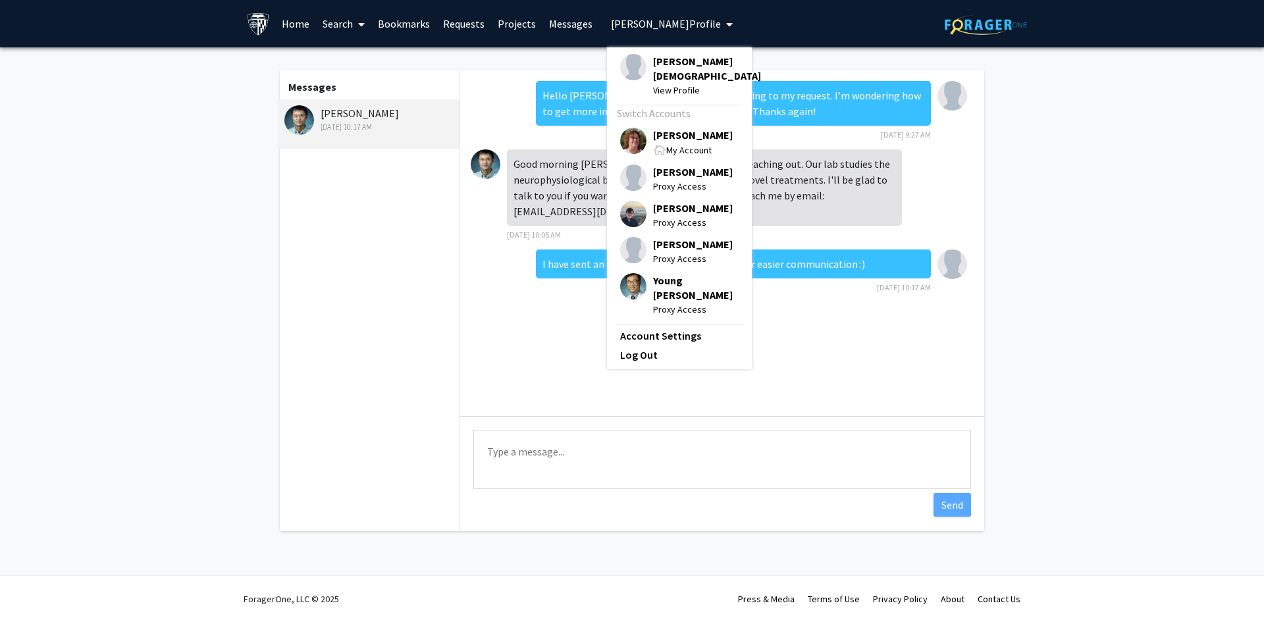
click at [669, 138] on span "[PERSON_NAME]" at bounding box center [693, 135] width 80 height 14
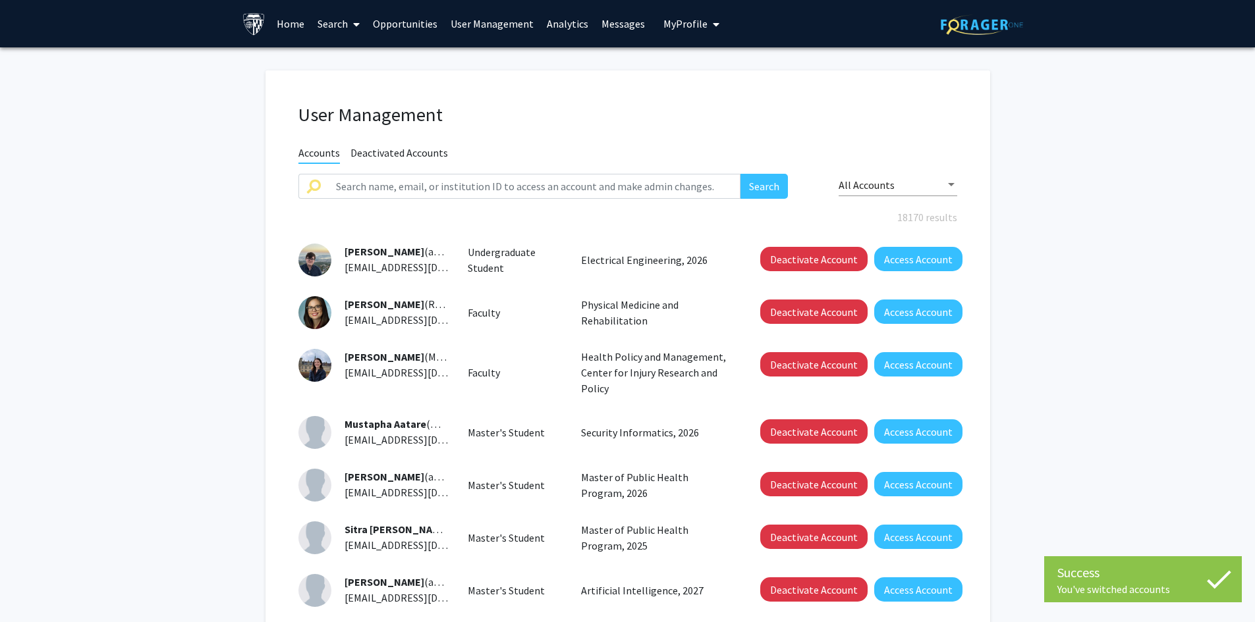
click at [332, 26] on link "Search" at bounding box center [338, 24] width 55 height 46
click at [363, 58] on span "Faculty/Staff" at bounding box center [359, 60] width 97 height 26
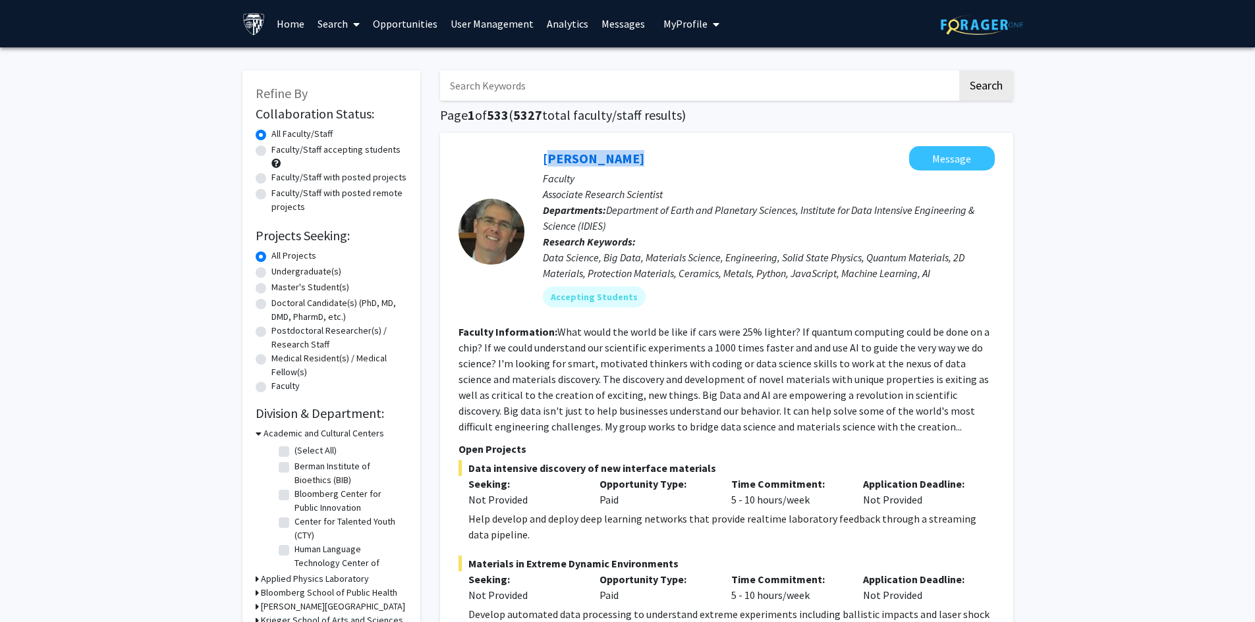
drag, startPoint x: 541, startPoint y: 148, endPoint x: 621, endPoint y: 149, distance: 79.7
click at [621, 149] on div "David Elbert Message Faculty Associate Research Scientist Departments: Departme…" at bounding box center [759, 231] width 470 height 171
copy link "[PERSON_NAME]"
click at [486, 28] on link "User Management" at bounding box center [492, 24] width 96 height 46
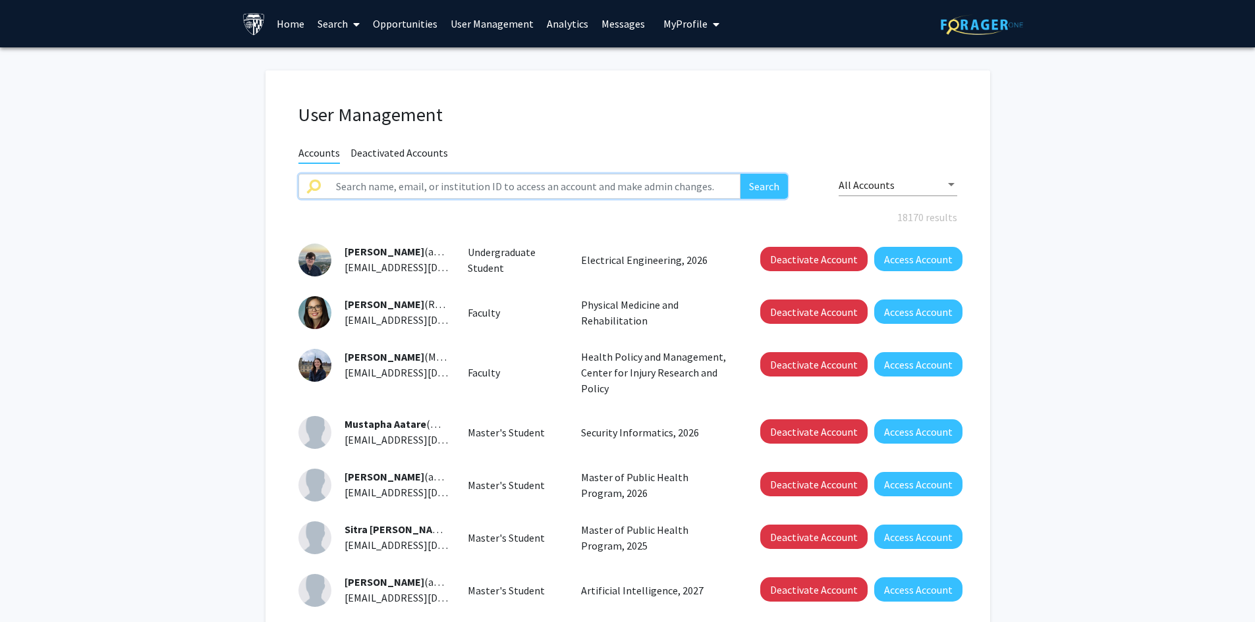
click at [487, 177] on input "text" at bounding box center [534, 186] width 413 height 25
paste input "[PERSON_NAME]"
type input "[PERSON_NAME]"
click at [770, 188] on button "Search" at bounding box center [763, 186] width 47 height 25
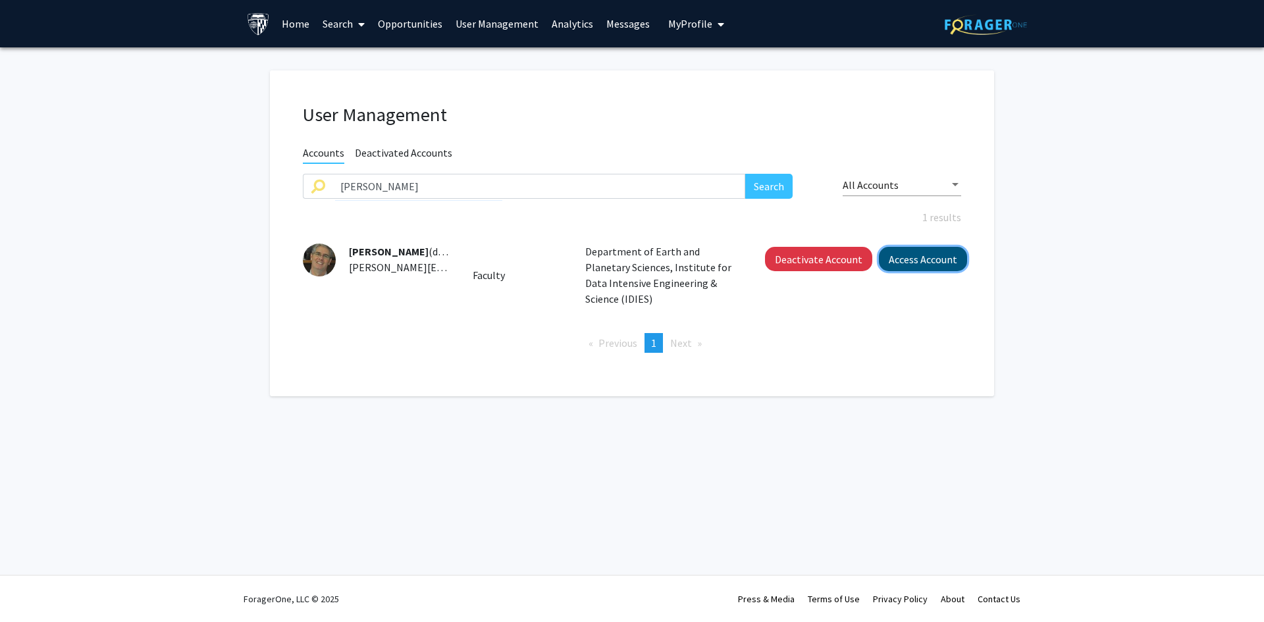
click at [913, 256] on button "Access Account" at bounding box center [923, 259] width 88 height 24
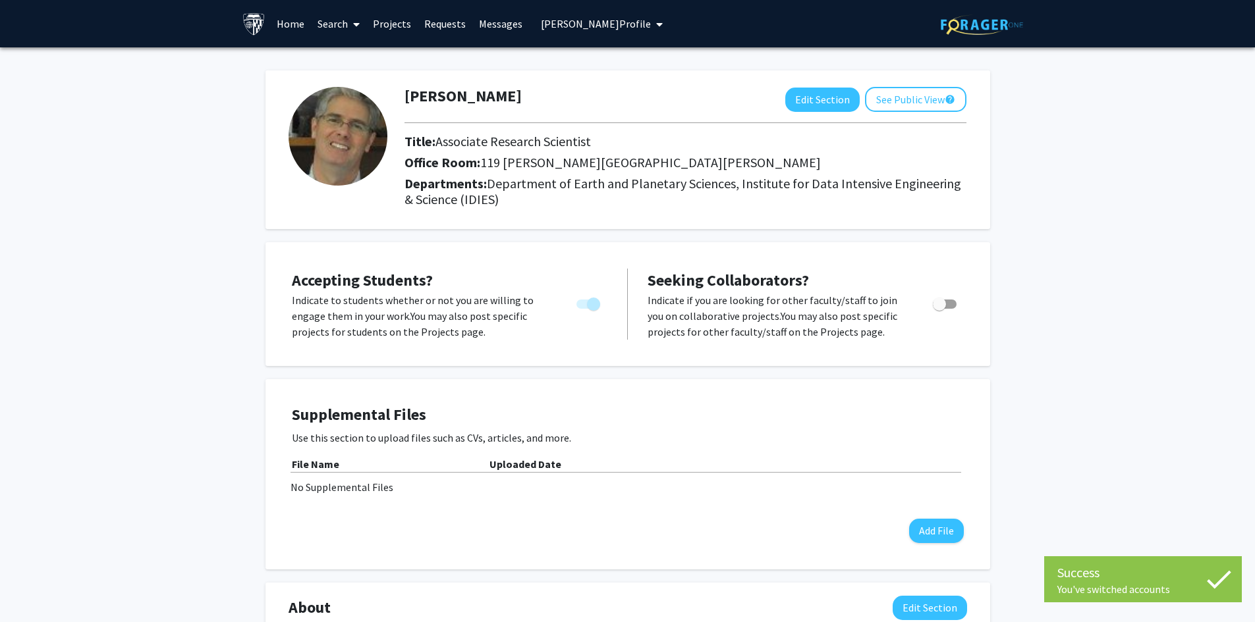
click at [433, 24] on link "Requests" at bounding box center [445, 24] width 55 height 46
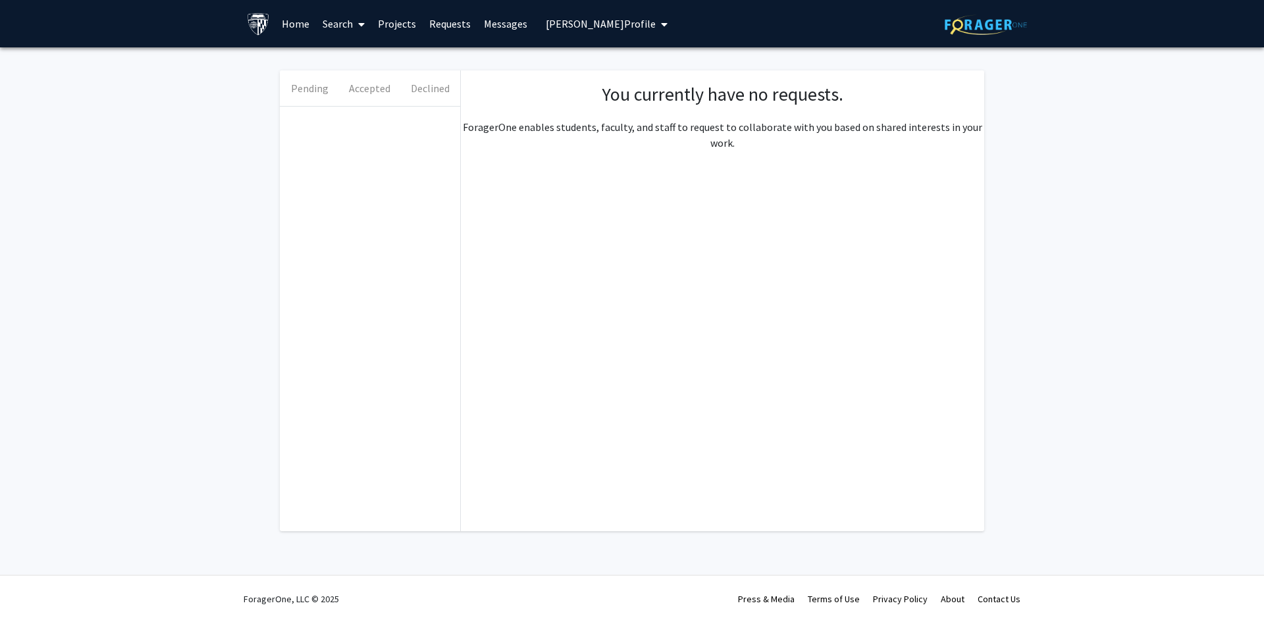
click at [507, 20] on link "Messages" at bounding box center [505, 24] width 57 height 46
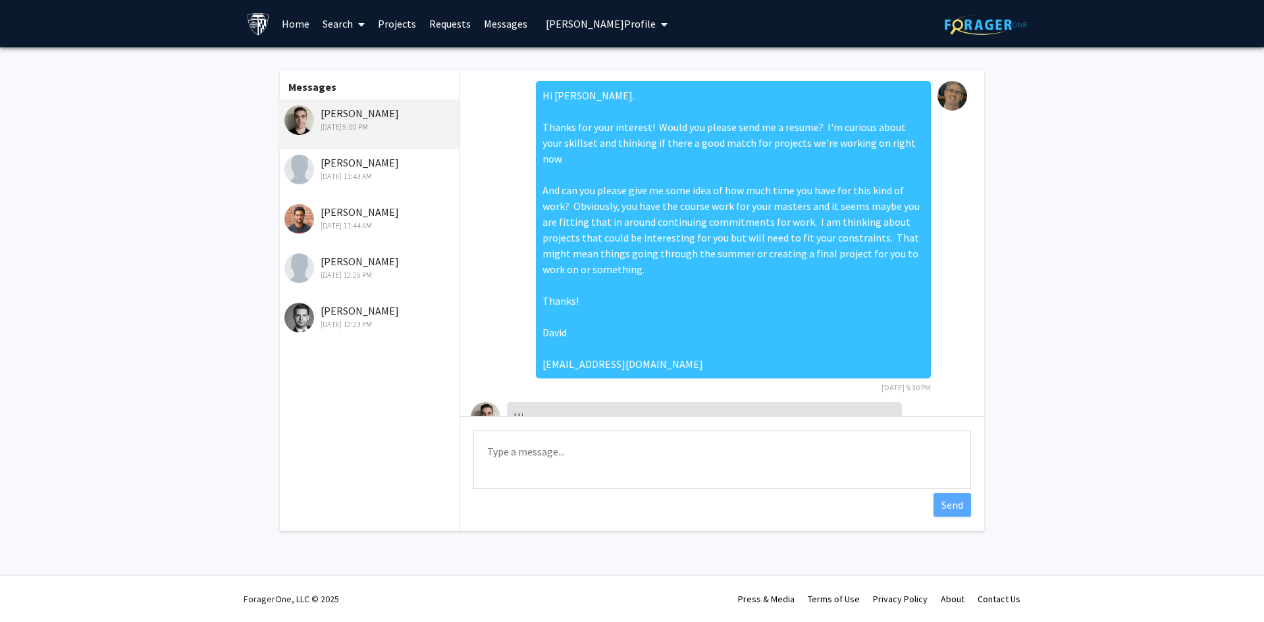
scroll to position [176, 0]
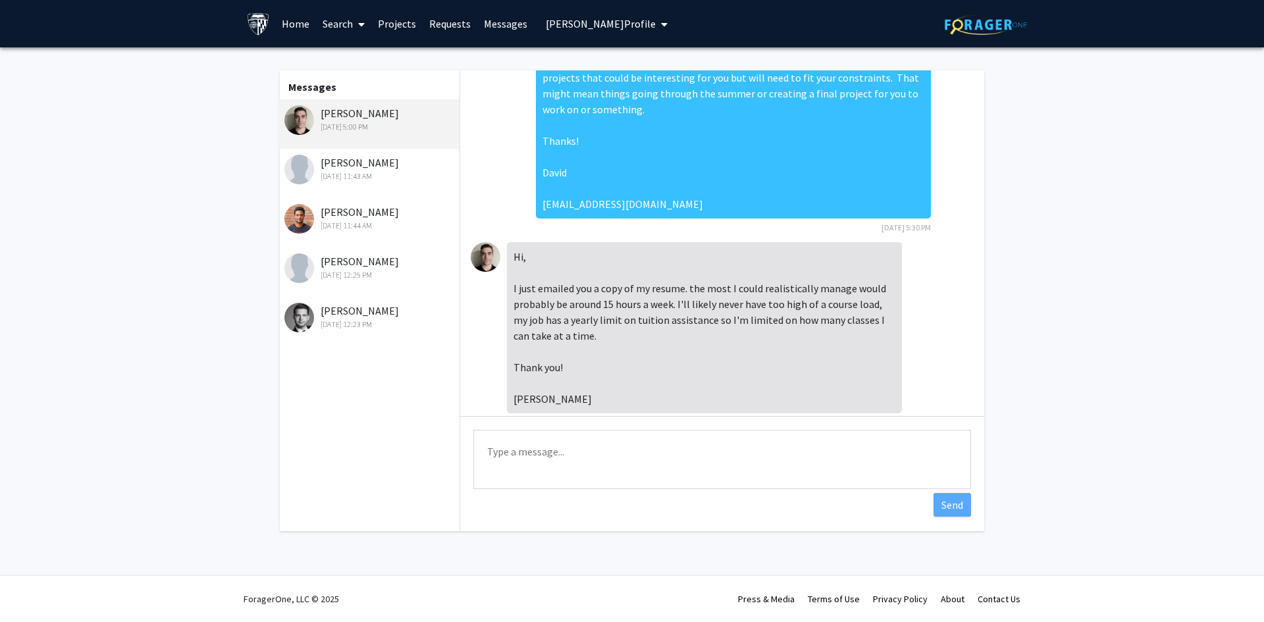
scroll to position [176, 0]
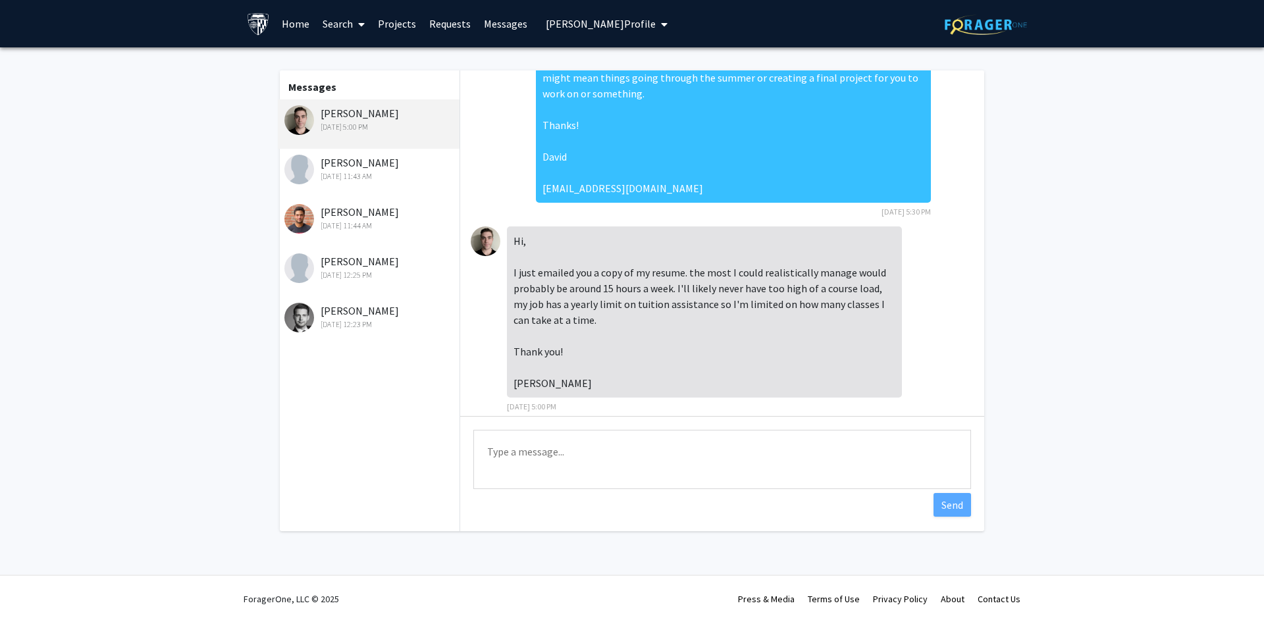
click at [338, 175] on div "Jan 25, 2024 11:43 AM" at bounding box center [370, 177] width 172 height 12
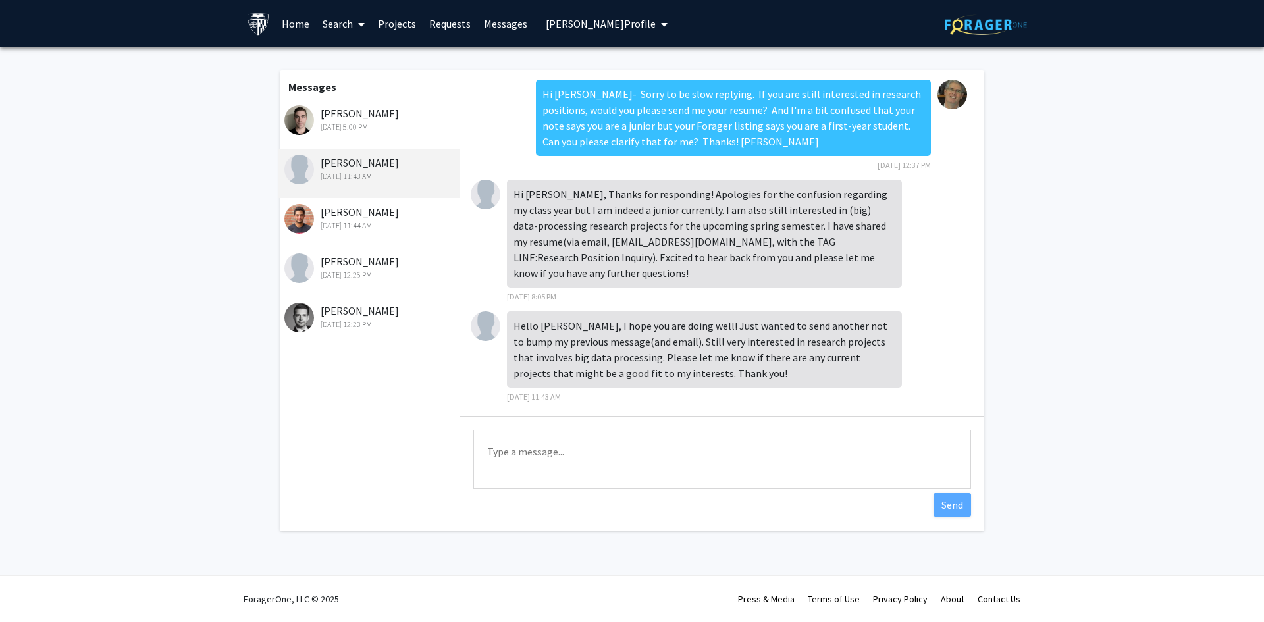
scroll to position [0, 0]
click at [354, 210] on div "Marco Azar Jan 16, 2024 11:44 AM" at bounding box center [370, 218] width 172 height 28
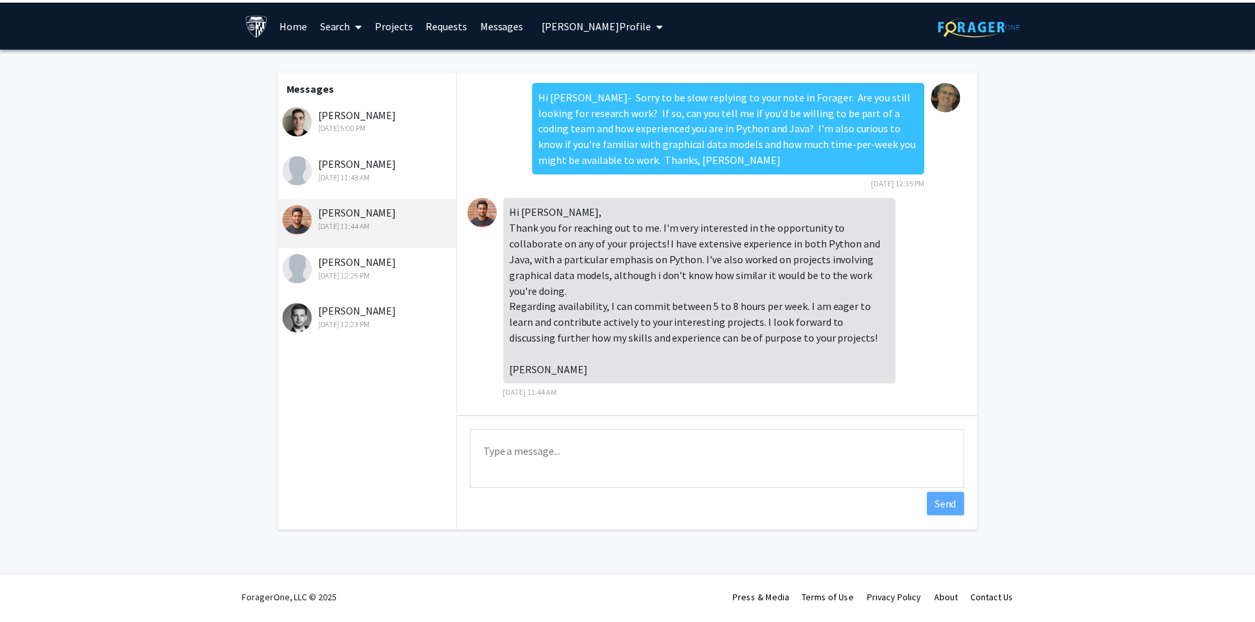
scroll to position [2, 0]
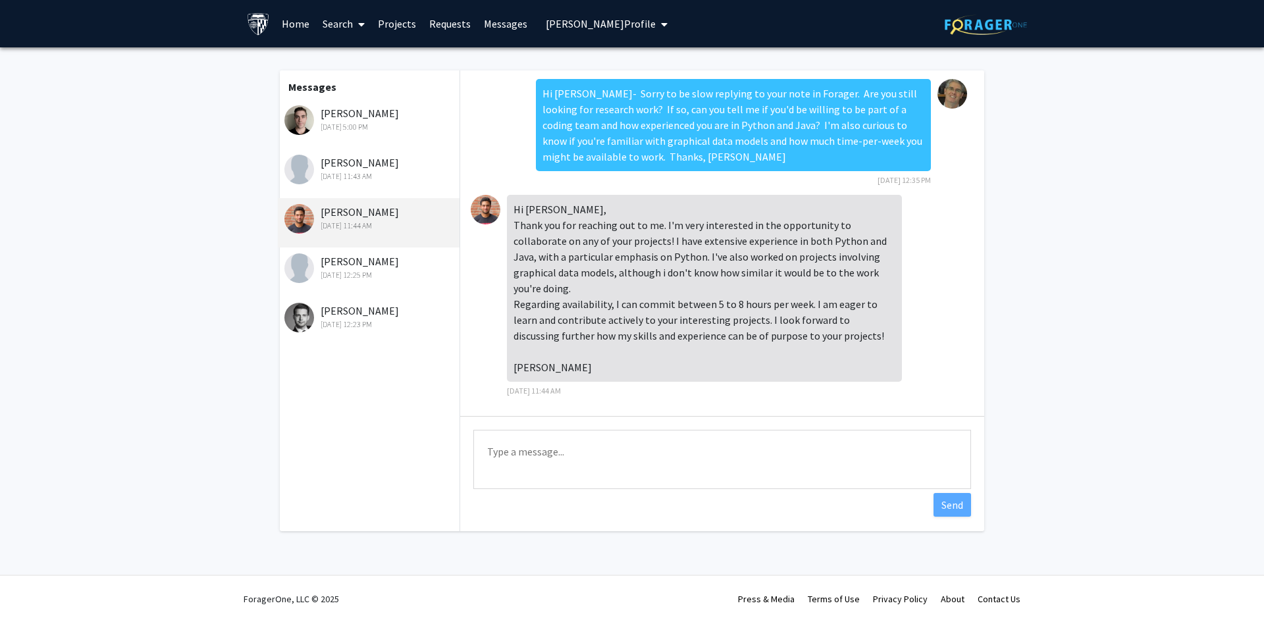
click at [361, 277] on div "Dec 27, 2023 12:25 PM" at bounding box center [370, 275] width 172 height 12
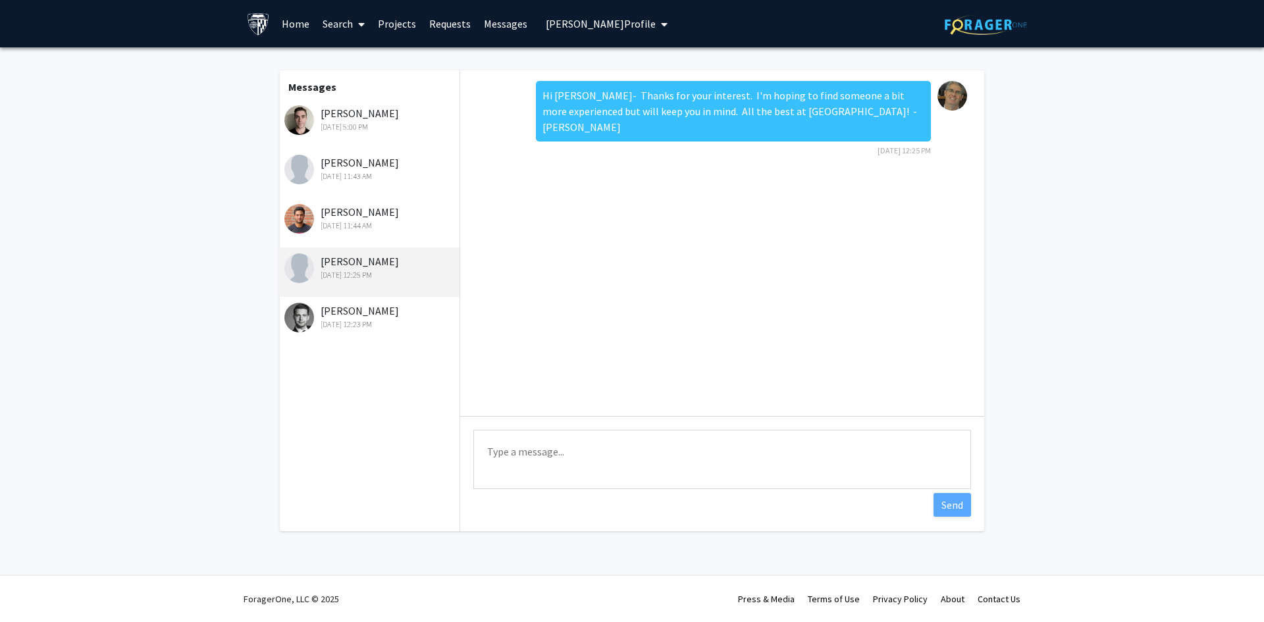
click at [370, 321] on div "Dec 27, 2023 12:23 PM" at bounding box center [370, 325] width 172 height 12
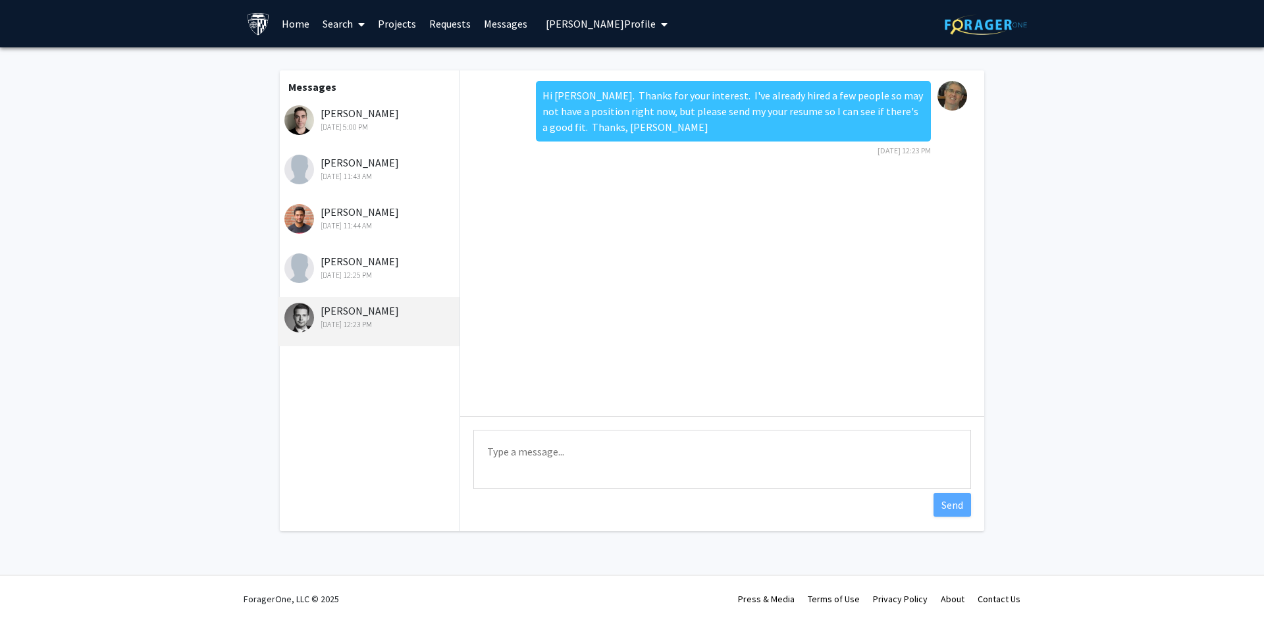
click at [626, 23] on span "David Elbert's Profile" at bounding box center [601, 23] width 110 height 13
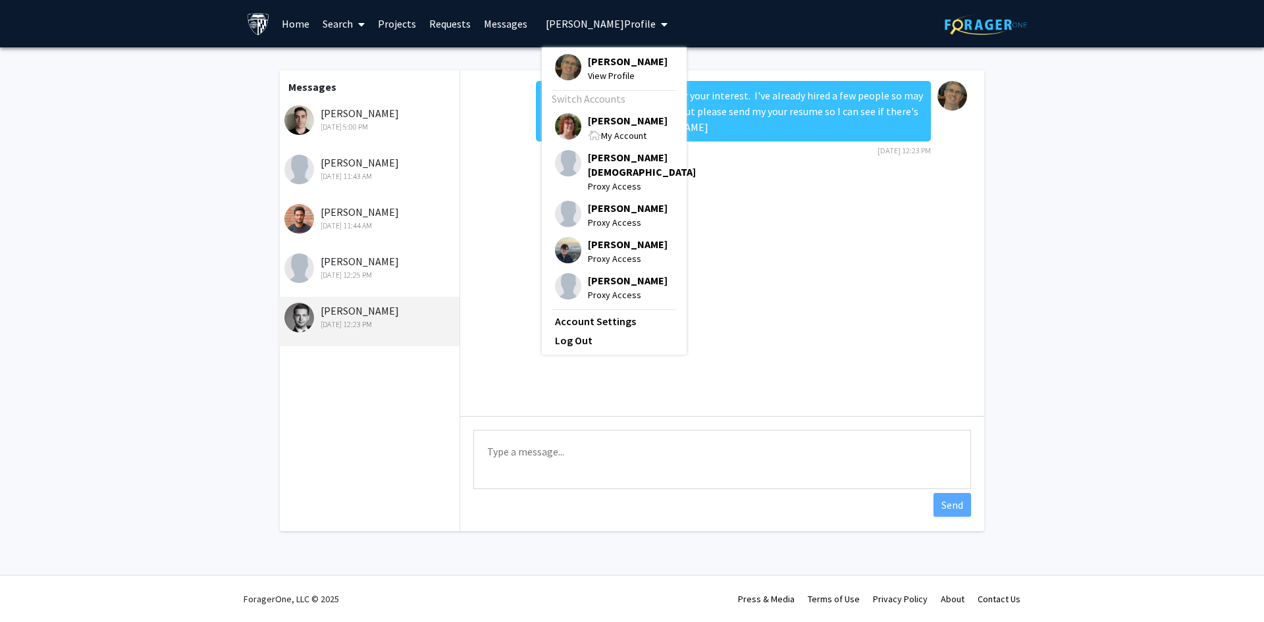
click at [610, 130] on span "My Account" at bounding box center [623, 136] width 45 height 12
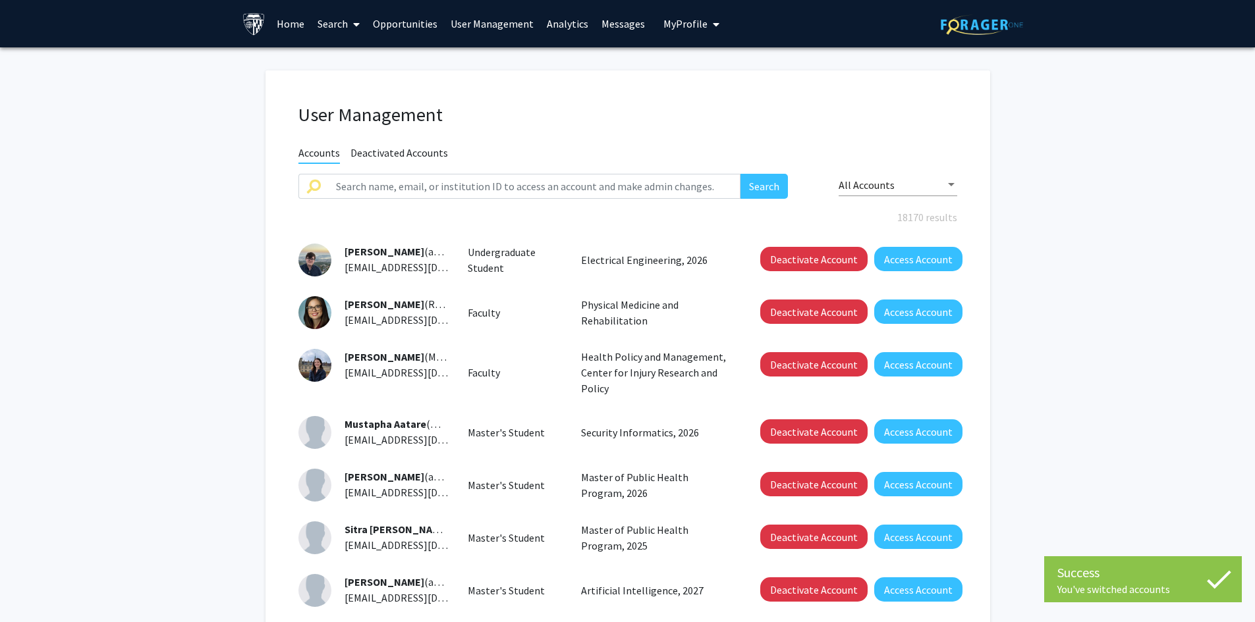
click at [353, 24] on span at bounding box center [354, 24] width 12 height 46
click at [359, 51] on span "Faculty/Staff" at bounding box center [359, 60] width 97 height 26
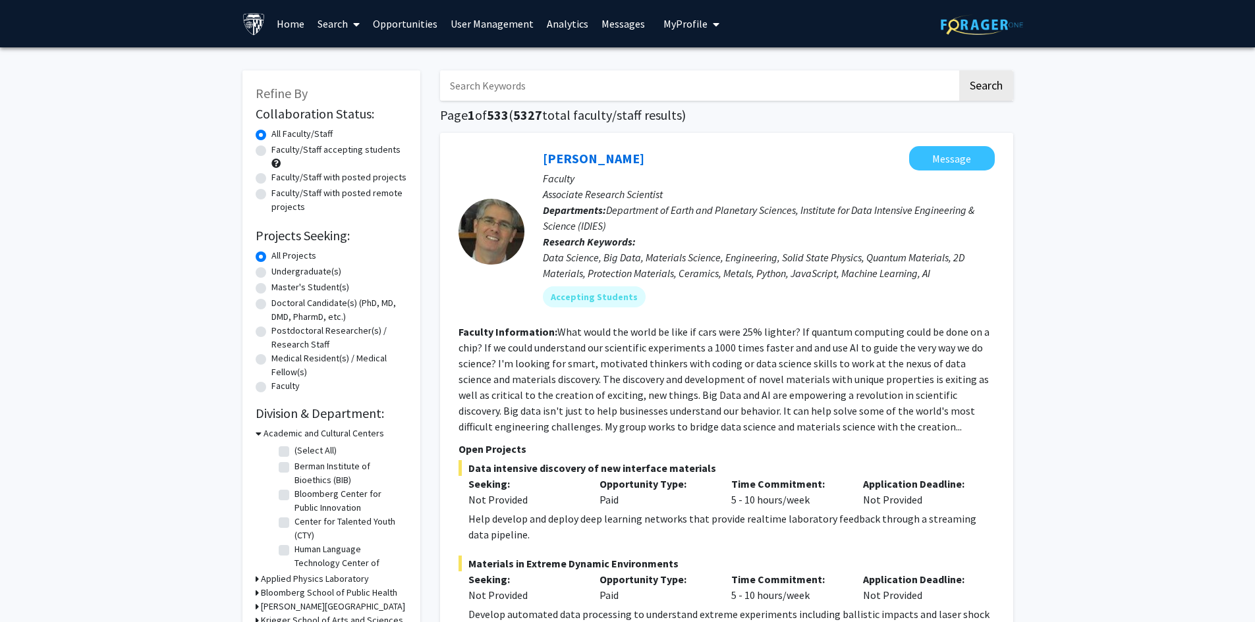
click at [271, 178] on label "Faculty/Staff with posted projects" at bounding box center [338, 178] width 135 height 14
click at [271, 178] on input "Faculty/Staff with posted projects" at bounding box center [275, 175] width 9 height 9
radio input "true"
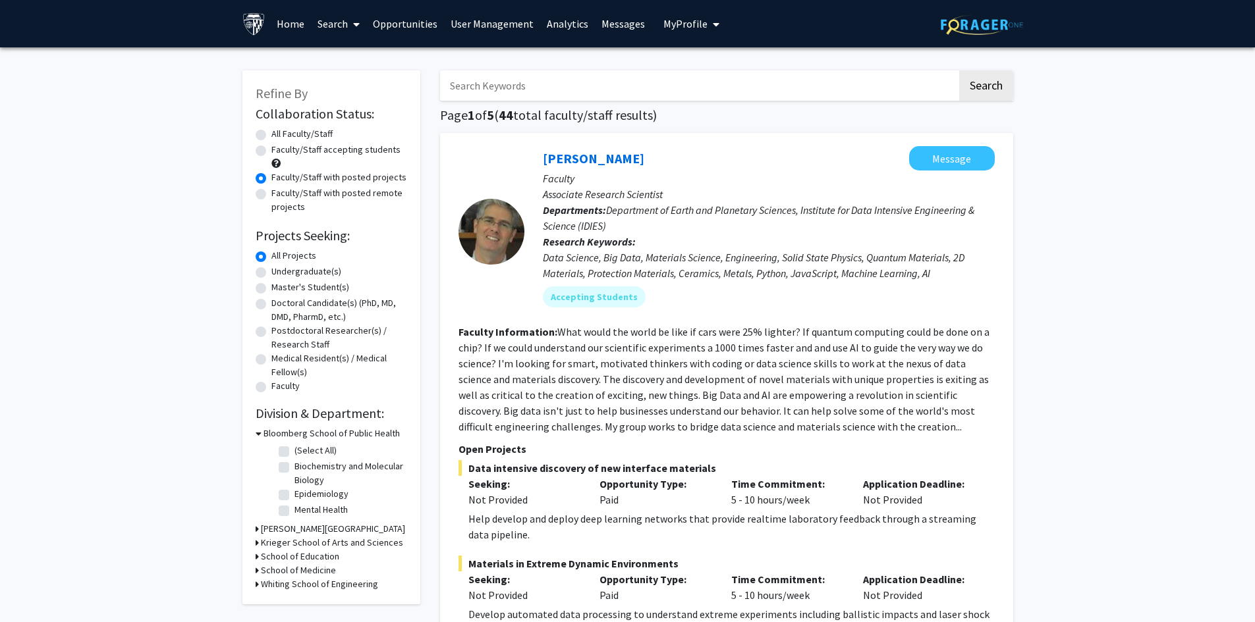
click at [271, 153] on label "Faculty/Staff accepting students" at bounding box center [335, 150] width 129 height 14
click at [271, 151] on input "Faculty/Staff accepting students" at bounding box center [275, 147] width 9 height 9
radio input "true"
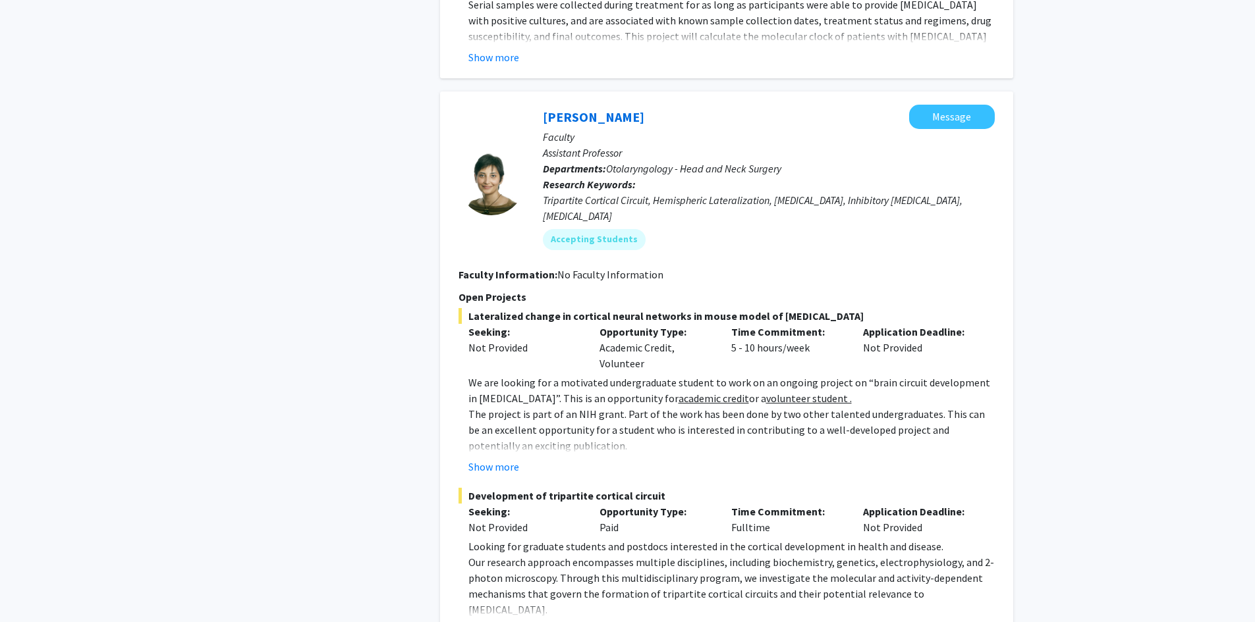
scroll to position [6207, 0]
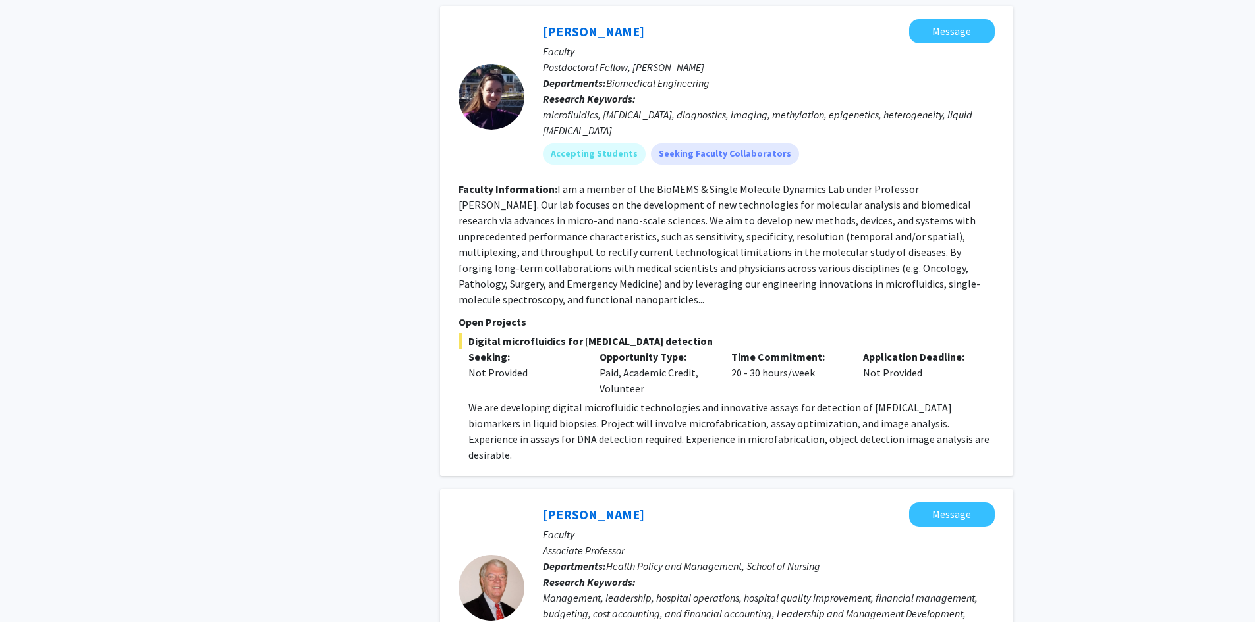
scroll to position [1778, 0]
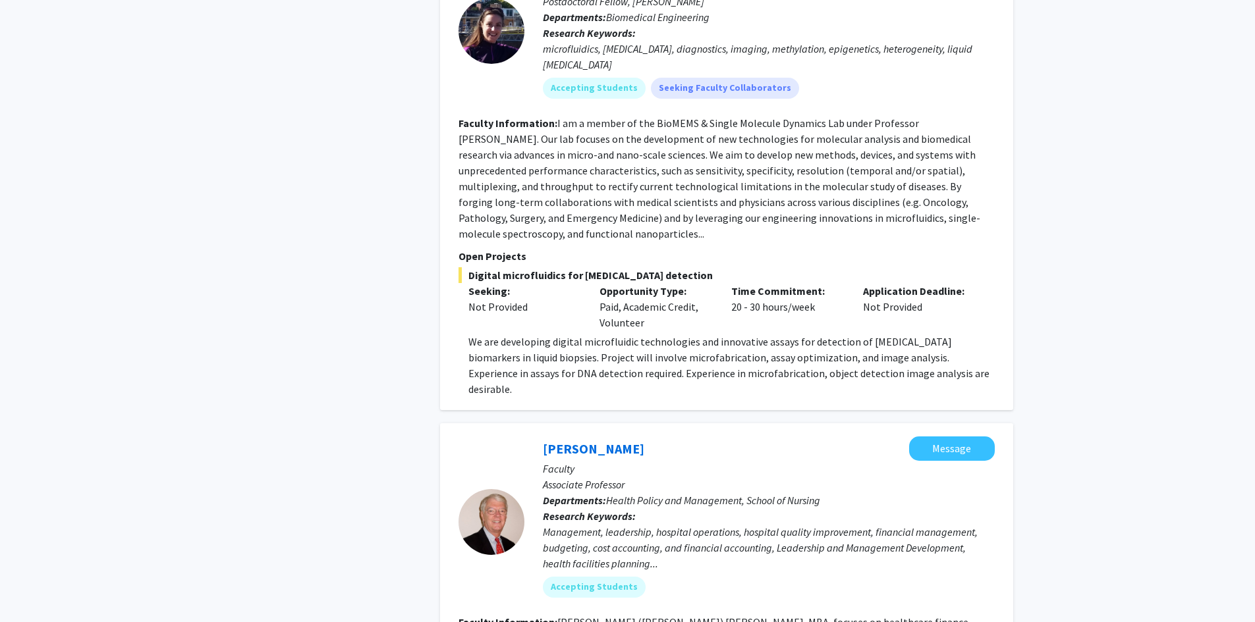
click at [529, 437] on div "Bill Ward Message Faculty Associate Professor Departments: Health Policy and Ma…" at bounding box center [759, 522] width 470 height 171
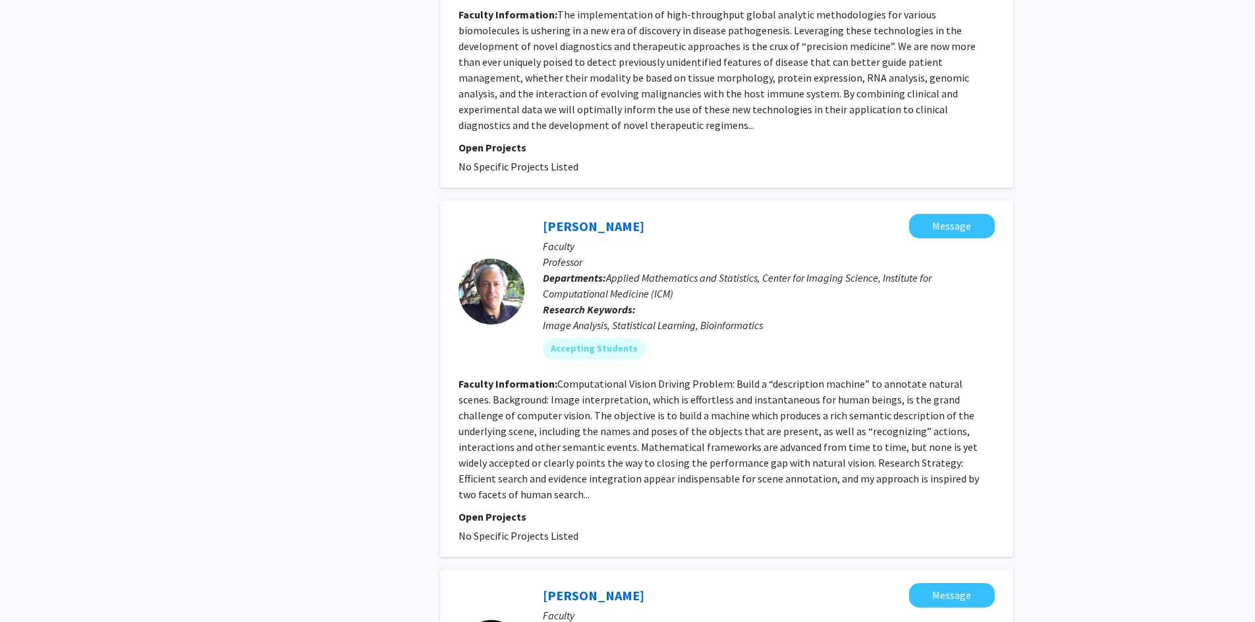
scroll to position [2832, 0]
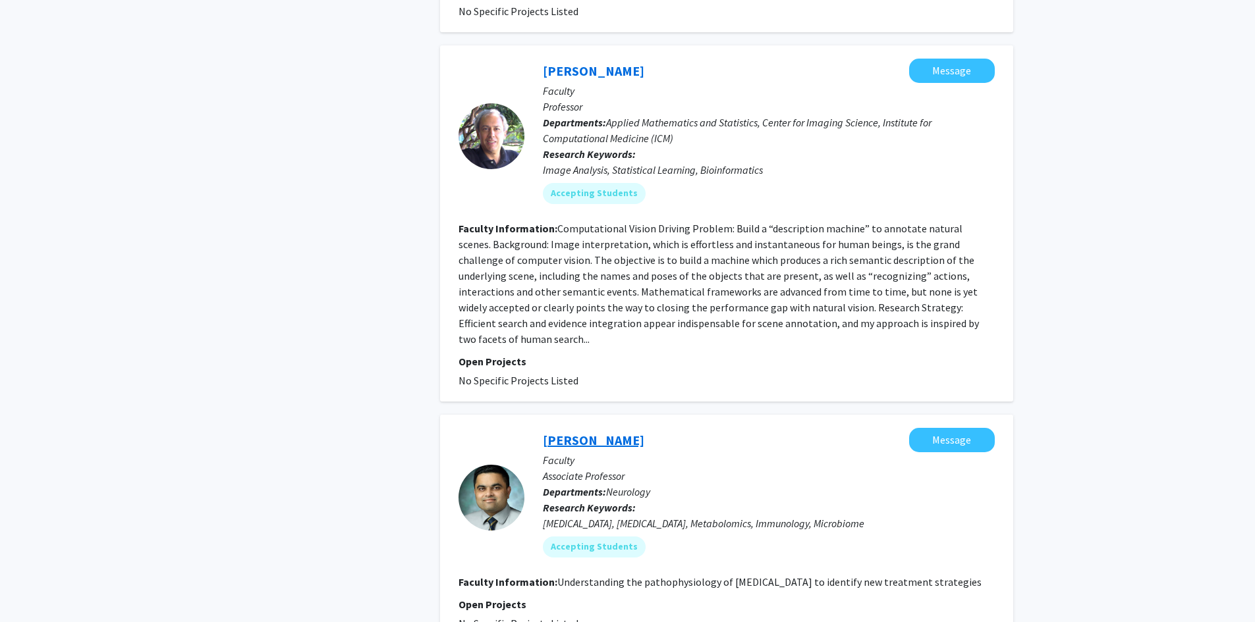
drag, startPoint x: 536, startPoint y: 328, endPoint x: 634, endPoint y: 325, distance: 97.5
click at [634, 428] on div "Pavan Bhargava Message Faculty Associate Professor Departments: Neurology Resea…" at bounding box center [759, 498] width 470 height 140
copy link "Pavan Bhargava"
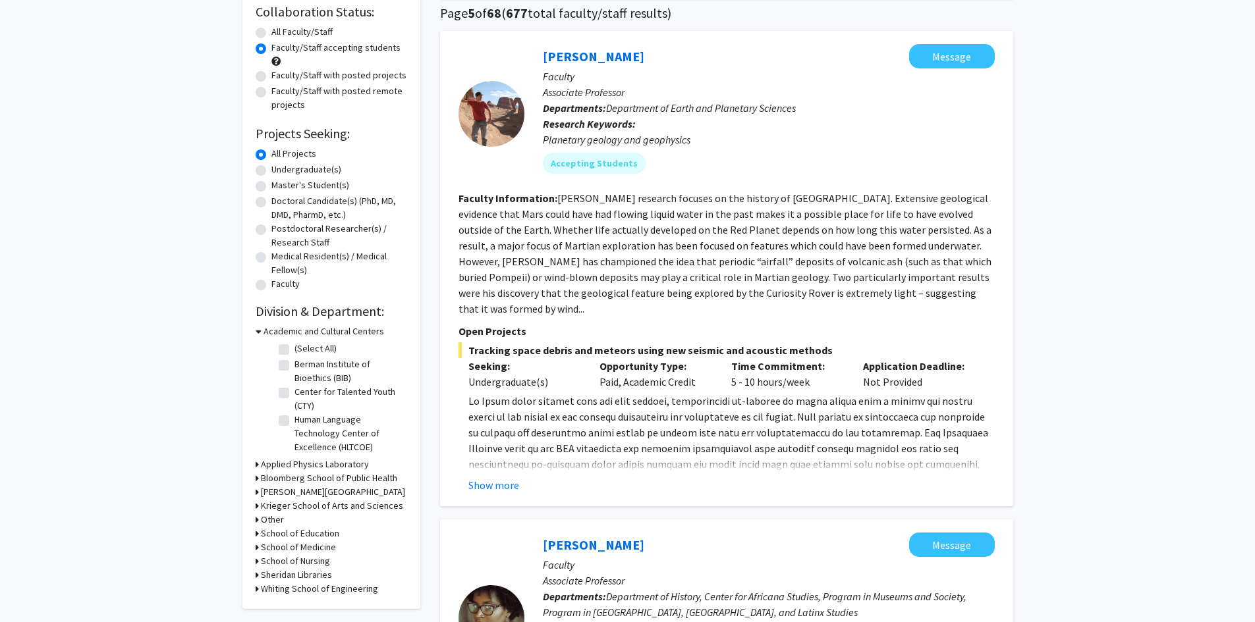
scroll to position [0, 0]
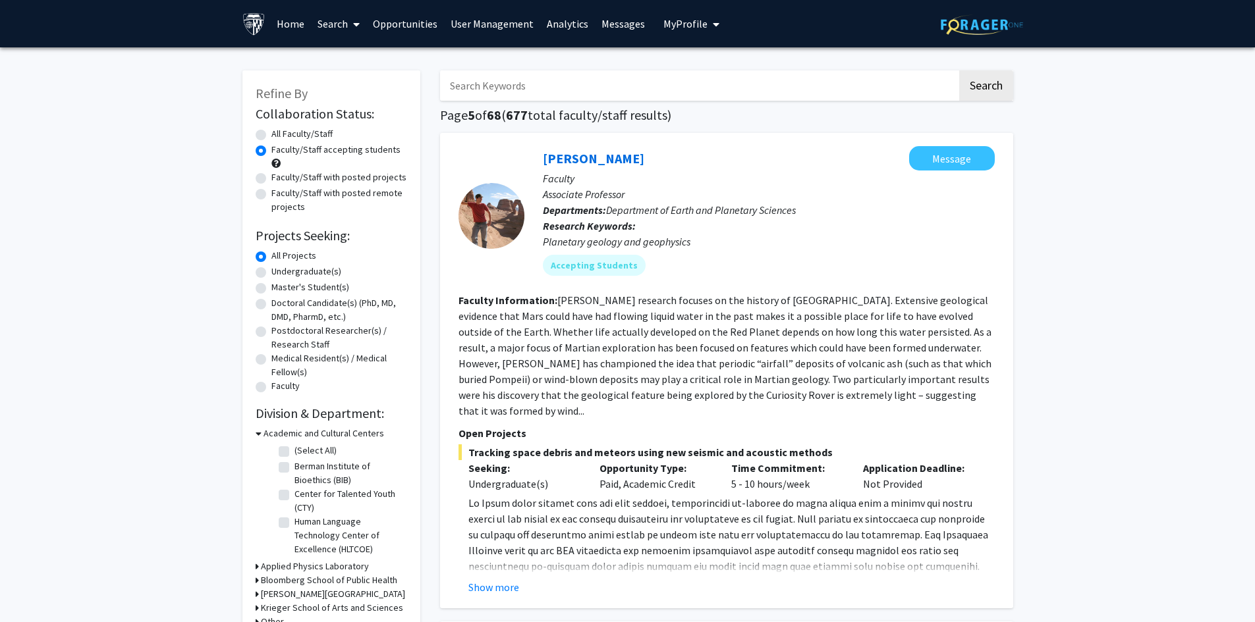
click at [497, 21] on link "User Management" at bounding box center [492, 24] width 96 height 46
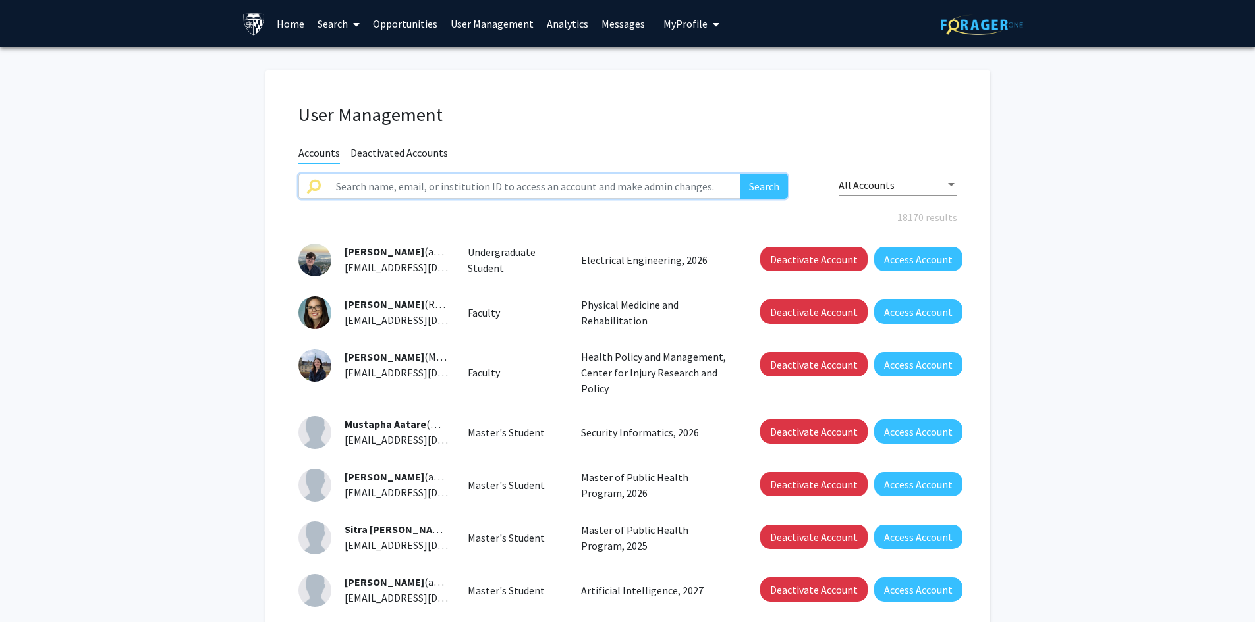
click at [482, 182] on input "text" at bounding box center [534, 186] width 413 height 25
paste input "Pavan Bhargava"
type input "Pavan Bhargava"
click at [762, 191] on button "Search" at bounding box center [763, 186] width 47 height 25
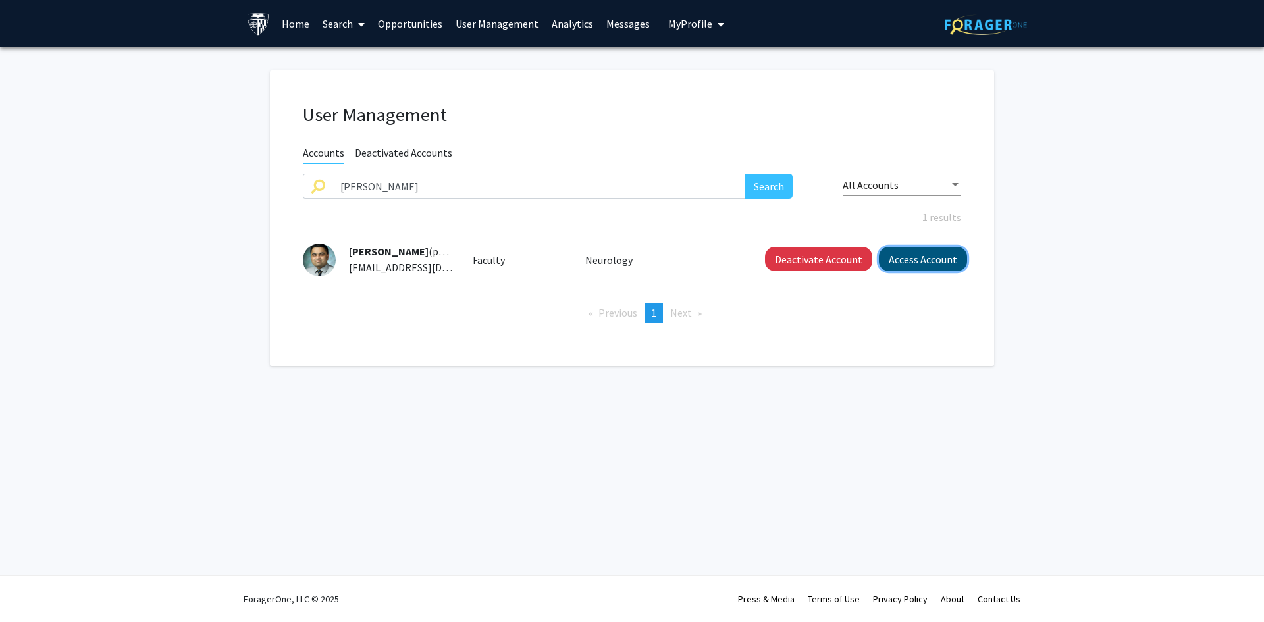
click at [920, 259] on button "Access Account" at bounding box center [923, 259] width 88 height 24
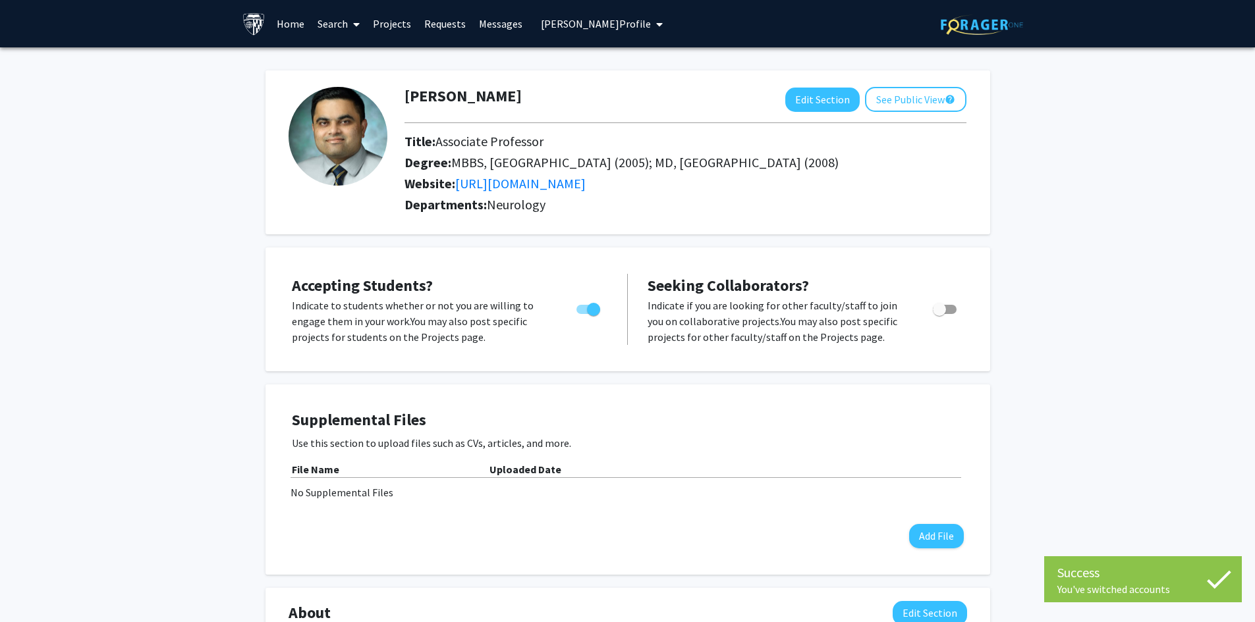
click at [506, 24] on link "Messages" at bounding box center [500, 24] width 57 height 46
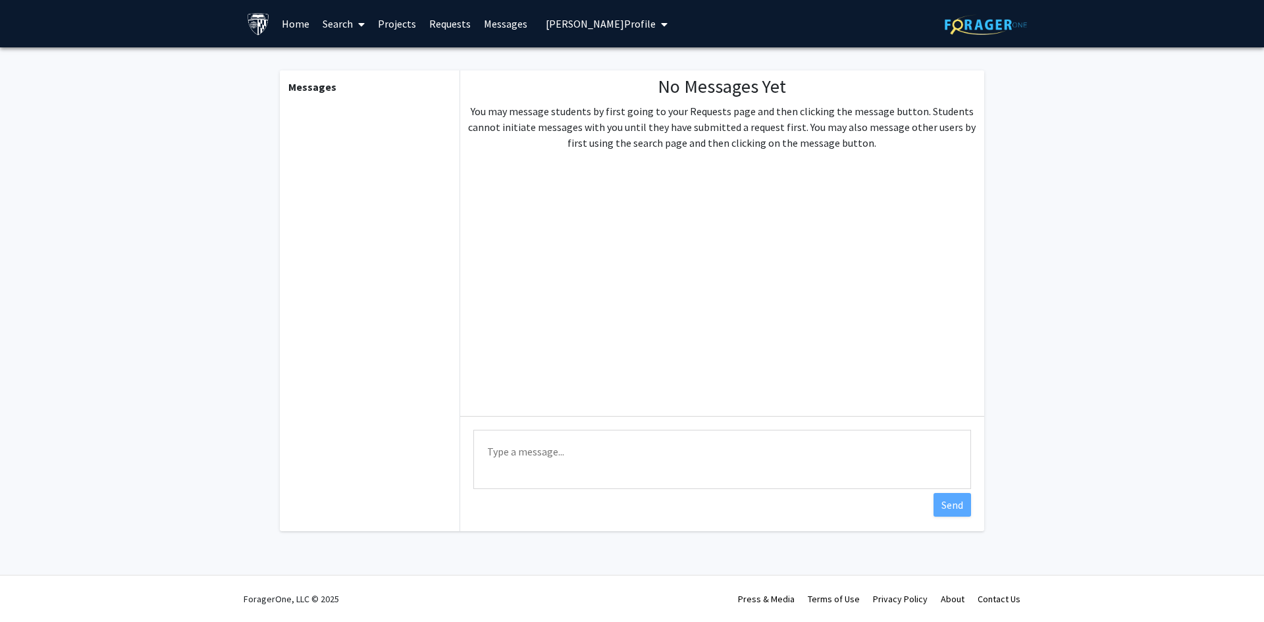
click at [443, 24] on link "Requests" at bounding box center [450, 24] width 55 height 46
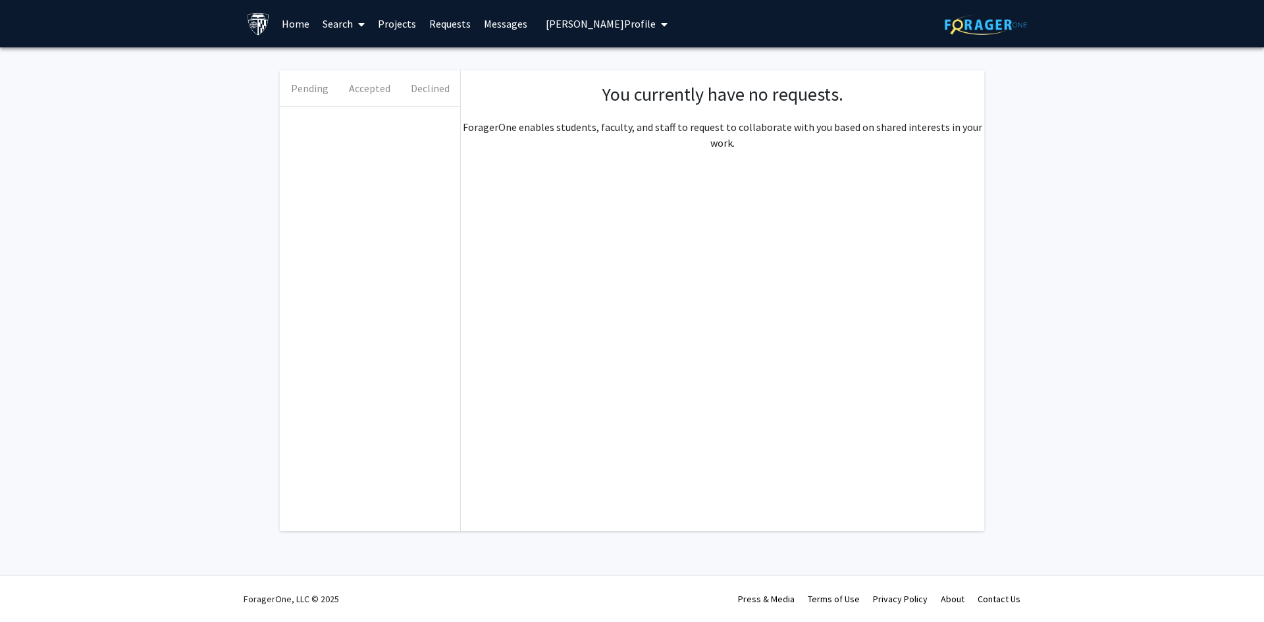
click at [397, 24] on link "Projects" at bounding box center [396, 24] width 51 height 46
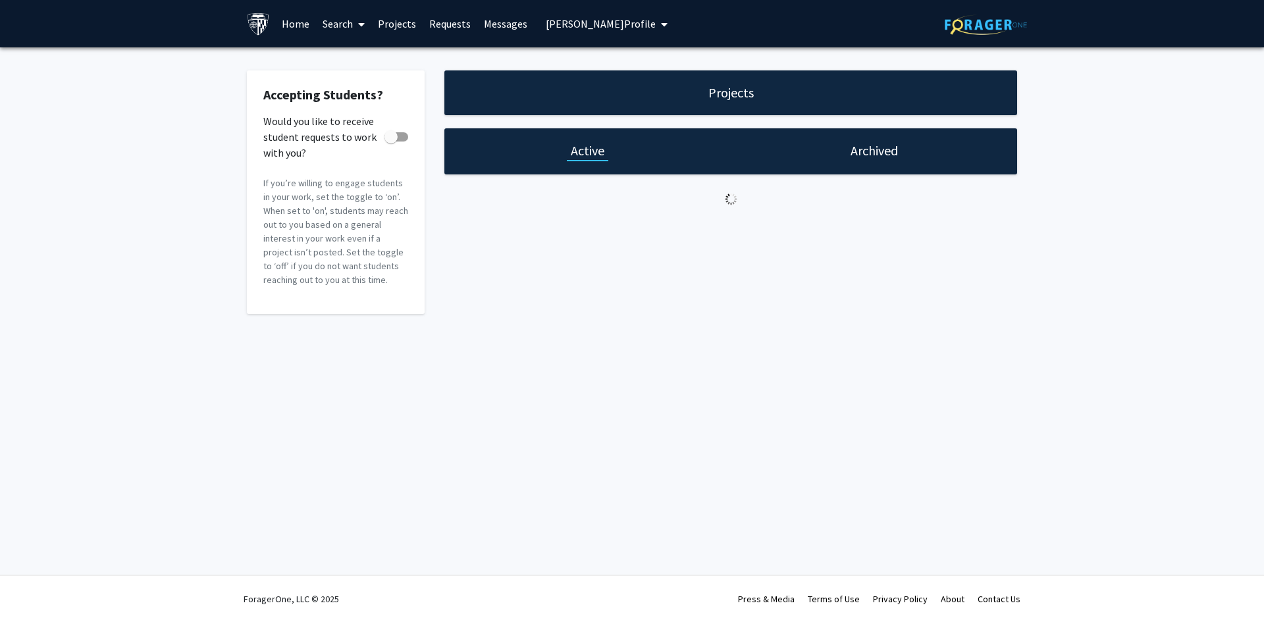
checkbox input "true"
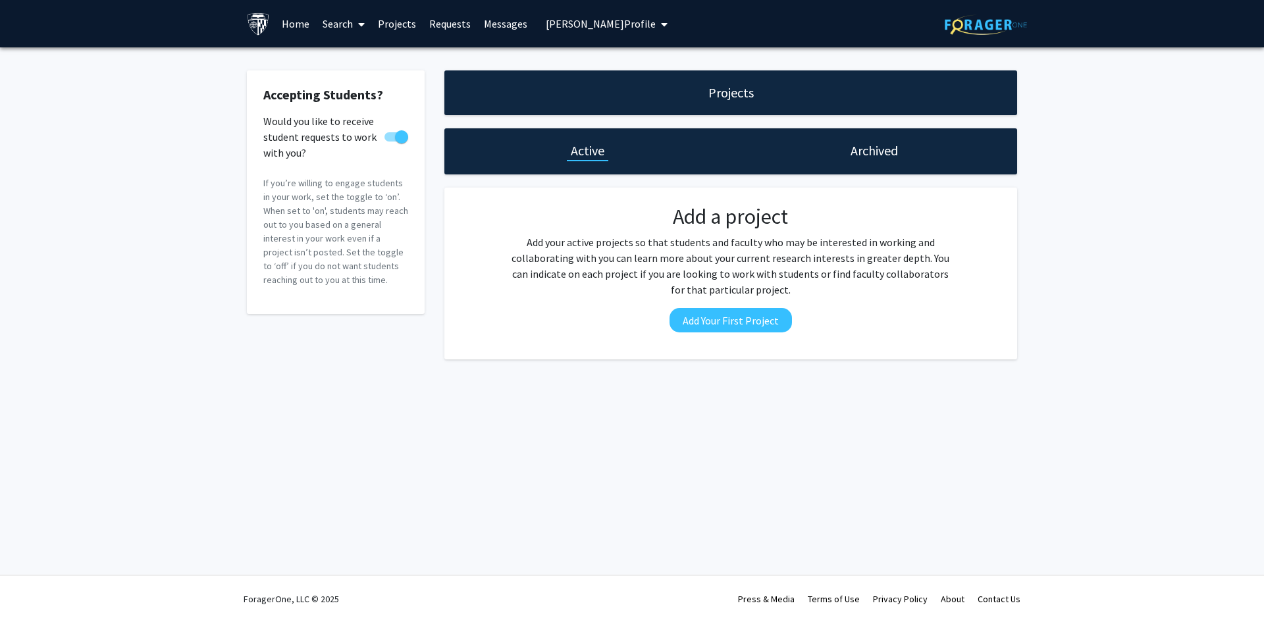
click at [427, 18] on link "Requests" at bounding box center [450, 24] width 55 height 46
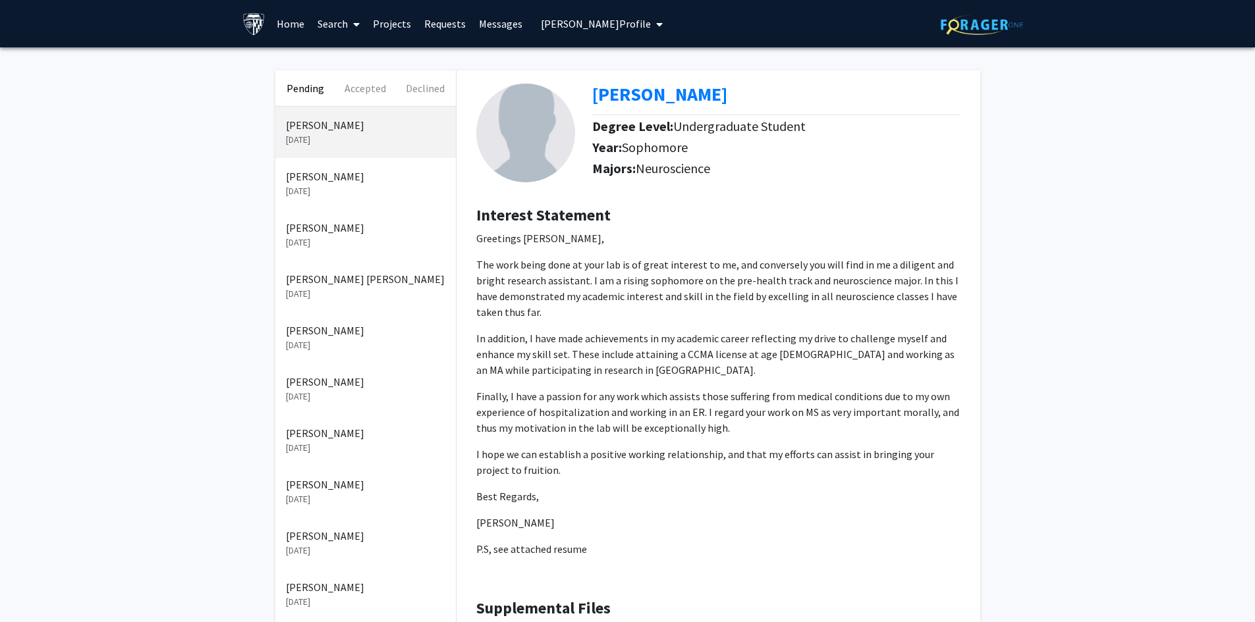
click at [440, 23] on link "Requests" at bounding box center [445, 24] width 55 height 46
click at [498, 20] on link "Messages" at bounding box center [500, 24] width 57 height 46
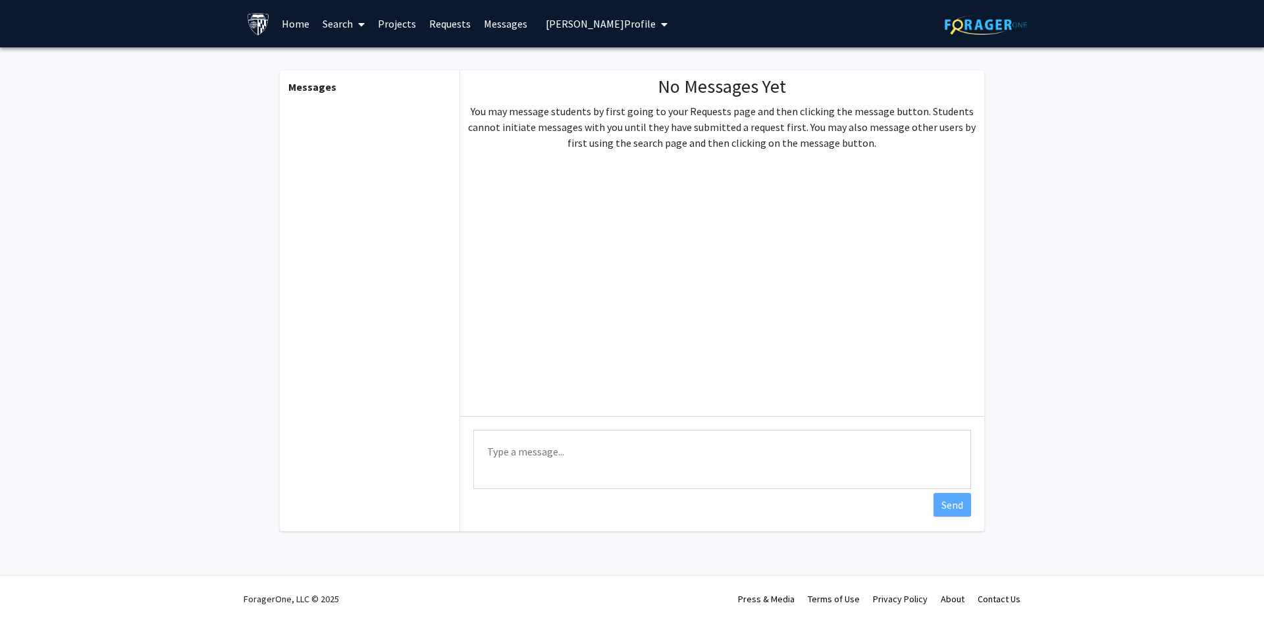
click at [493, 28] on link "Messages" at bounding box center [505, 24] width 57 height 46
click at [451, 18] on link "Requests" at bounding box center [450, 24] width 55 height 46
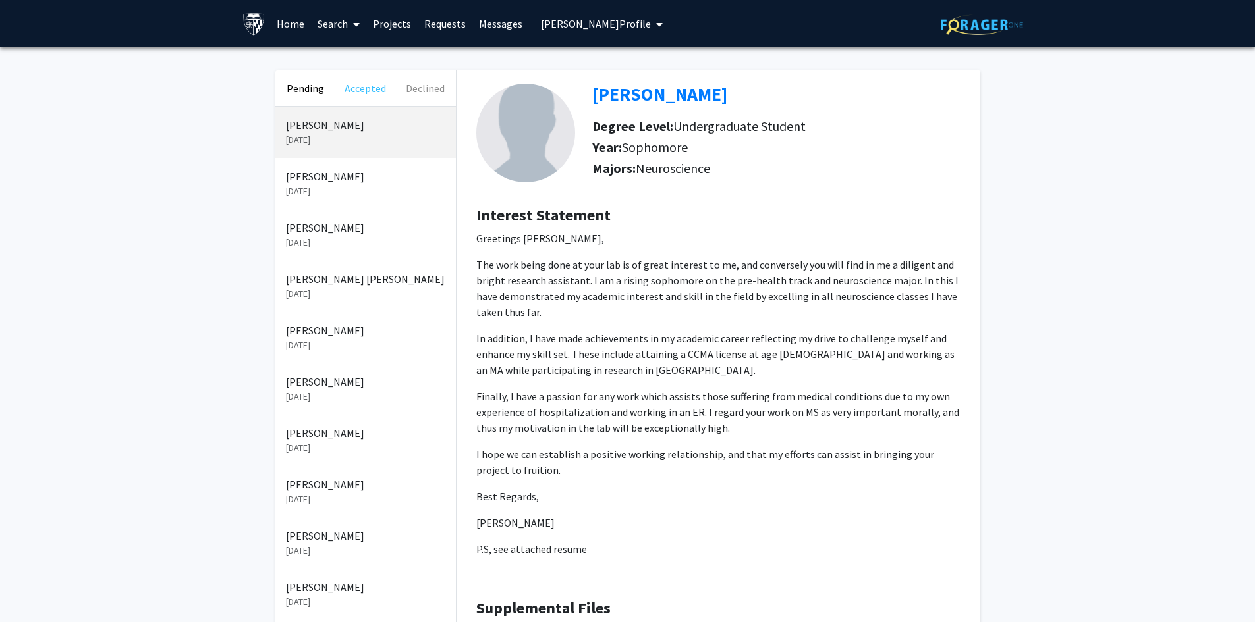
click at [364, 84] on button "Accepted" at bounding box center [365, 88] width 60 height 36
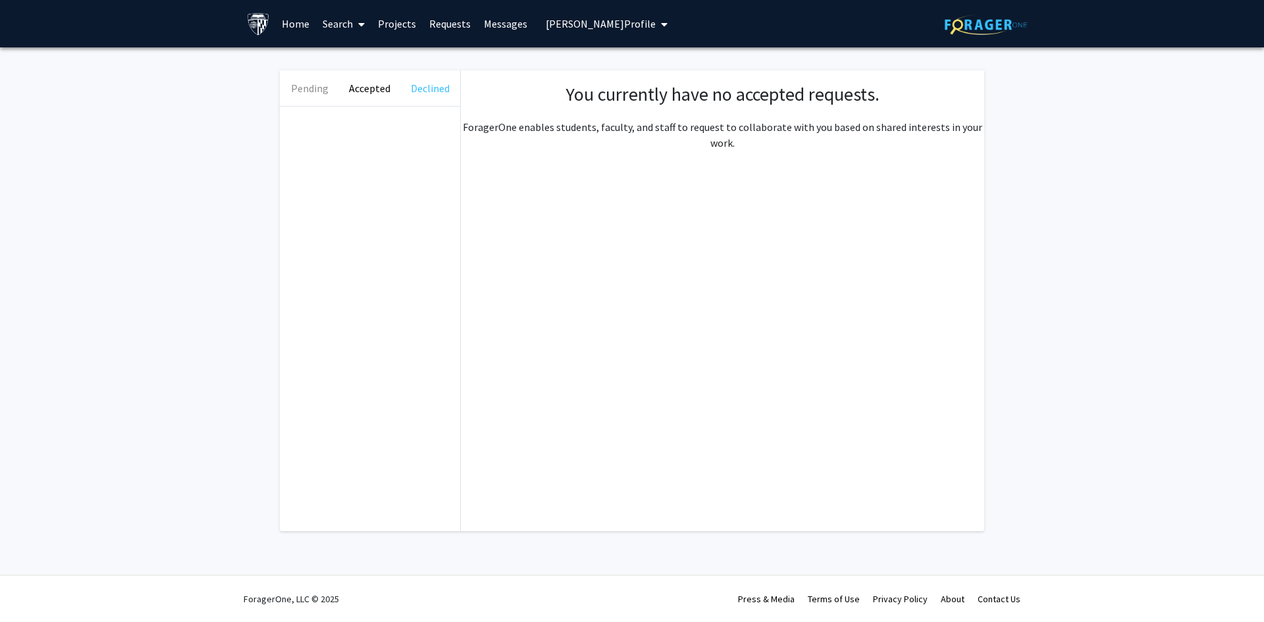
click at [428, 90] on button "Declined" at bounding box center [430, 88] width 60 height 36
click at [306, 88] on button "Pending" at bounding box center [310, 88] width 60 height 36
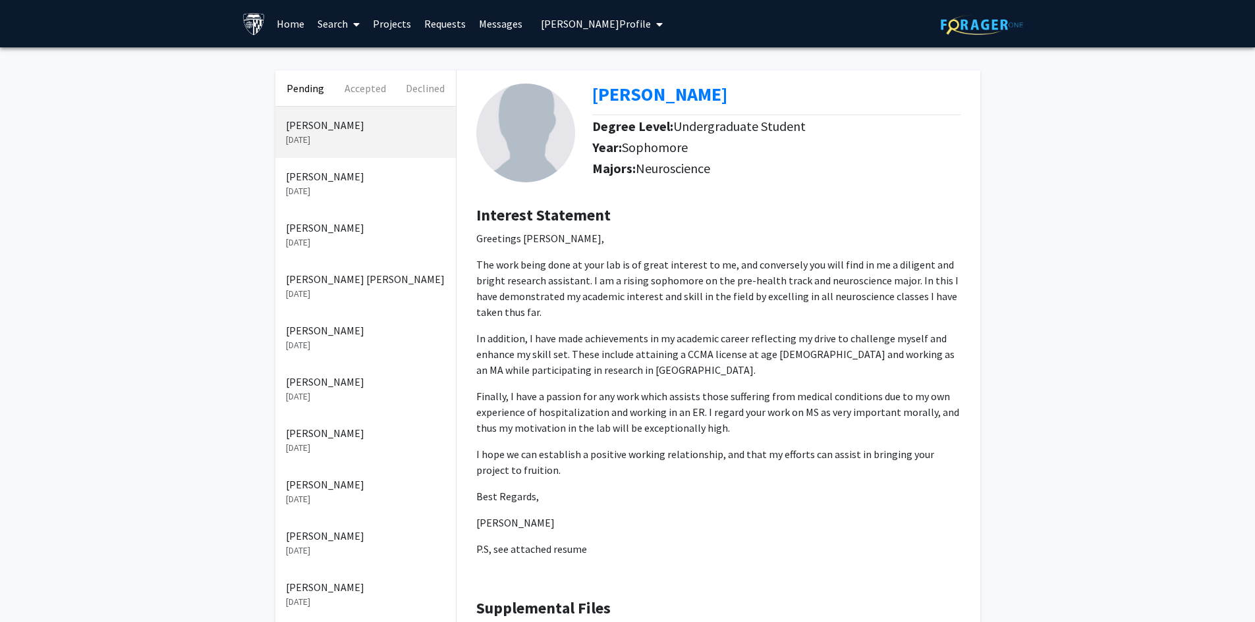
click at [651, 26] on span "My profile dropdown to access profile and logout" at bounding box center [657, 24] width 12 height 46
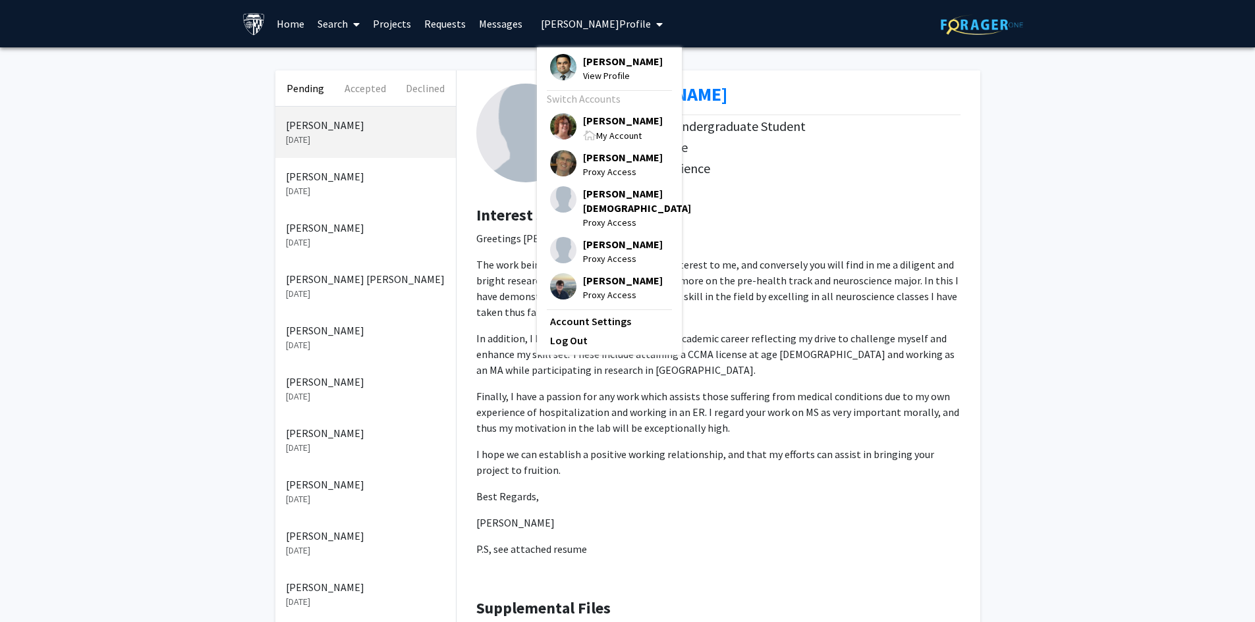
click at [631, 126] on span "[PERSON_NAME]" at bounding box center [623, 120] width 80 height 14
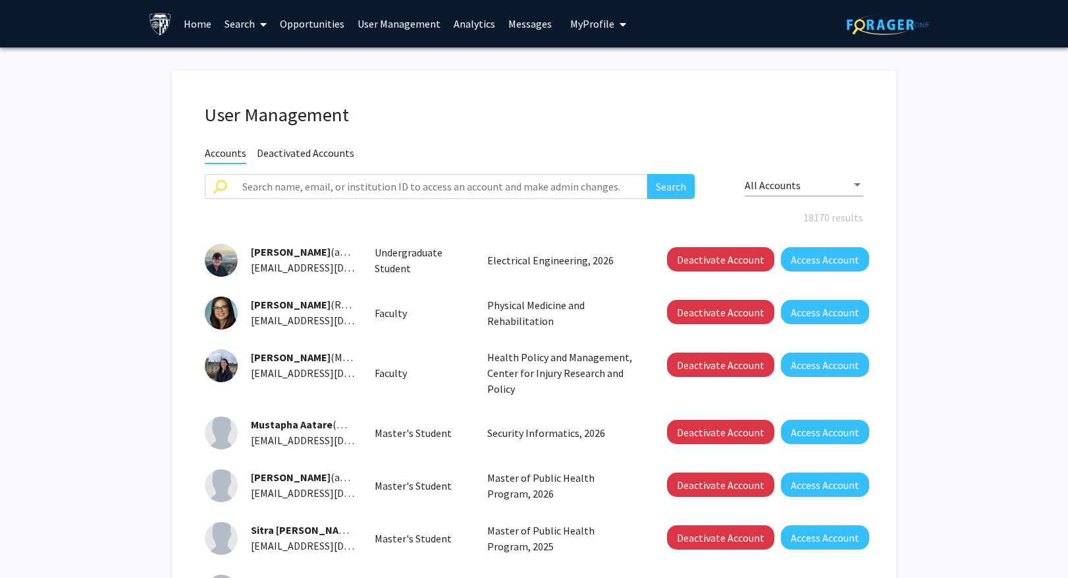
click at [266, 28] on icon at bounding box center [263, 24] width 7 height 11
click at [255, 63] on span "Faculty/Staff" at bounding box center [266, 60] width 97 height 26
